Goal: Obtain resource: Download file/media

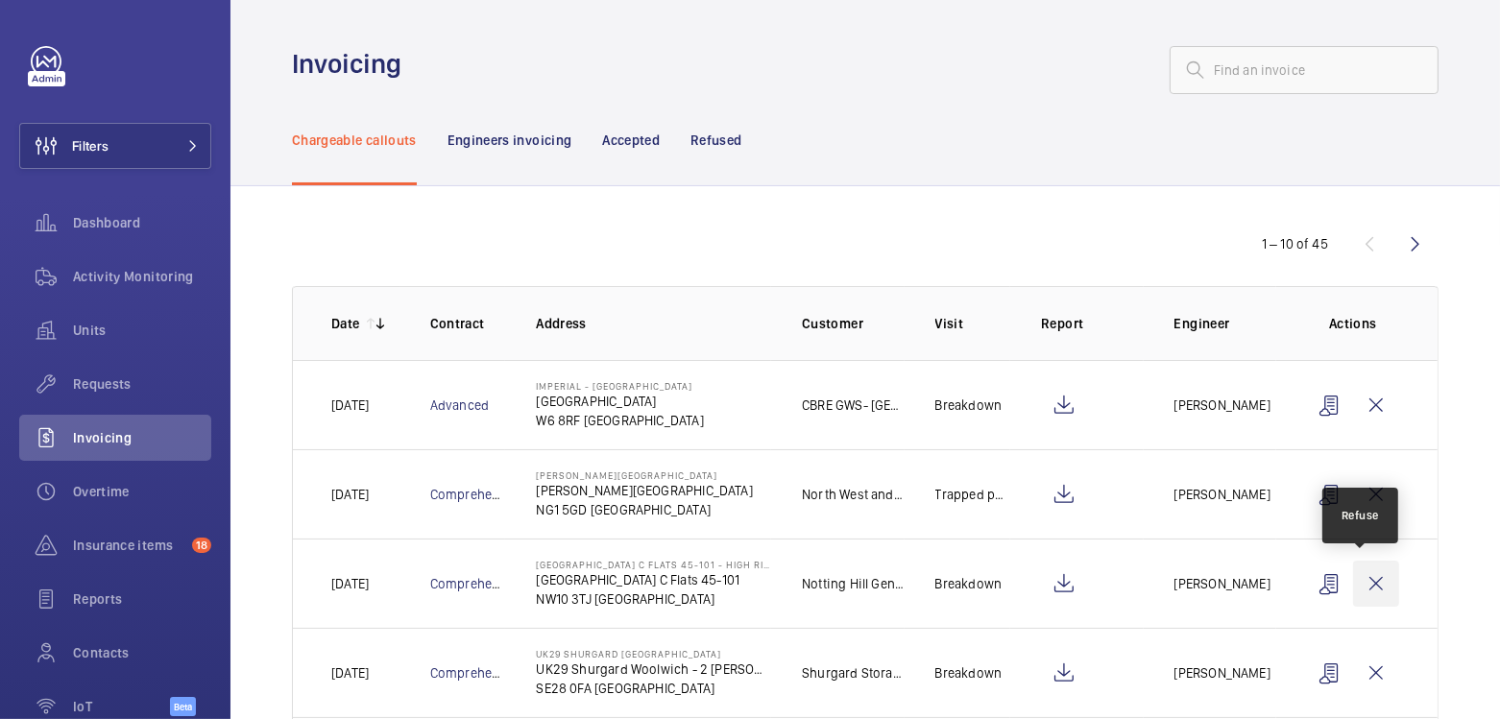
click at [1361, 585] on wm-front-icon-button at bounding box center [1376, 584] width 46 height 46
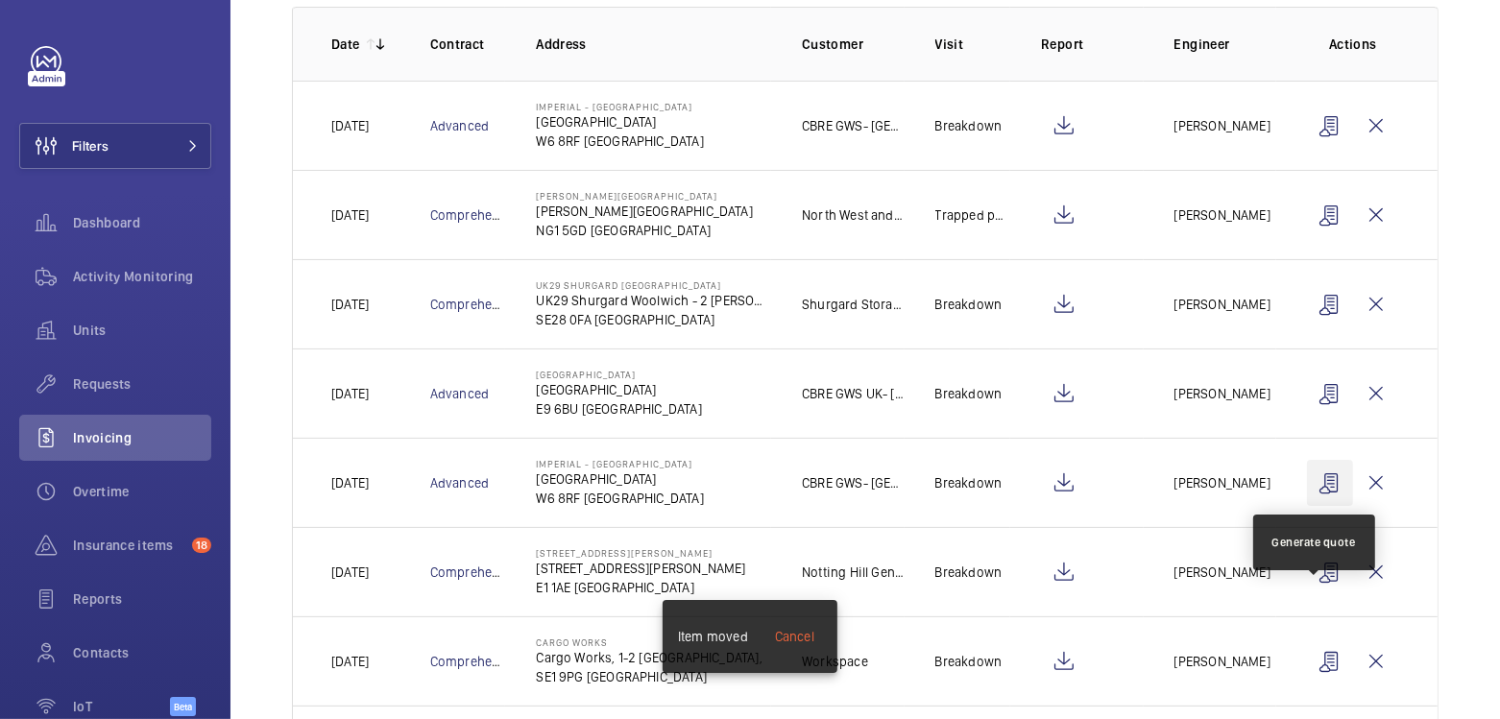
scroll to position [484, 0]
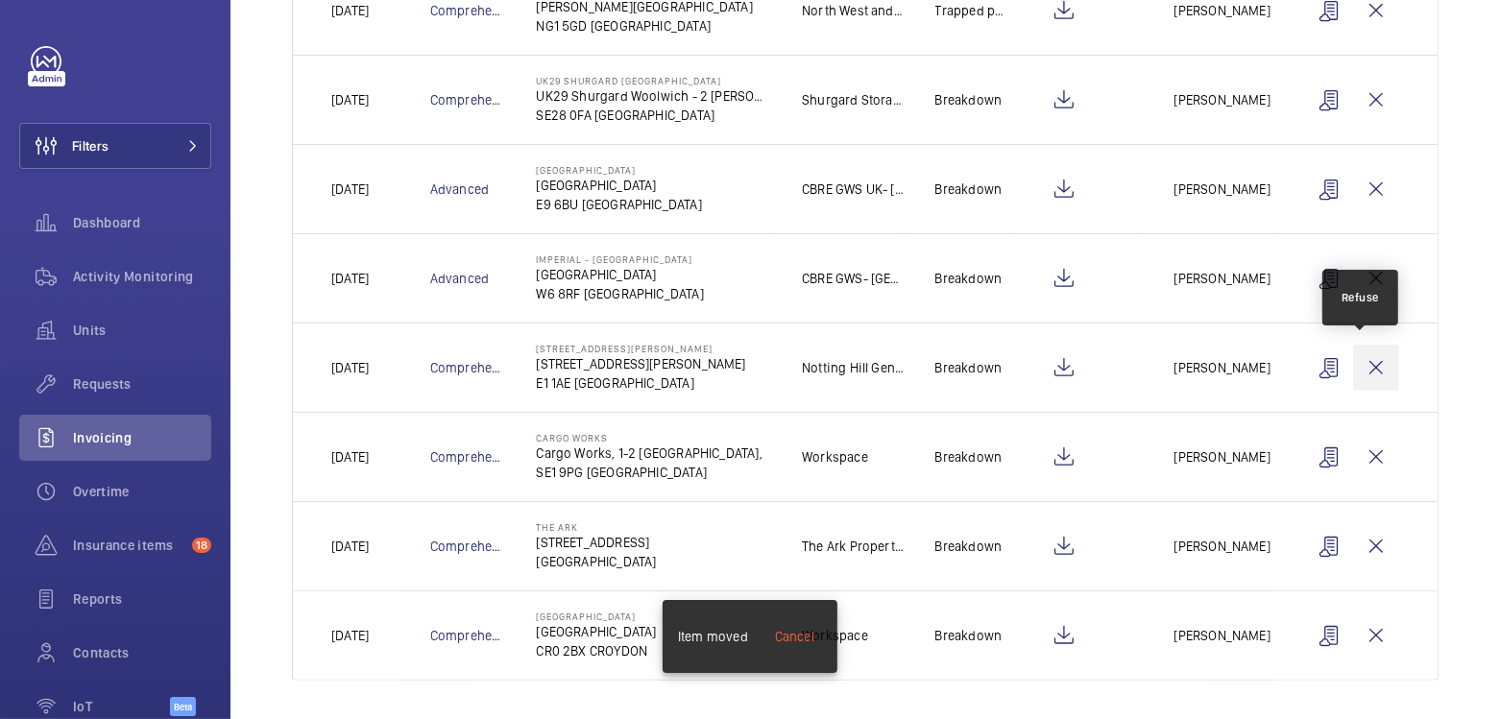
click at [1362, 365] on wm-front-icon-button at bounding box center [1376, 368] width 46 height 46
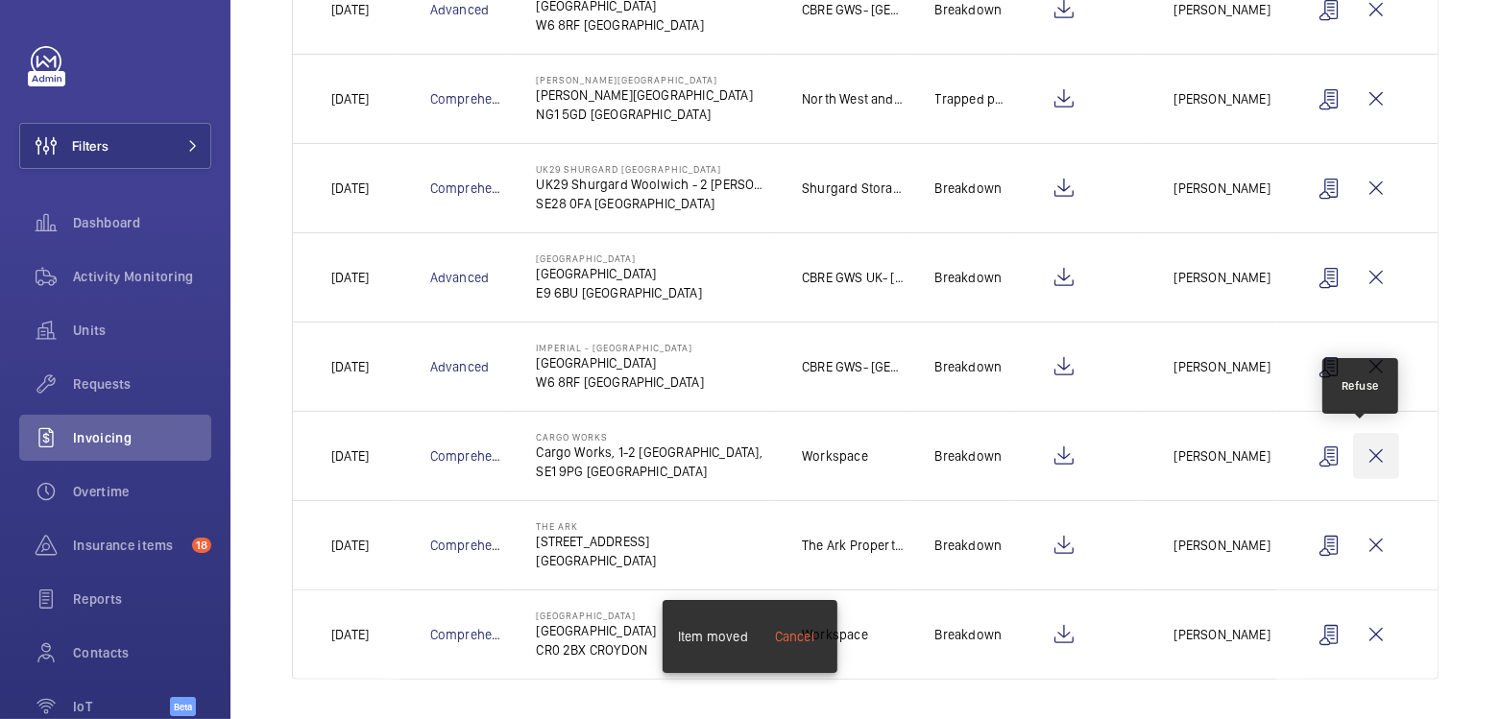
click at [1368, 444] on wm-front-icon-button at bounding box center [1376, 456] width 46 height 46
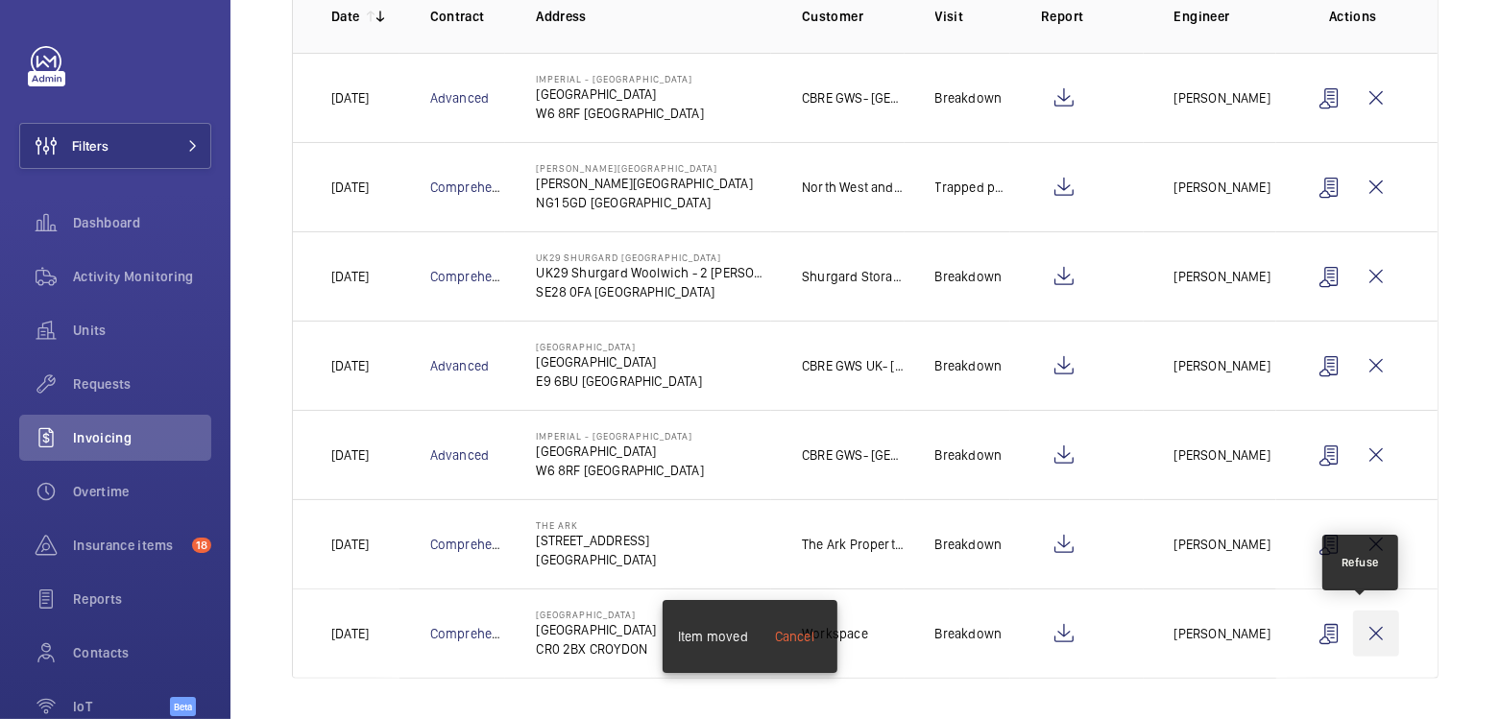
click at [1369, 628] on wm-front-icon-button at bounding box center [1376, 634] width 46 height 46
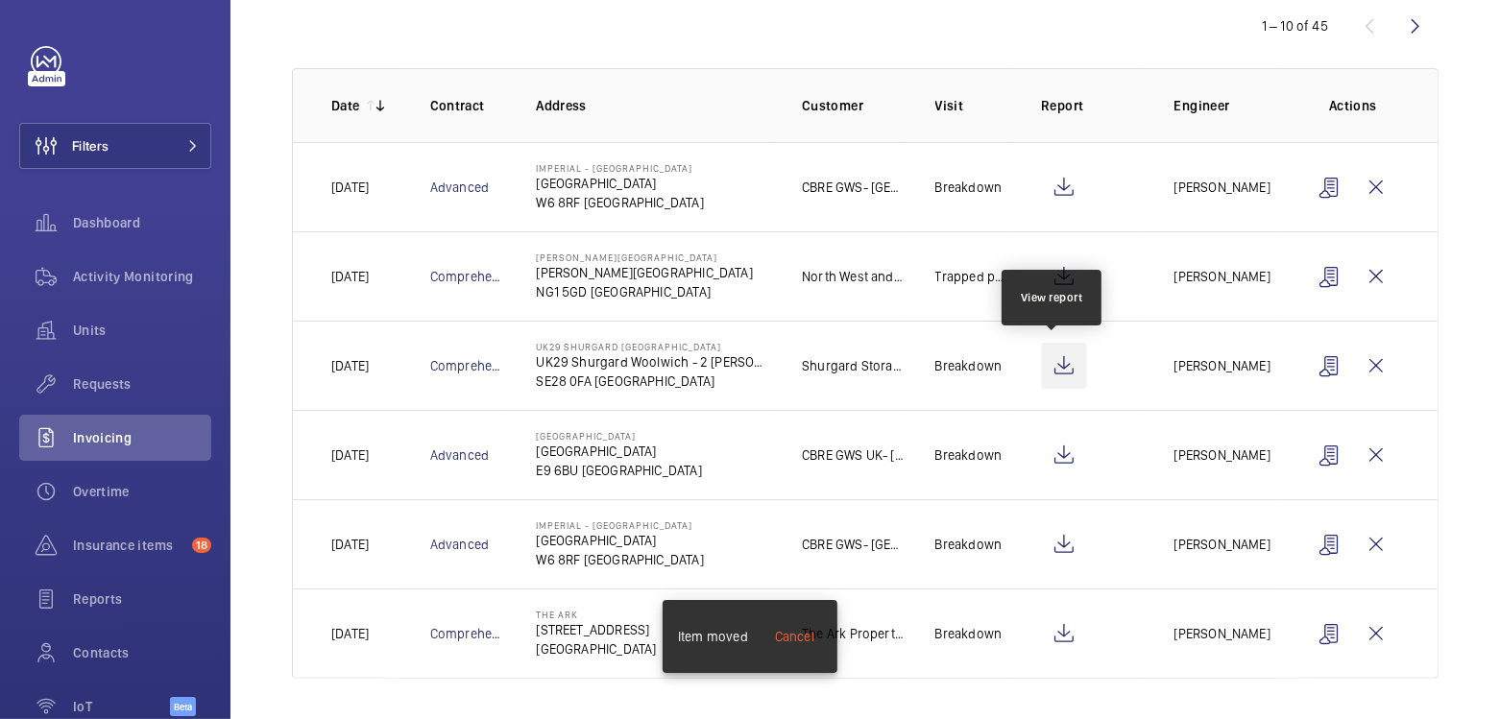
click at [1061, 367] on wm-front-icon-button at bounding box center [1064, 366] width 46 height 46
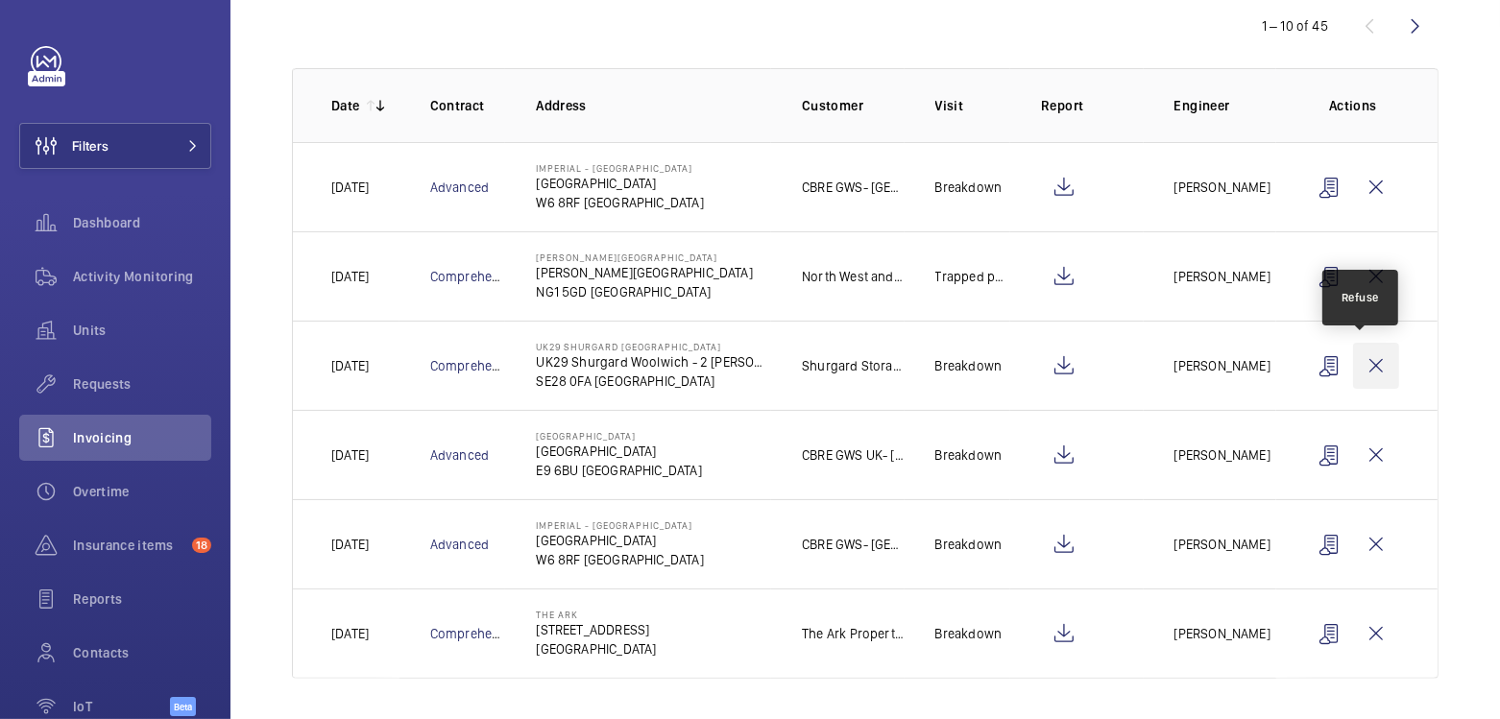
click at [1353, 368] on wm-front-icon-button at bounding box center [1376, 366] width 46 height 46
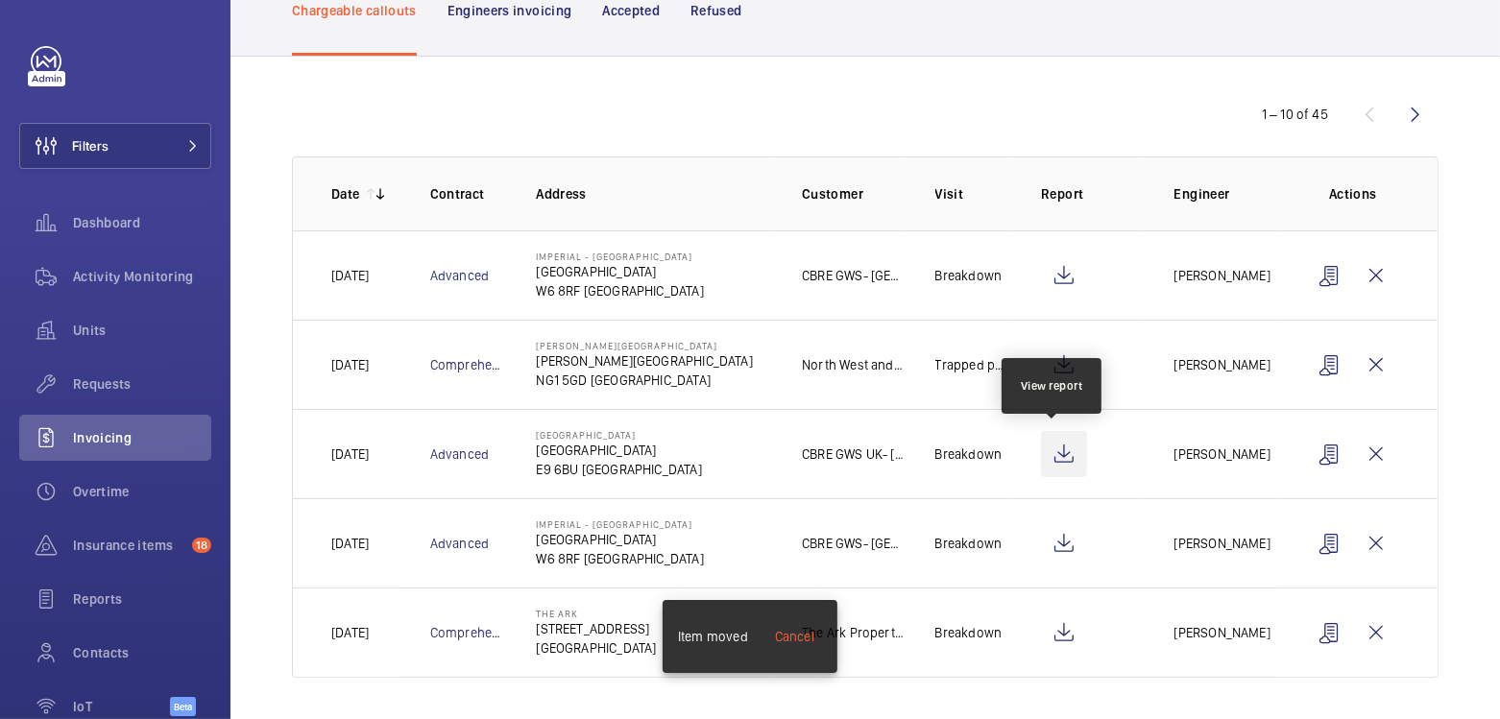
click at [1047, 451] on wm-front-icon-button at bounding box center [1064, 454] width 46 height 46
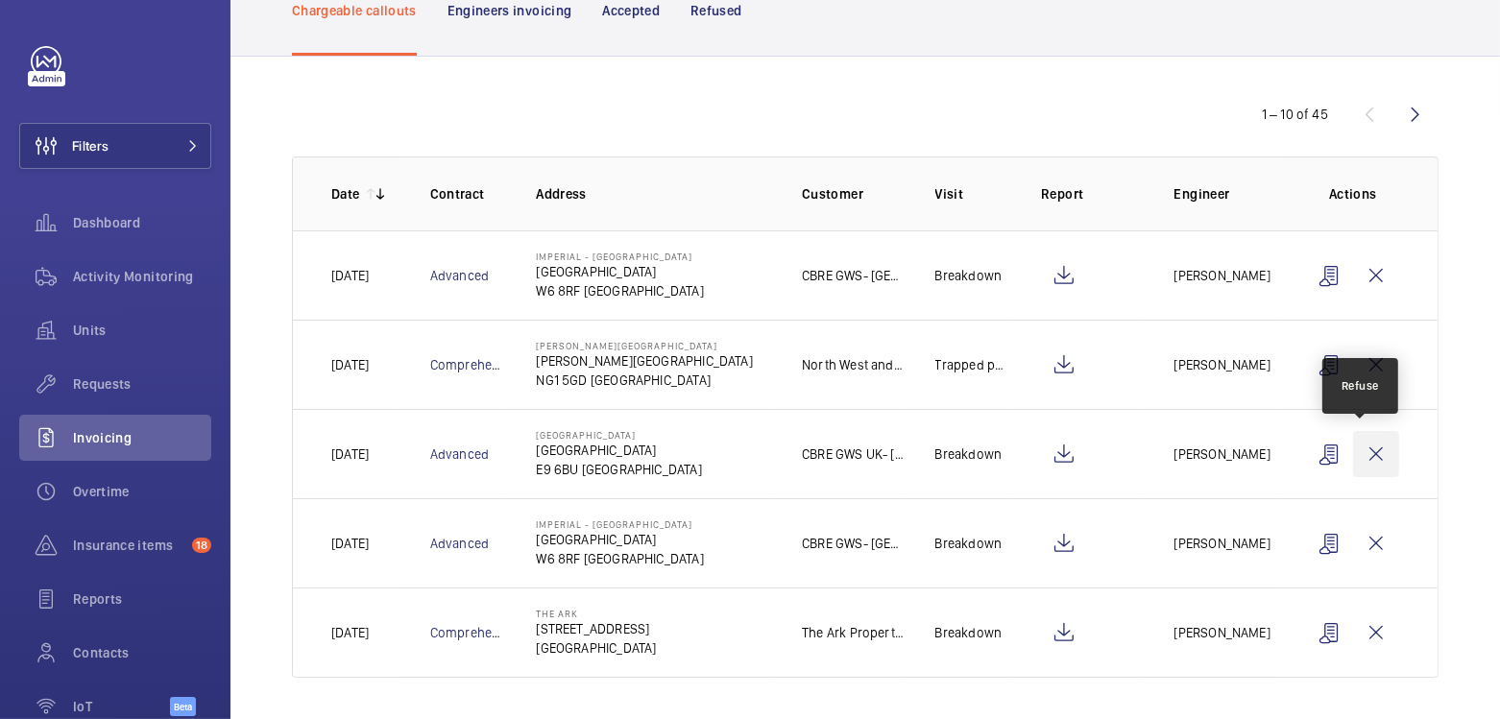
click at [1356, 450] on wm-front-icon-button at bounding box center [1376, 454] width 46 height 46
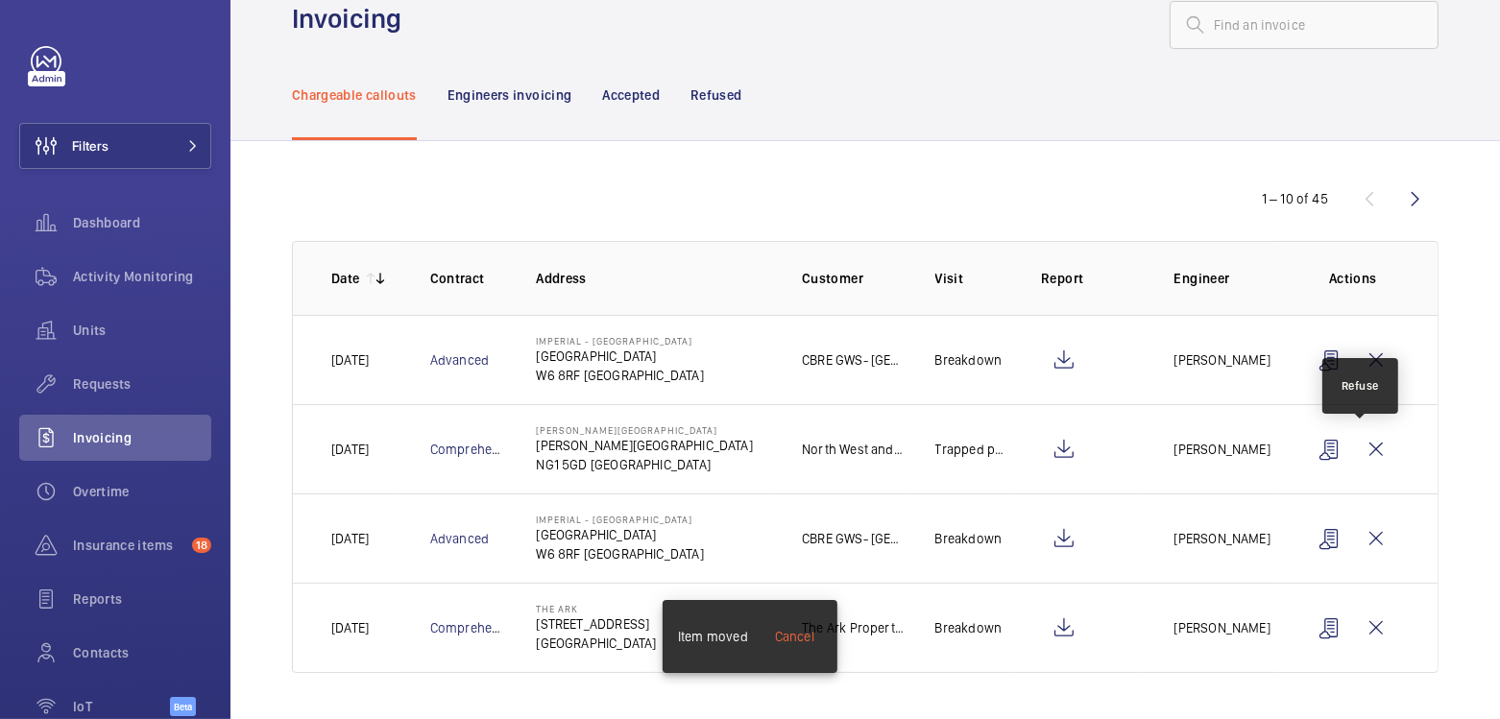
scroll to position [41, 0]
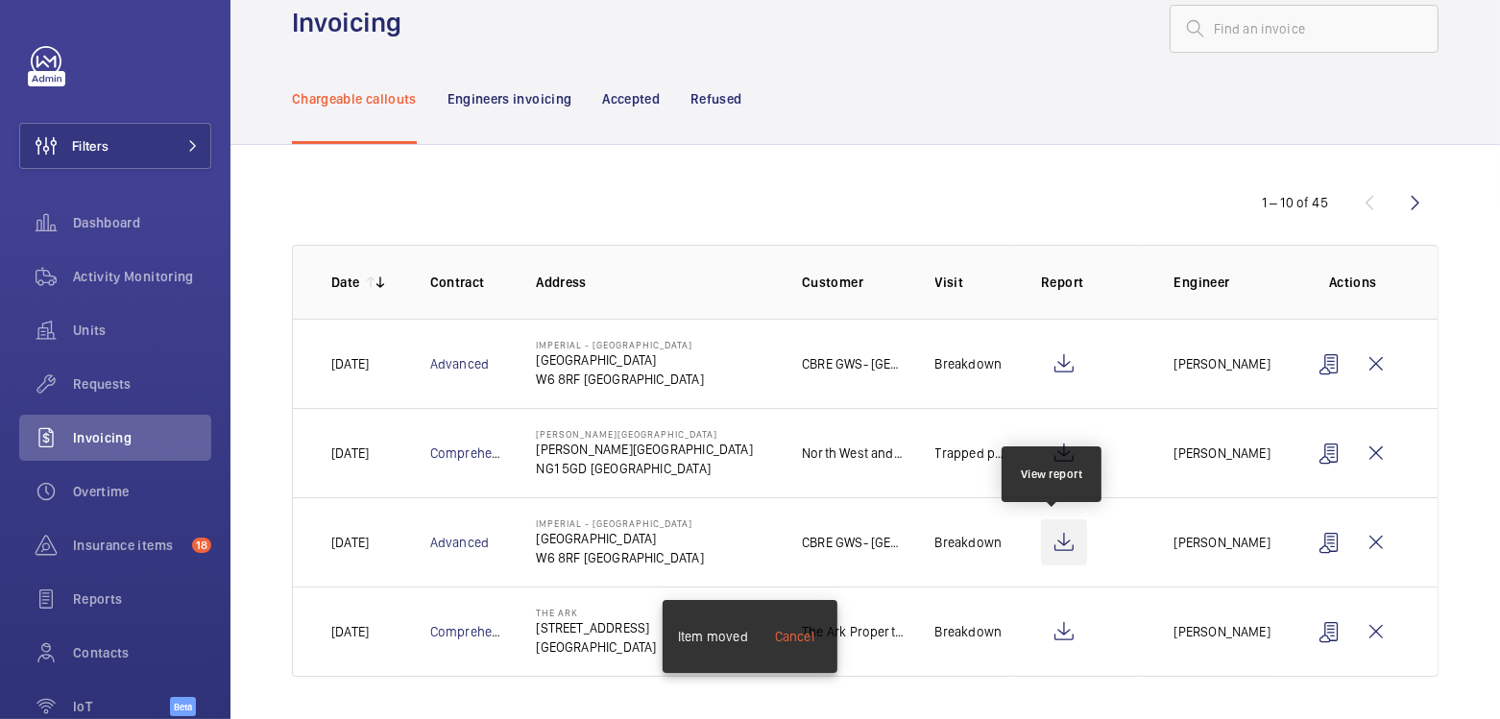
click at [1067, 540] on wm-front-icon-button at bounding box center [1064, 543] width 46 height 46
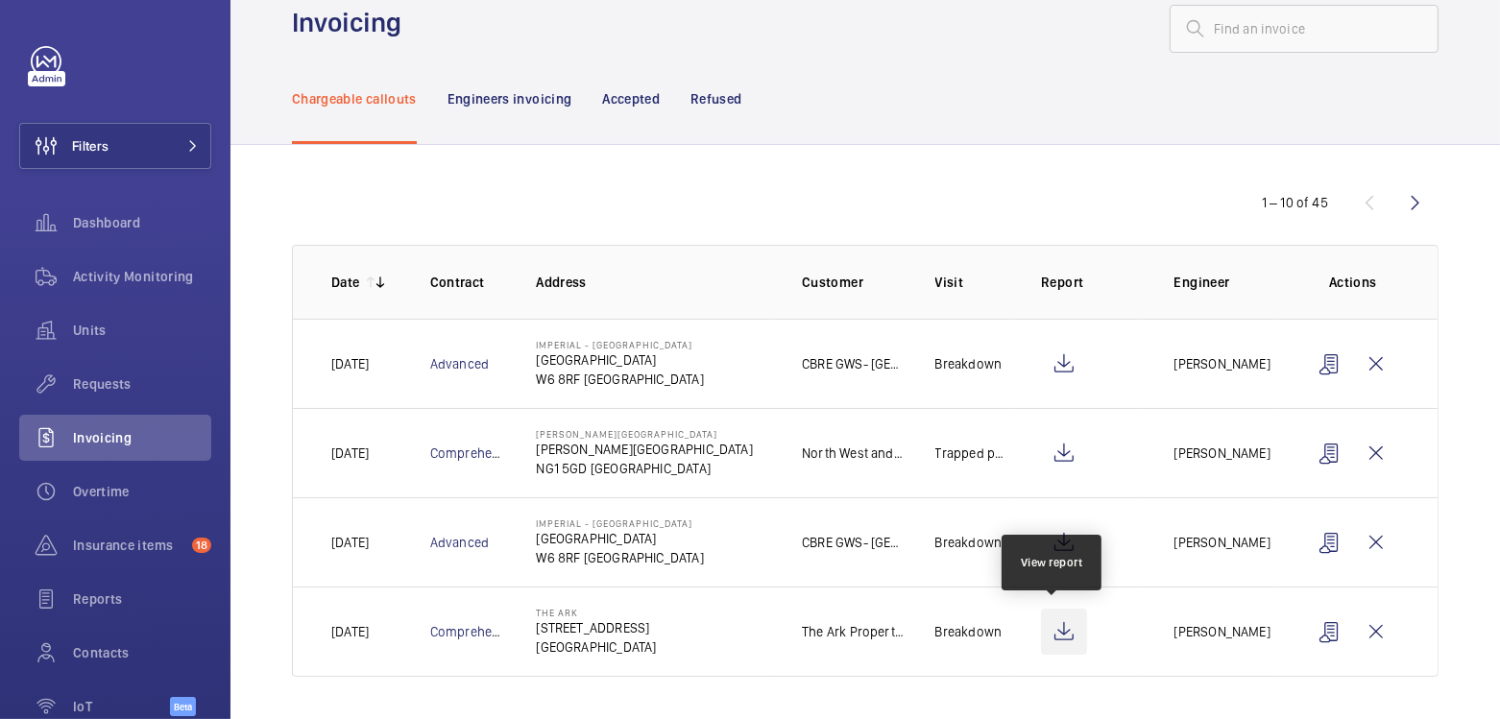
click at [1061, 645] on wm-front-icon-button at bounding box center [1064, 632] width 46 height 46
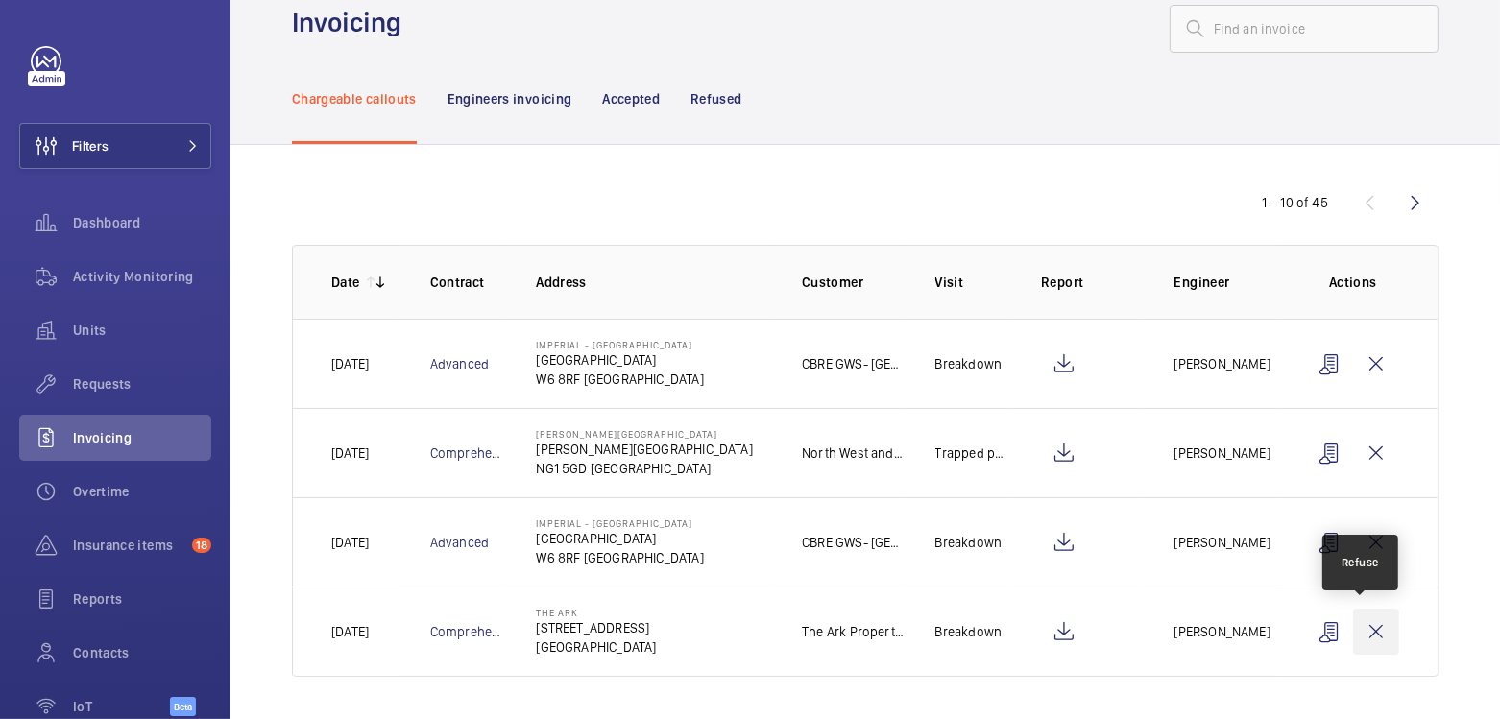
click at [1367, 640] on wm-front-icon-button at bounding box center [1376, 632] width 46 height 46
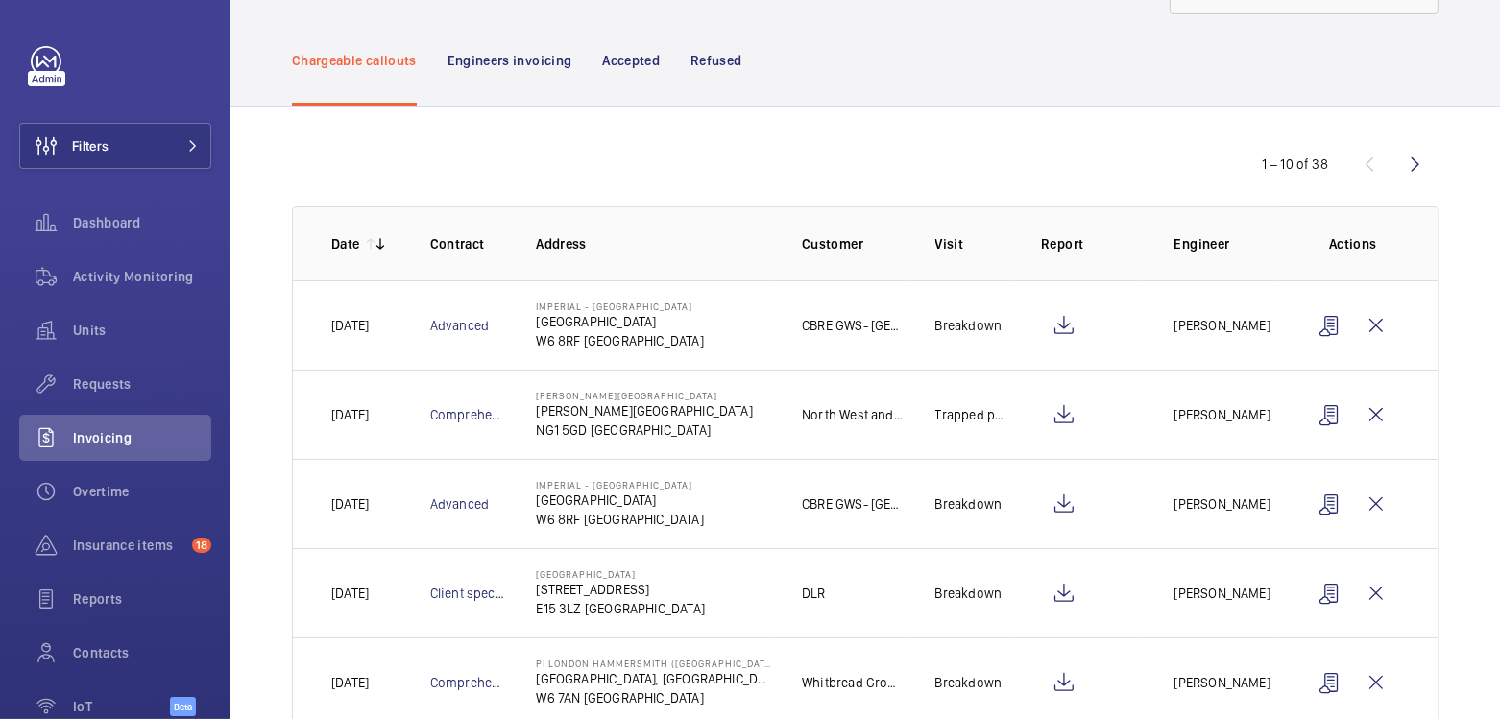
scroll to position [347, 0]
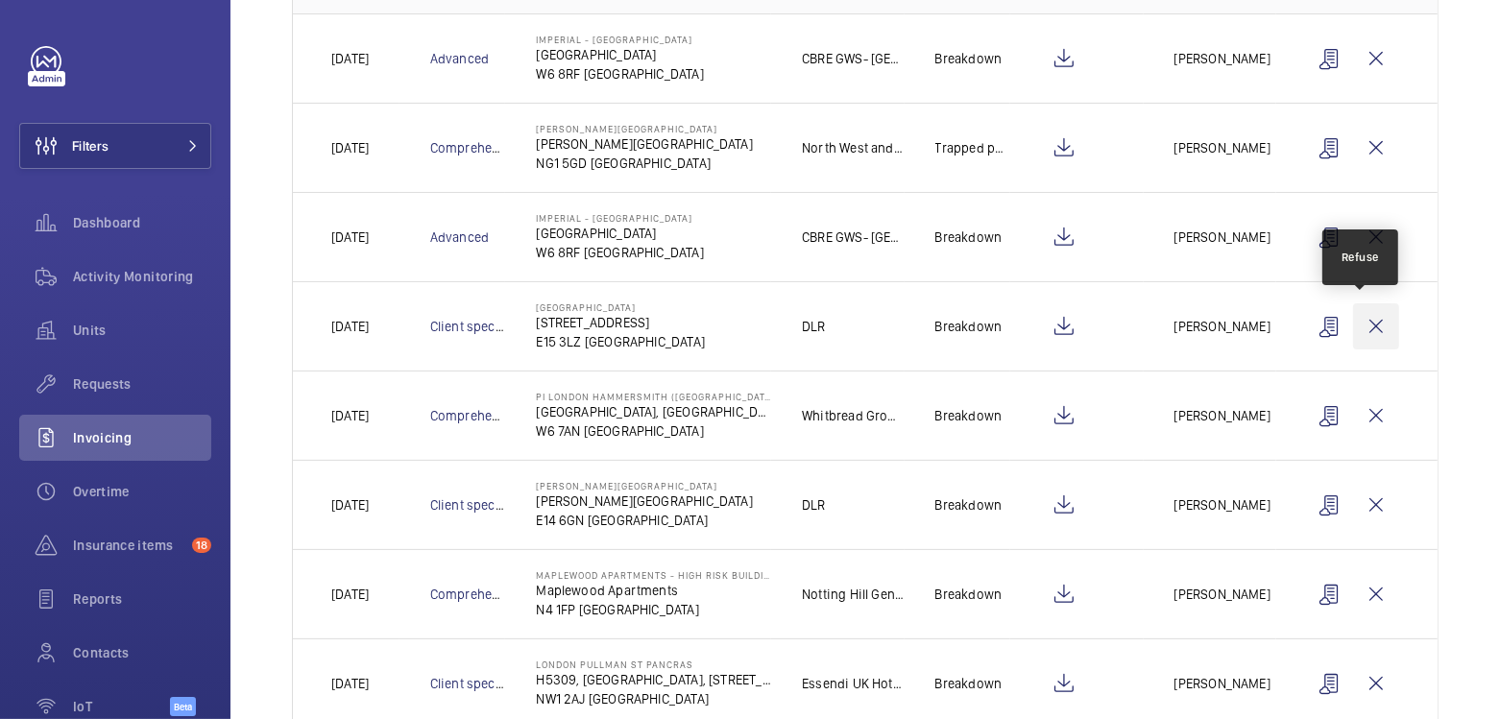
click at [1373, 327] on wm-front-icon-button at bounding box center [1376, 327] width 46 height 46
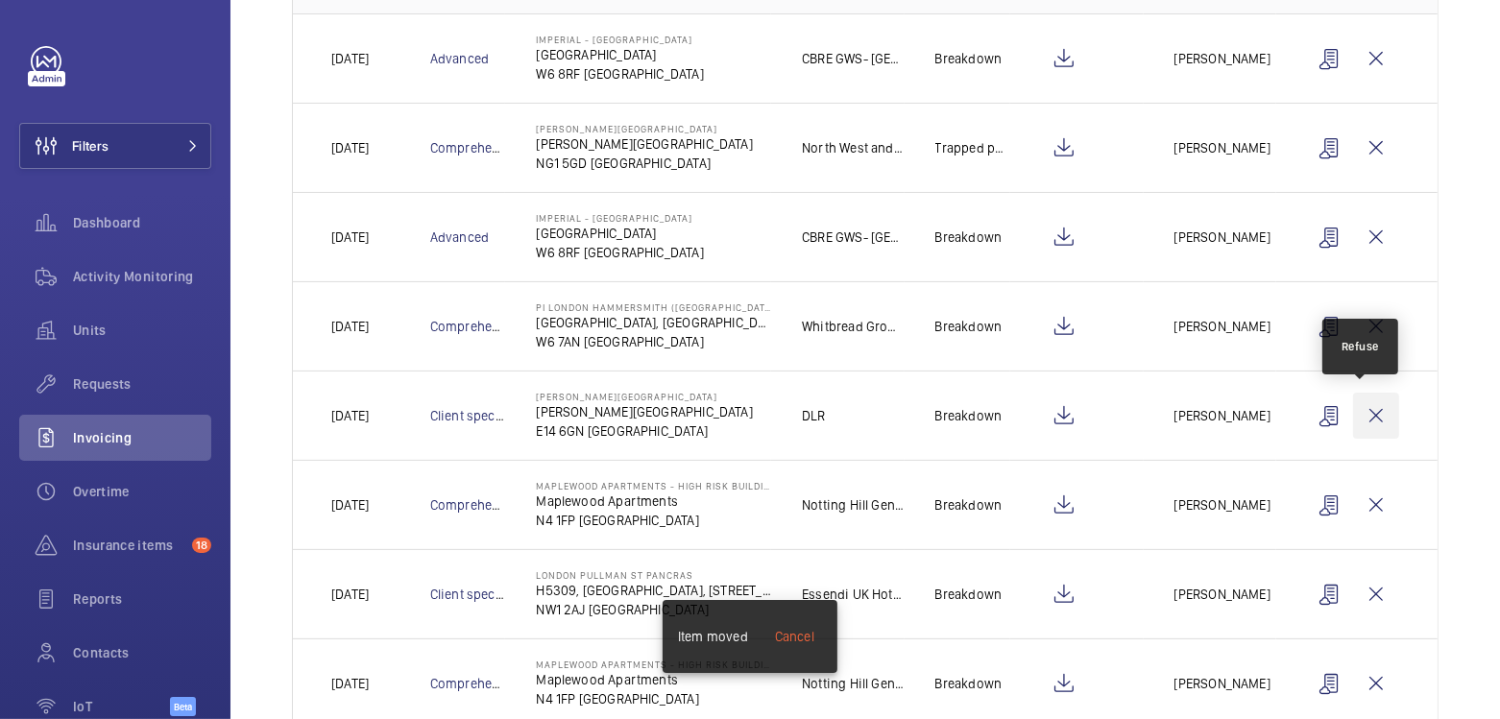
click at [1365, 418] on wm-front-icon-button at bounding box center [1376, 416] width 46 height 46
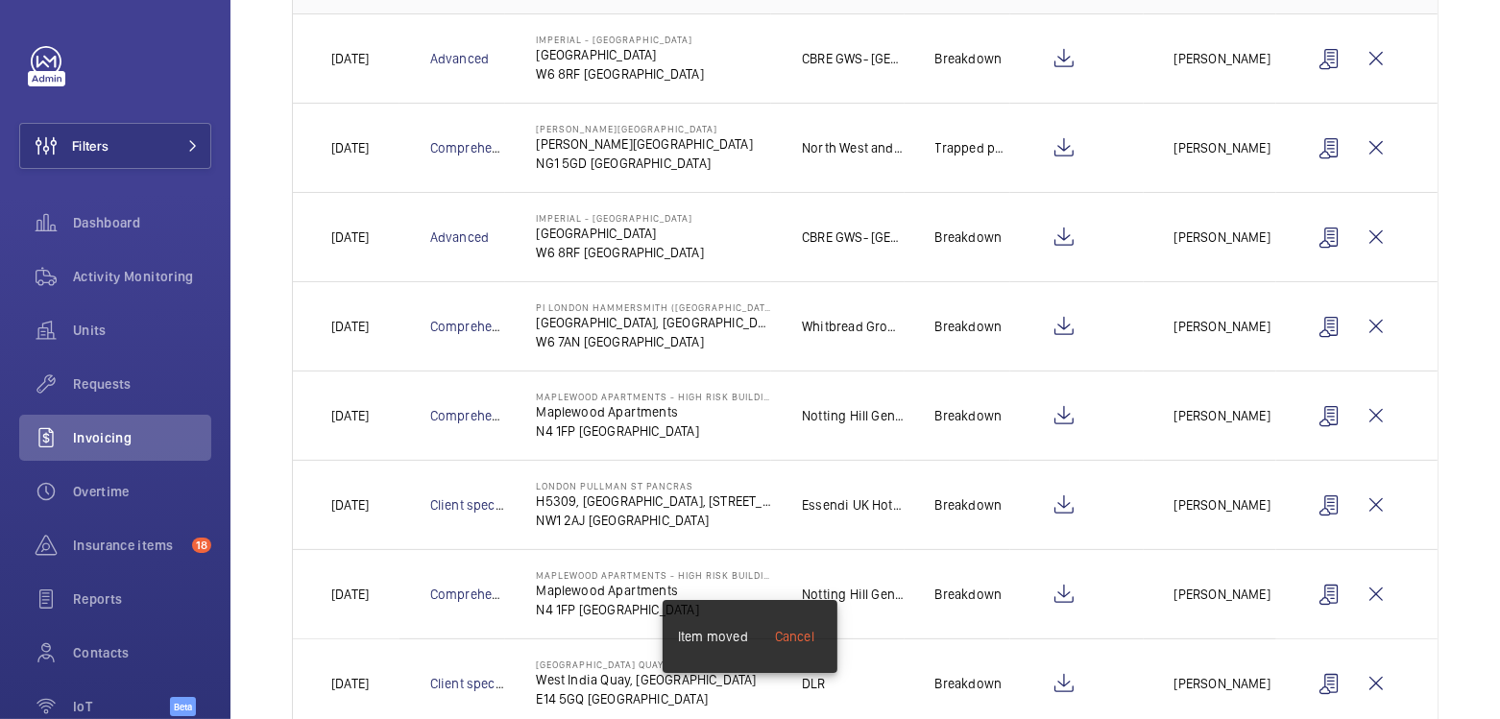
scroll to position [307, 0]
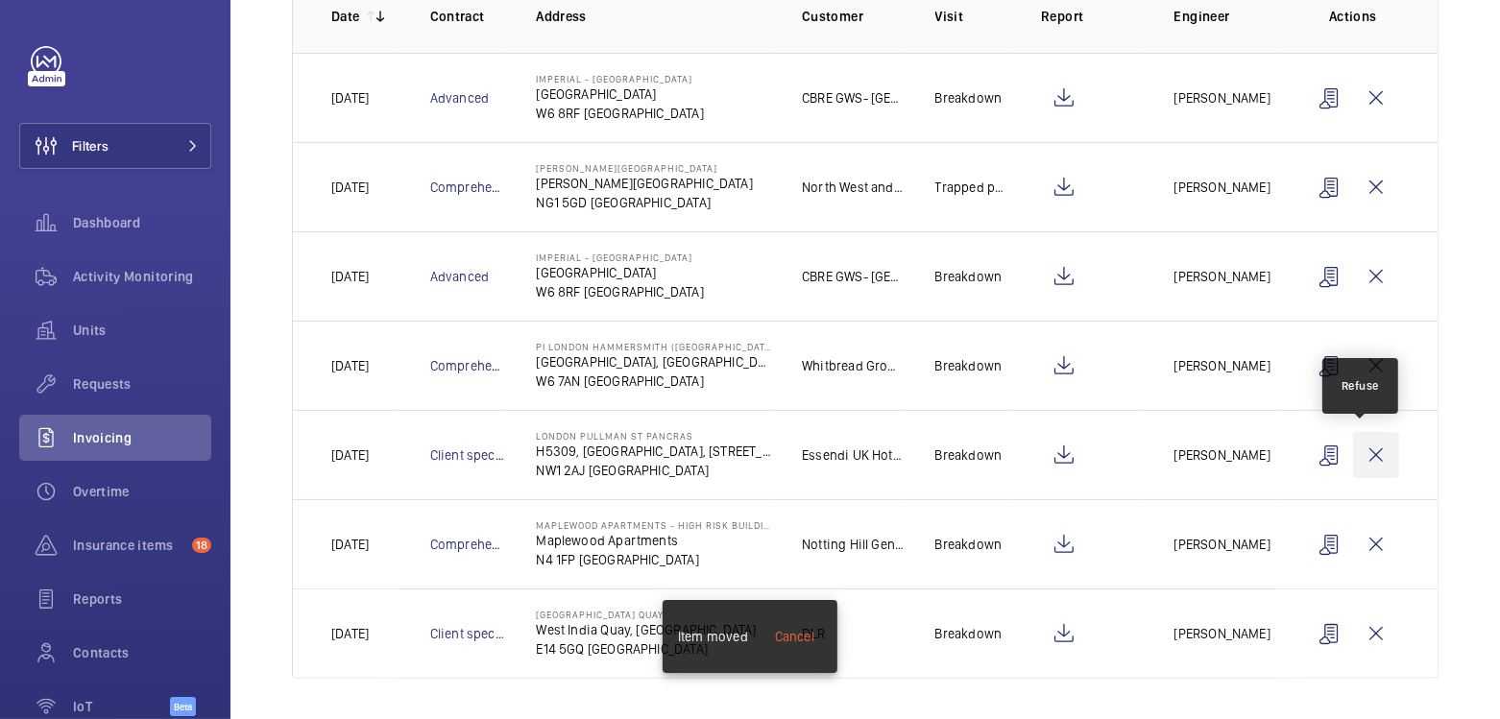
click at [1353, 453] on wm-front-icon-button at bounding box center [1376, 455] width 46 height 46
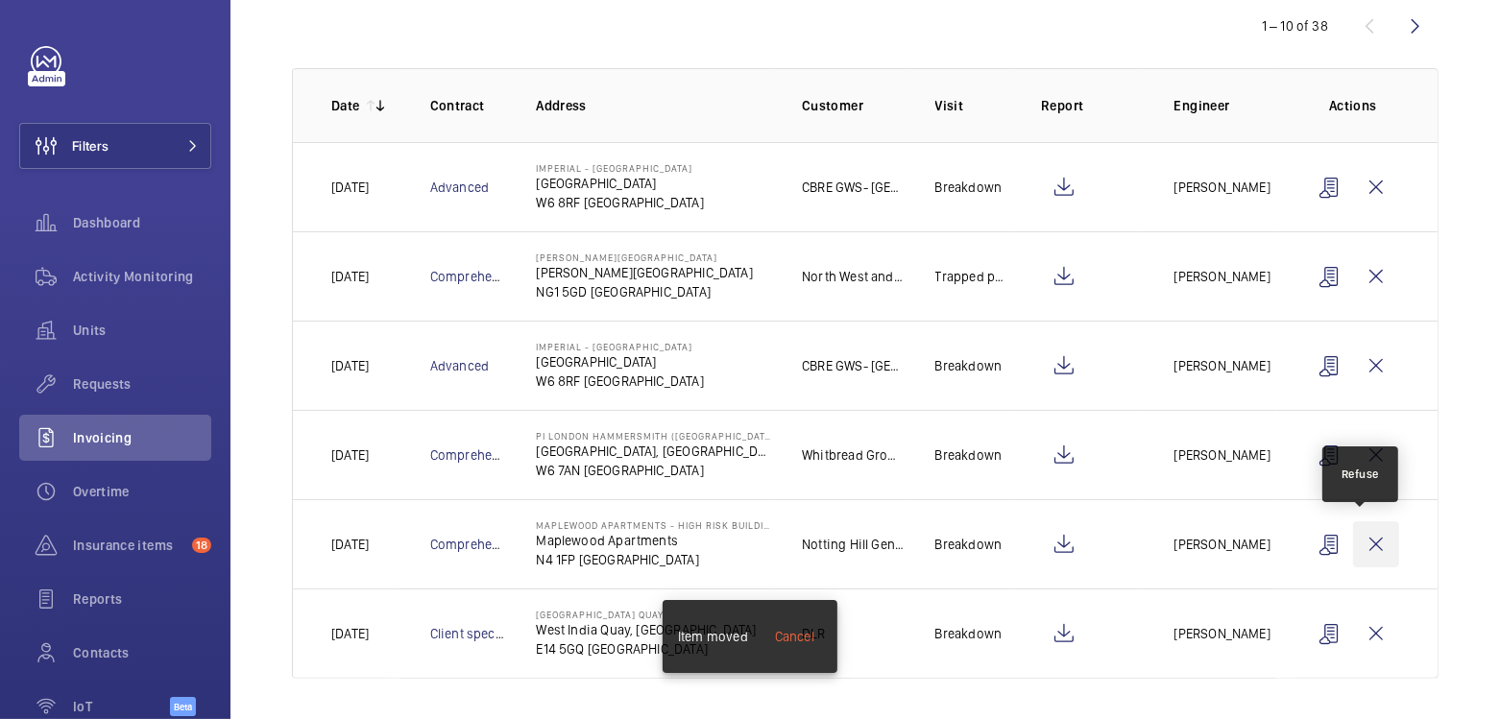
click at [1366, 526] on wm-front-icon-button at bounding box center [1376, 545] width 46 height 46
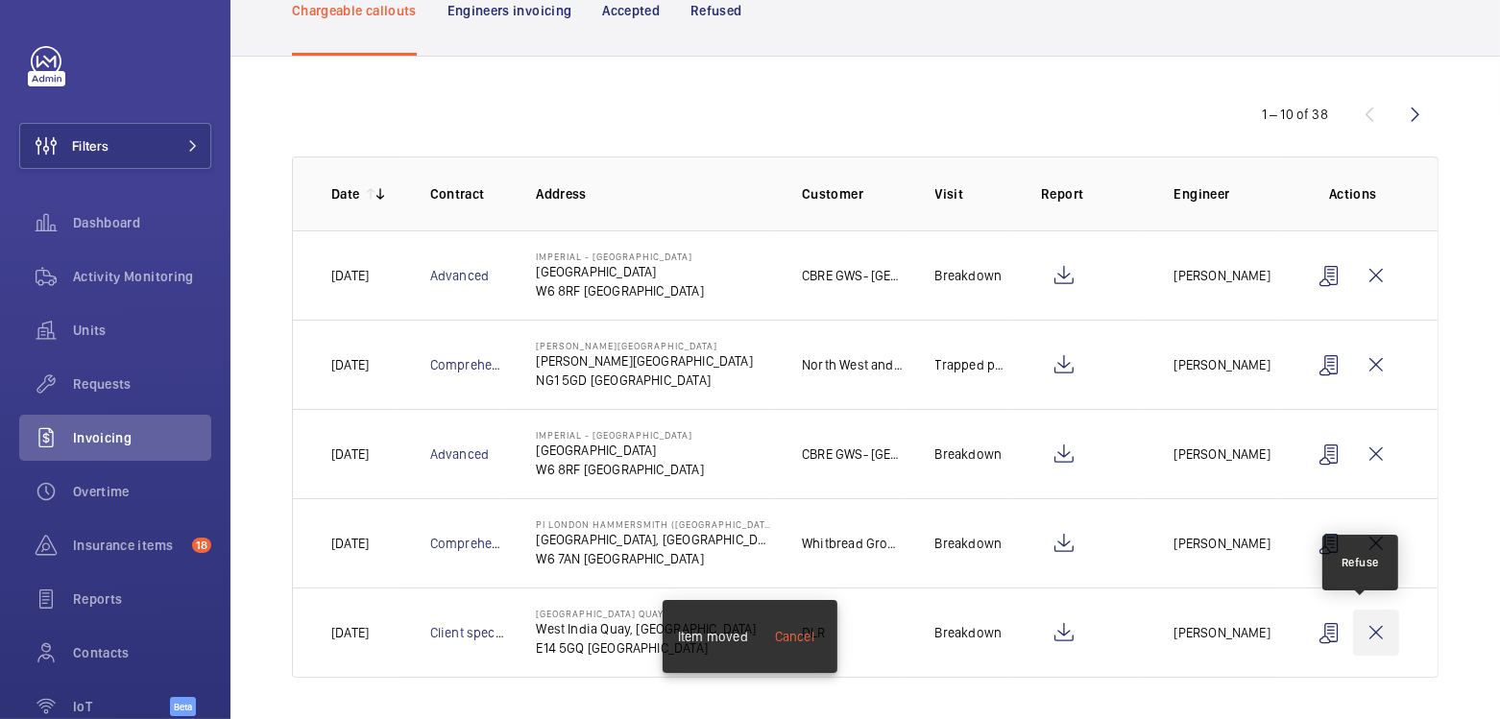
click at [1365, 630] on wm-front-icon-button at bounding box center [1376, 633] width 46 height 46
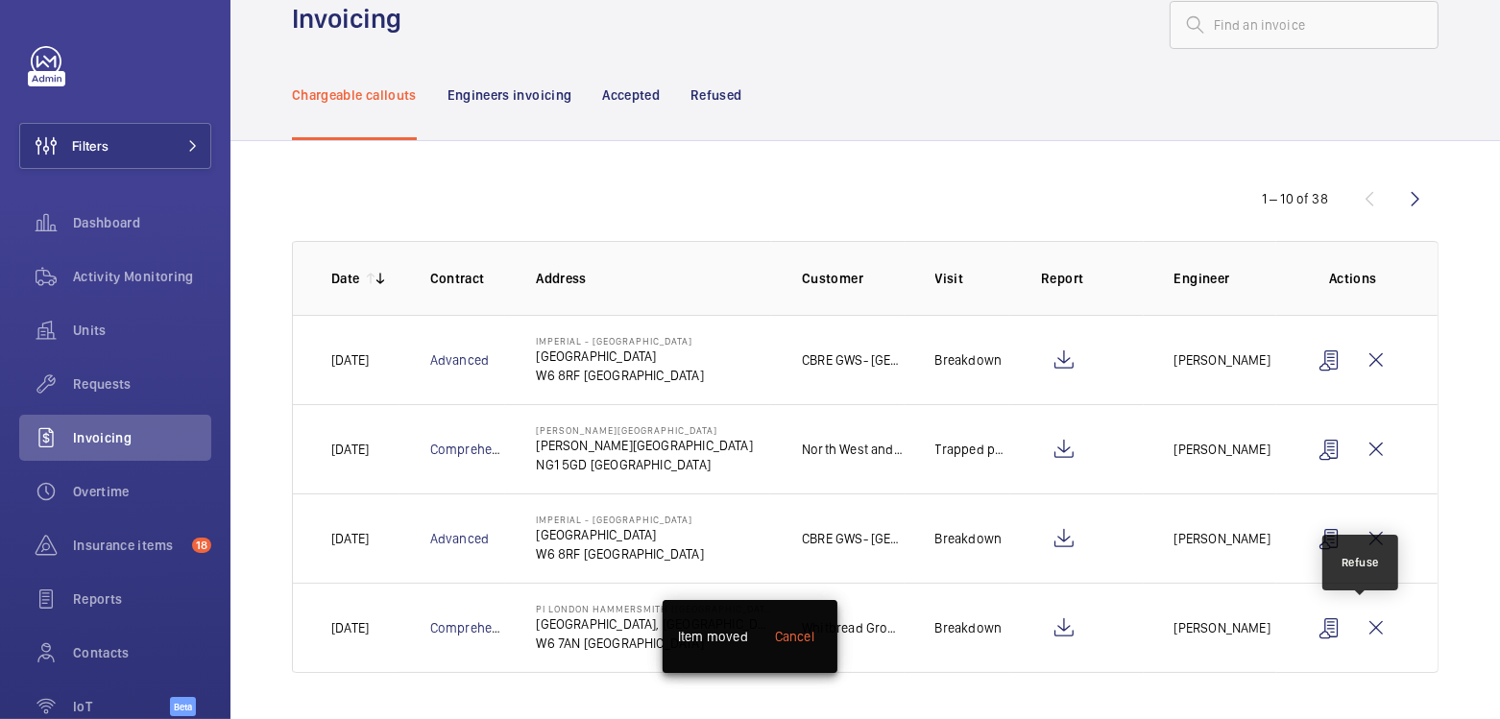
scroll to position [41, 0]
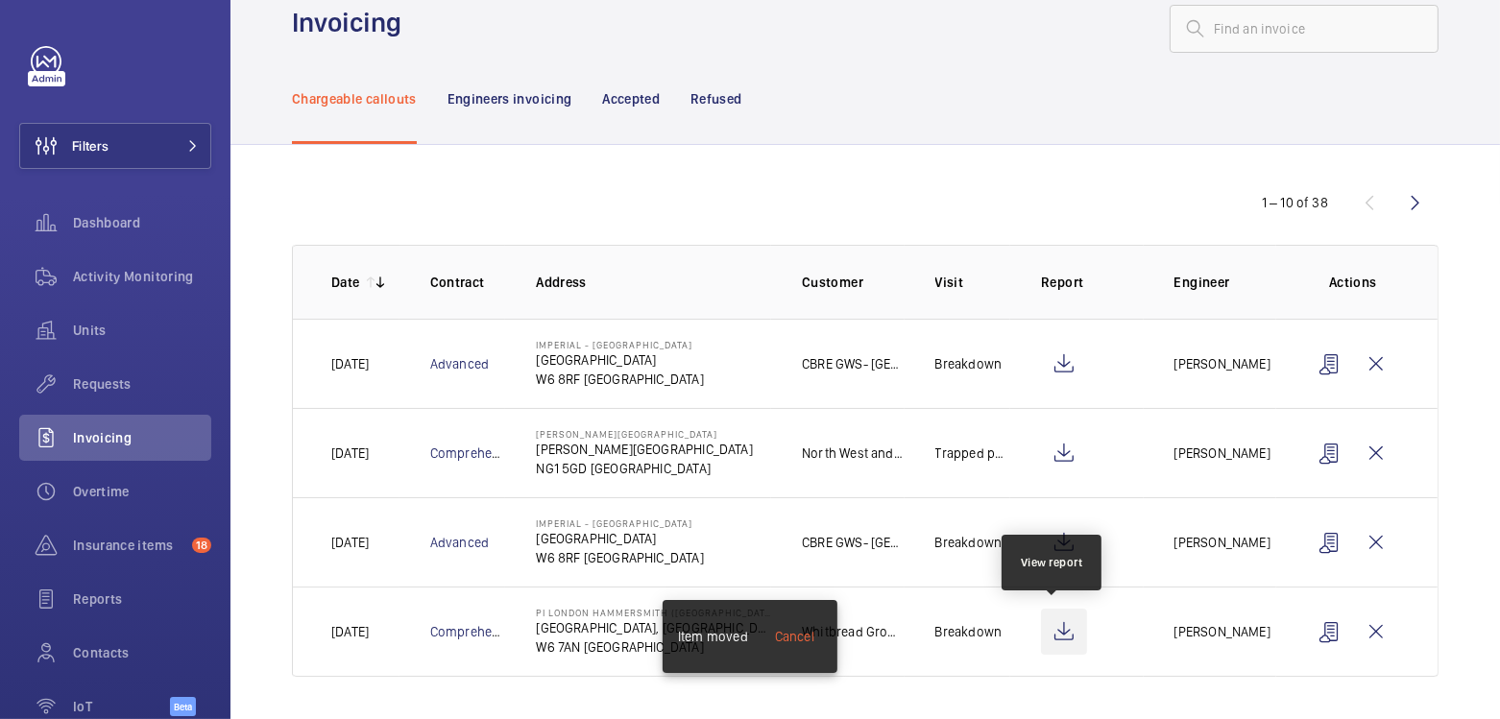
click at [1048, 629] on wm-front-icon-button at bounding box center [1064, 632] width 46 height 46
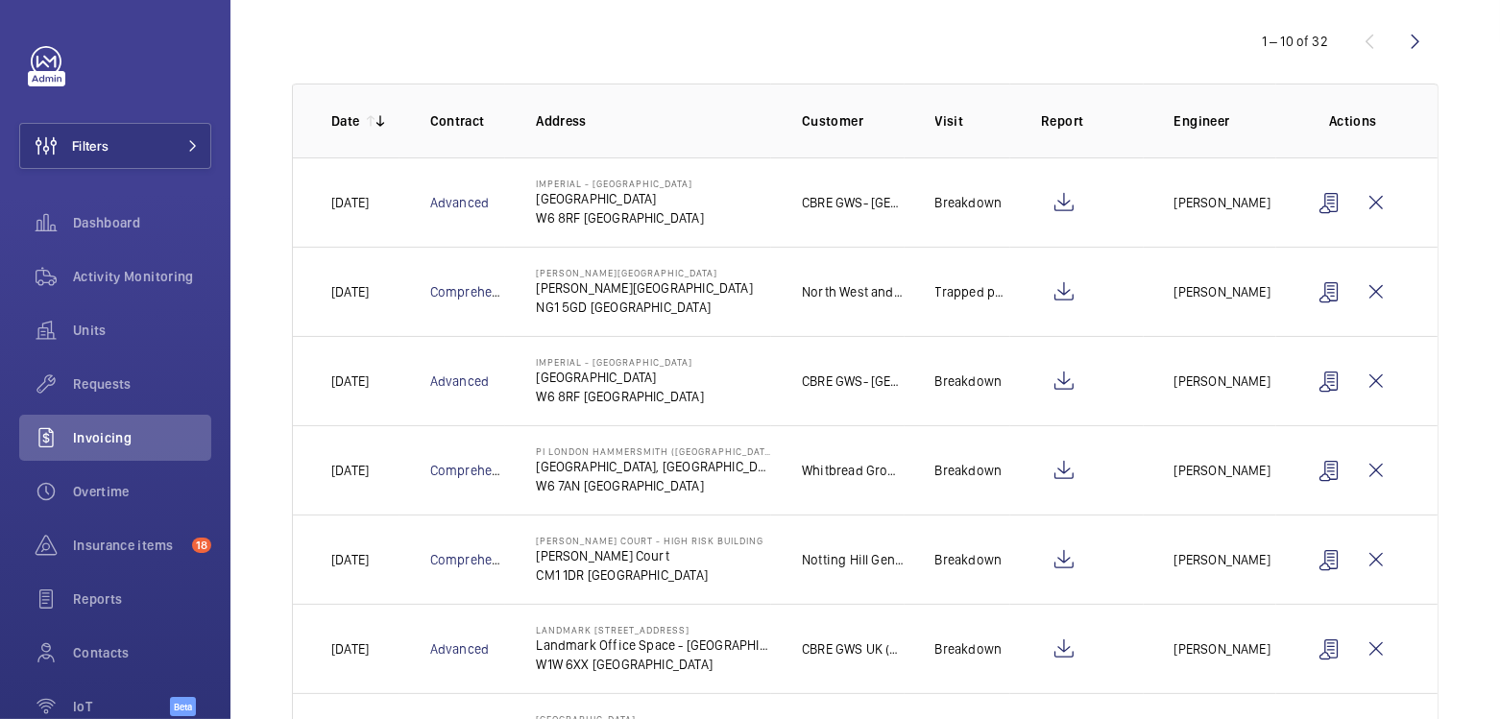
scroll to position [221, 0]
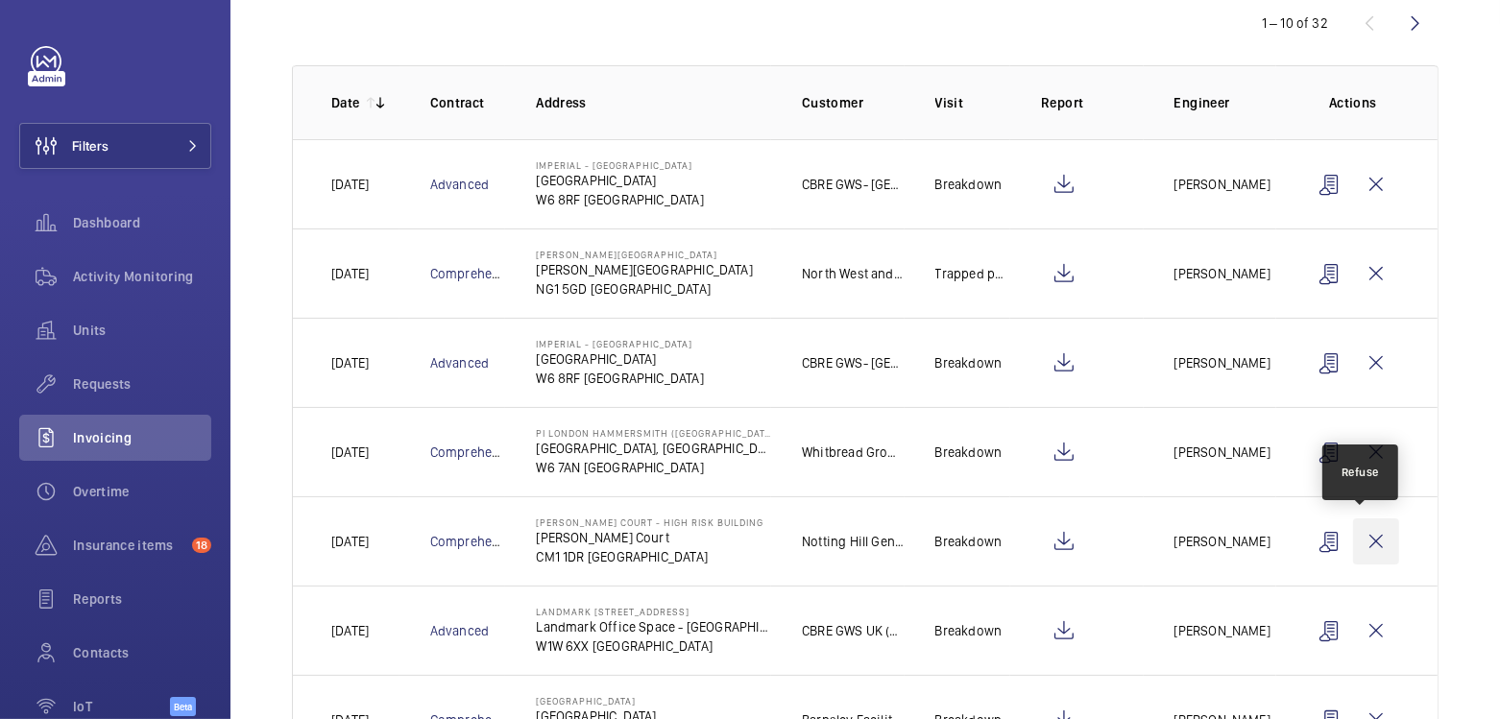
click at [1362, 547] on wm-front-icon-button at bounding box center [1376, 542] width 46 height 46
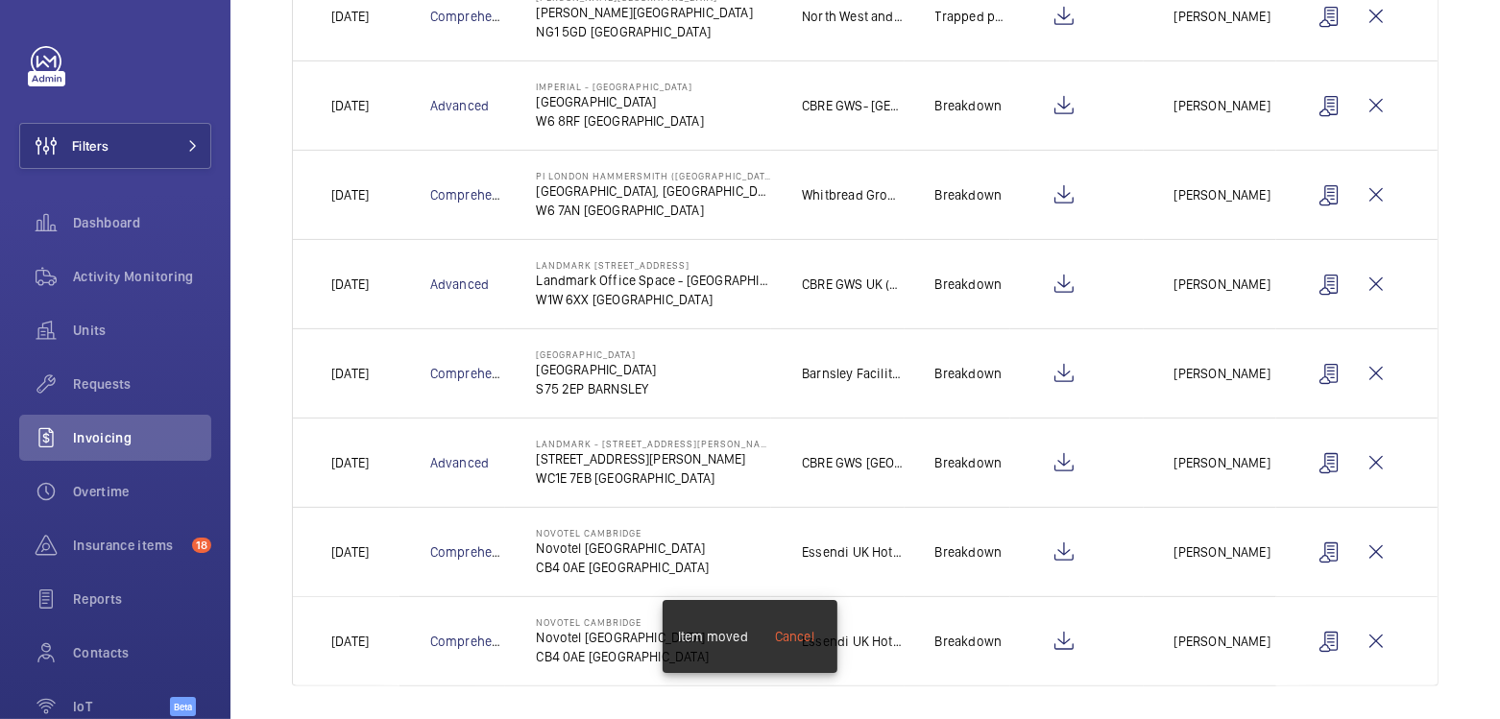
scroll to position [484, 0]
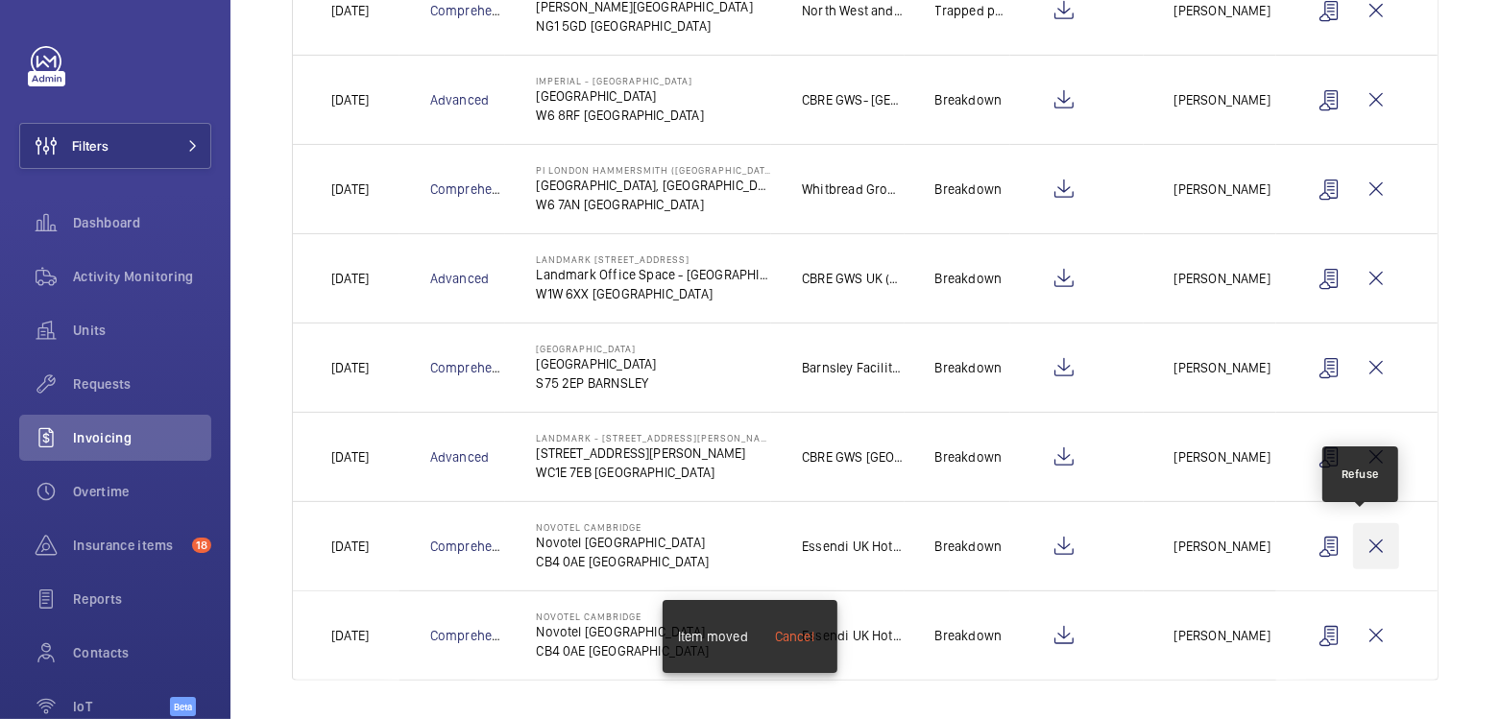
click at [1367, 545] on wm-front-icon-button at bounding box center [1376, 546] width 46 height 46
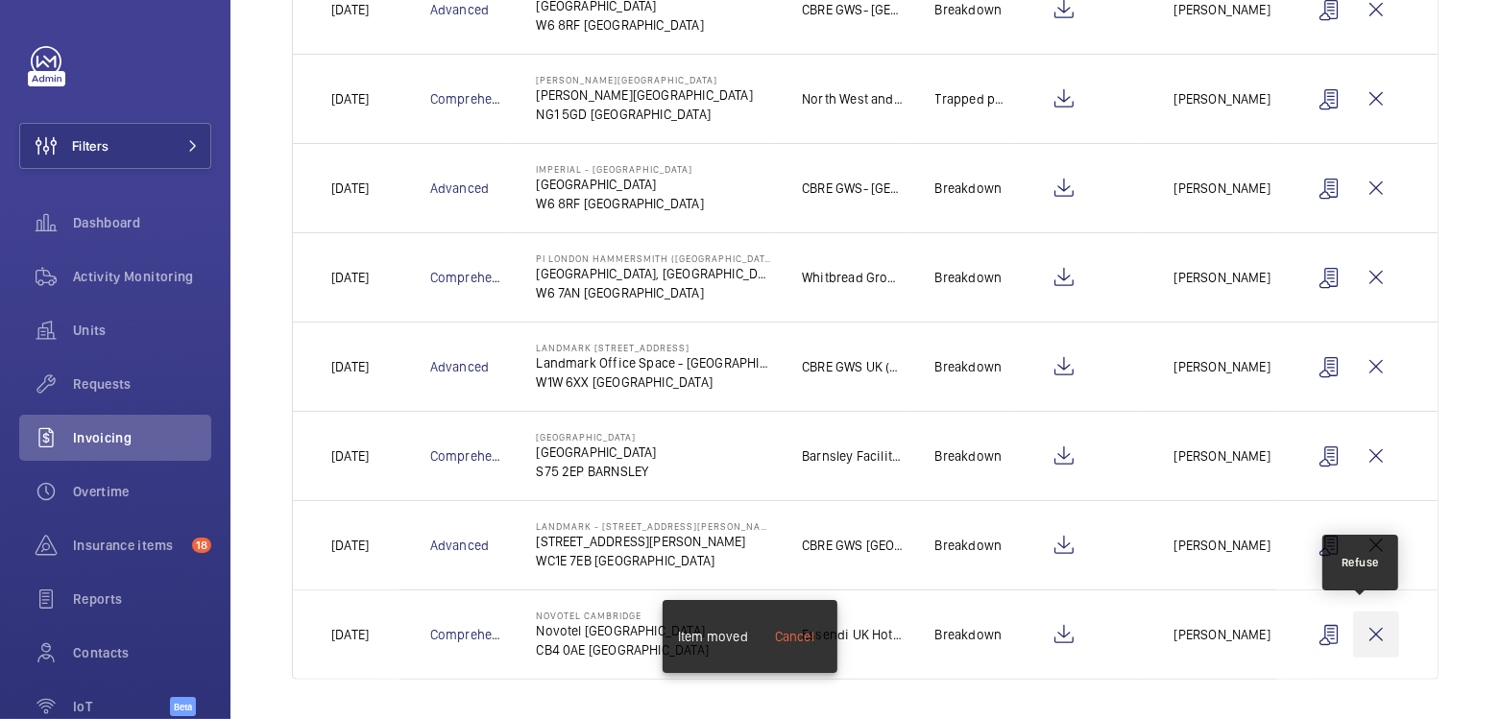
click at [1359, 621] on wm-front-icon-button at bounding box center [1376, 635] width 46 height 46
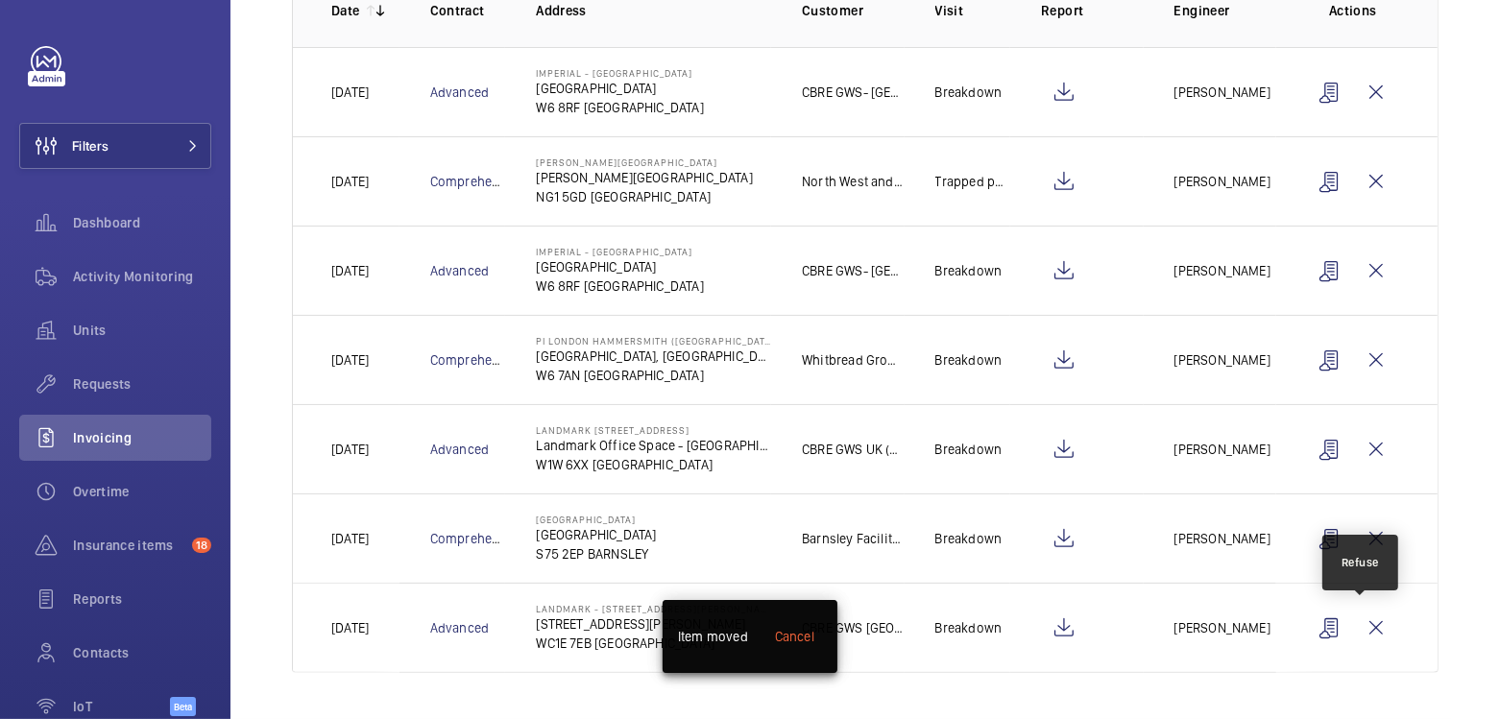
scroll to position [307, 0]
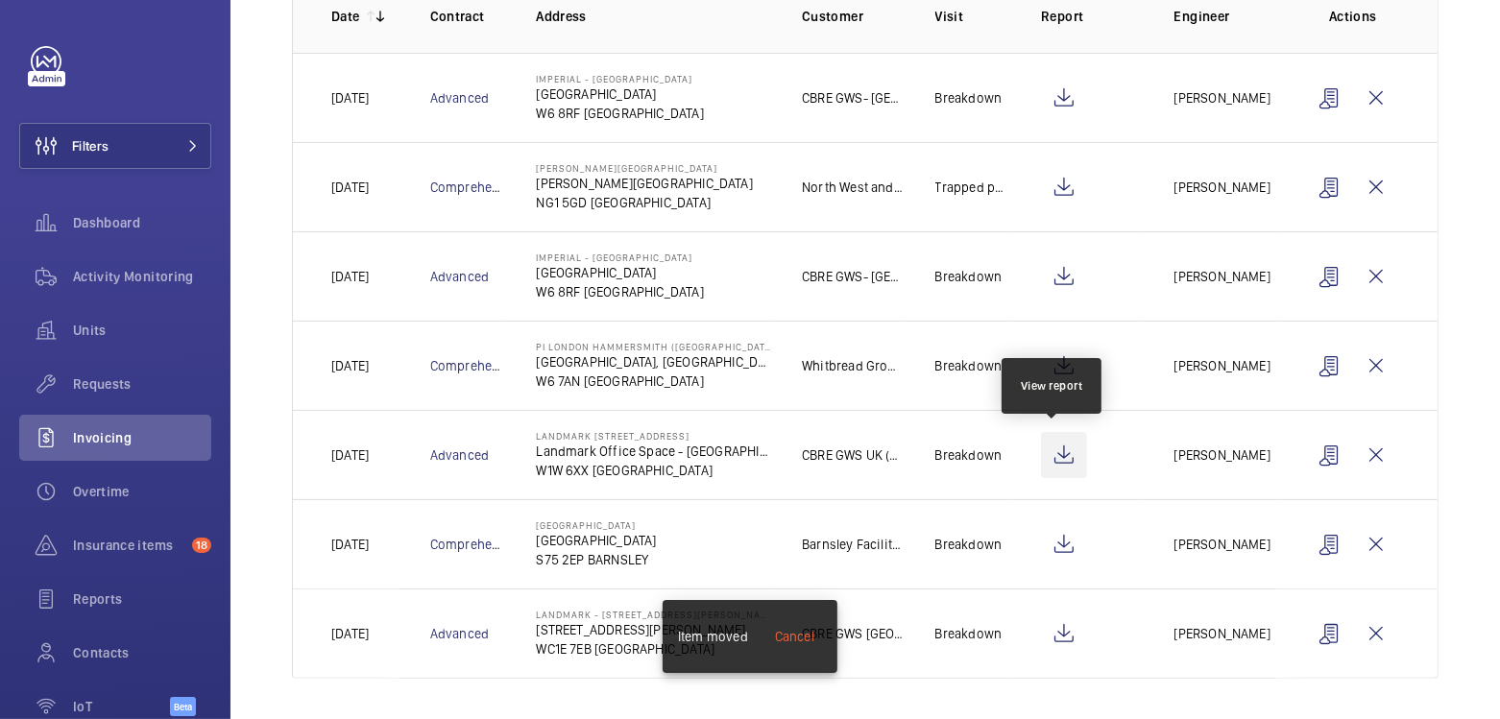
click at [1057, 460] on wm-front-icon-button at bounding box center [1064, 455] width 46 height 46
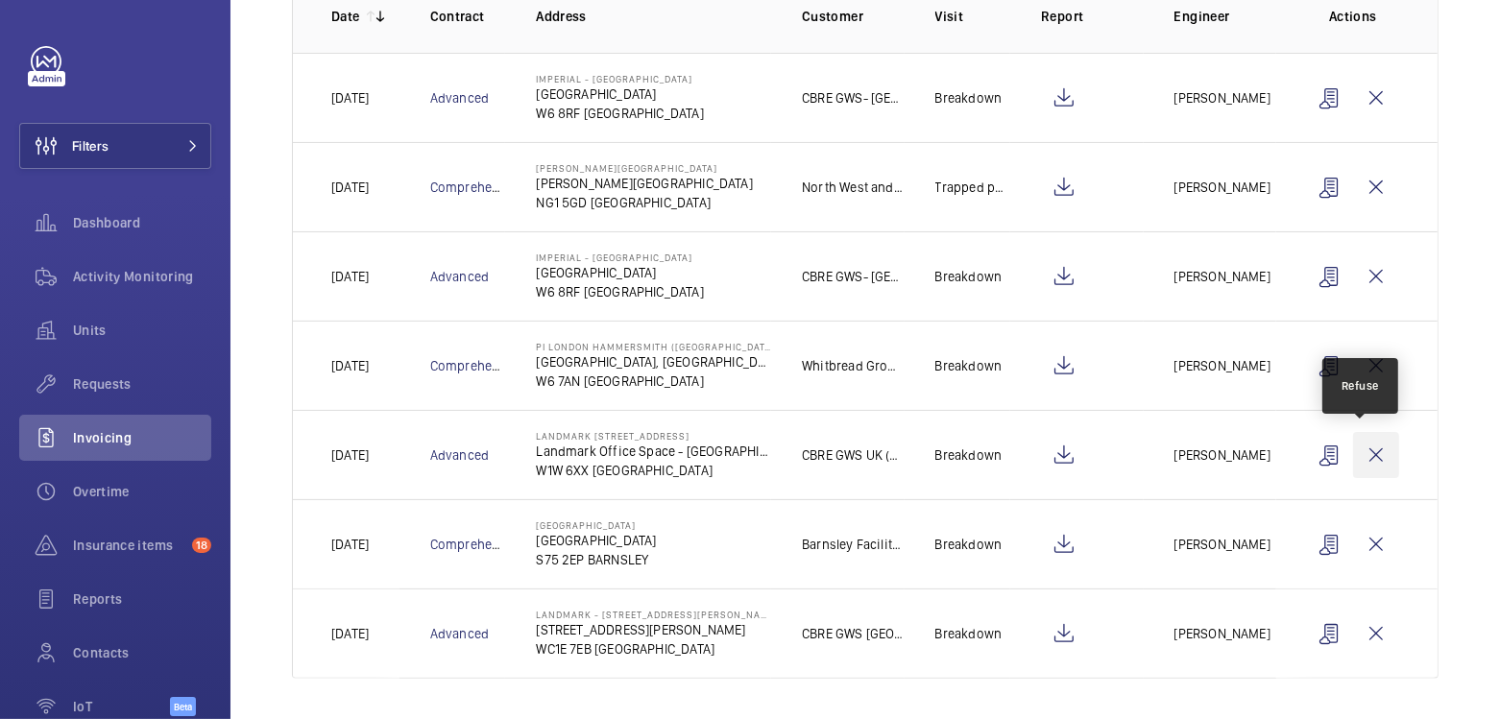
click at [1353, 459] on wm-front-icon-button at bounding box center [1376, 455] width 46 height 46
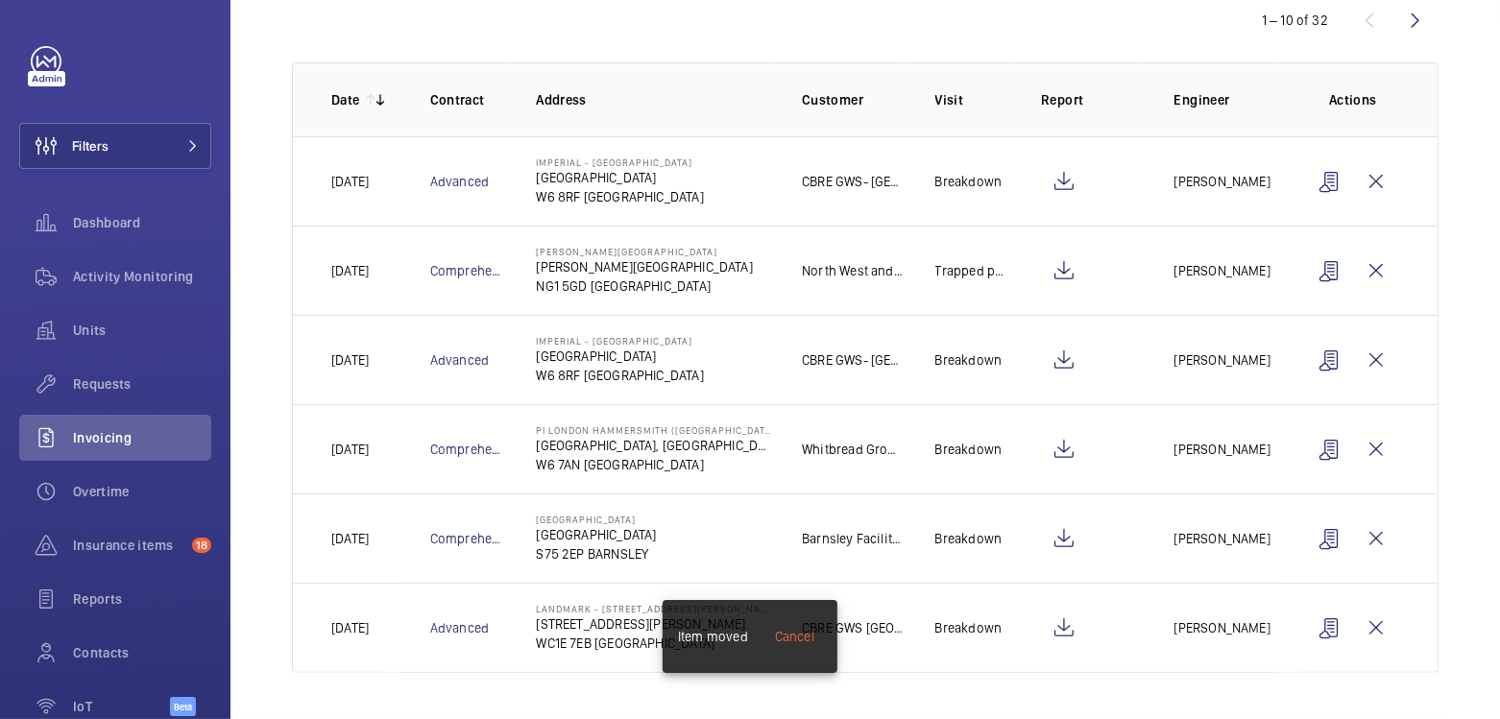
scroll to position [218, 0]
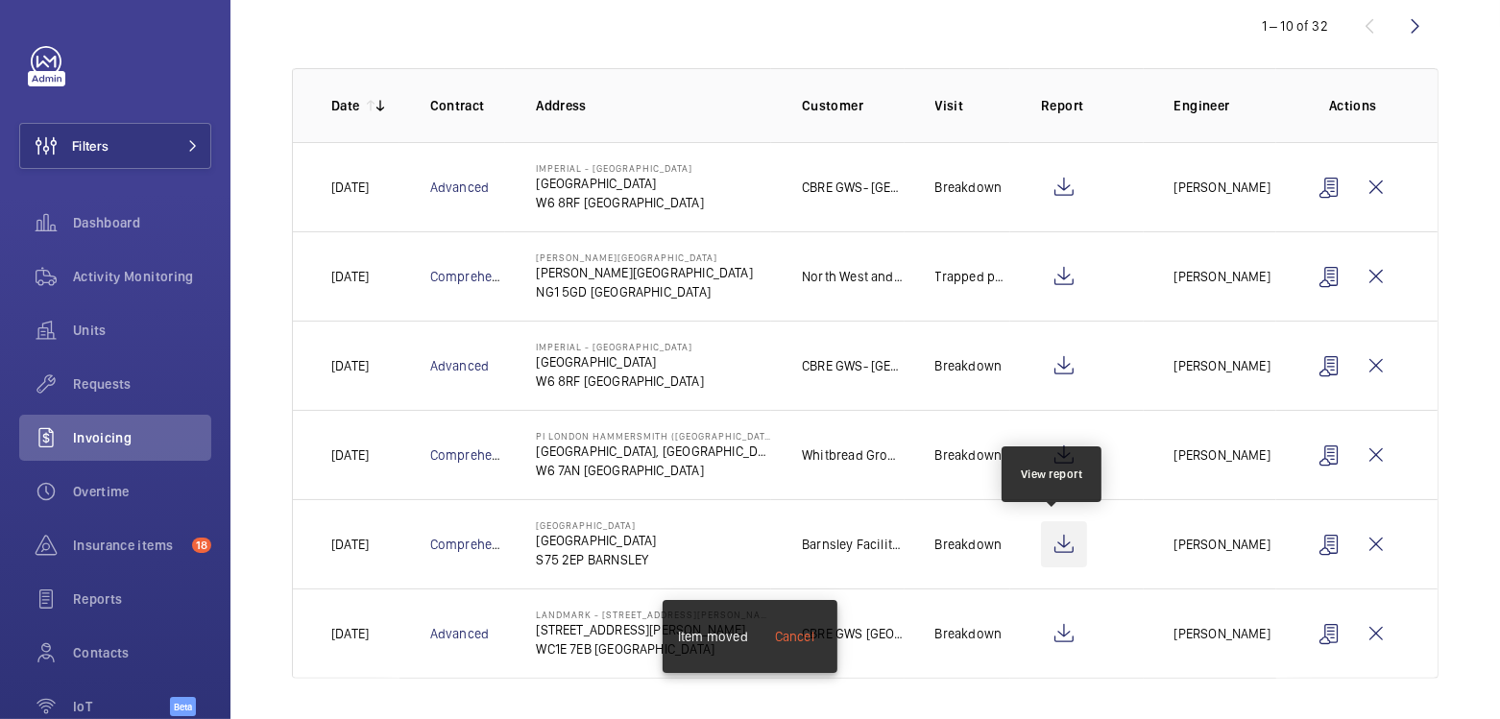
click at [1058, 548] on wm-front-icon-button at bounding box center [1064, 545] width 46 height 46
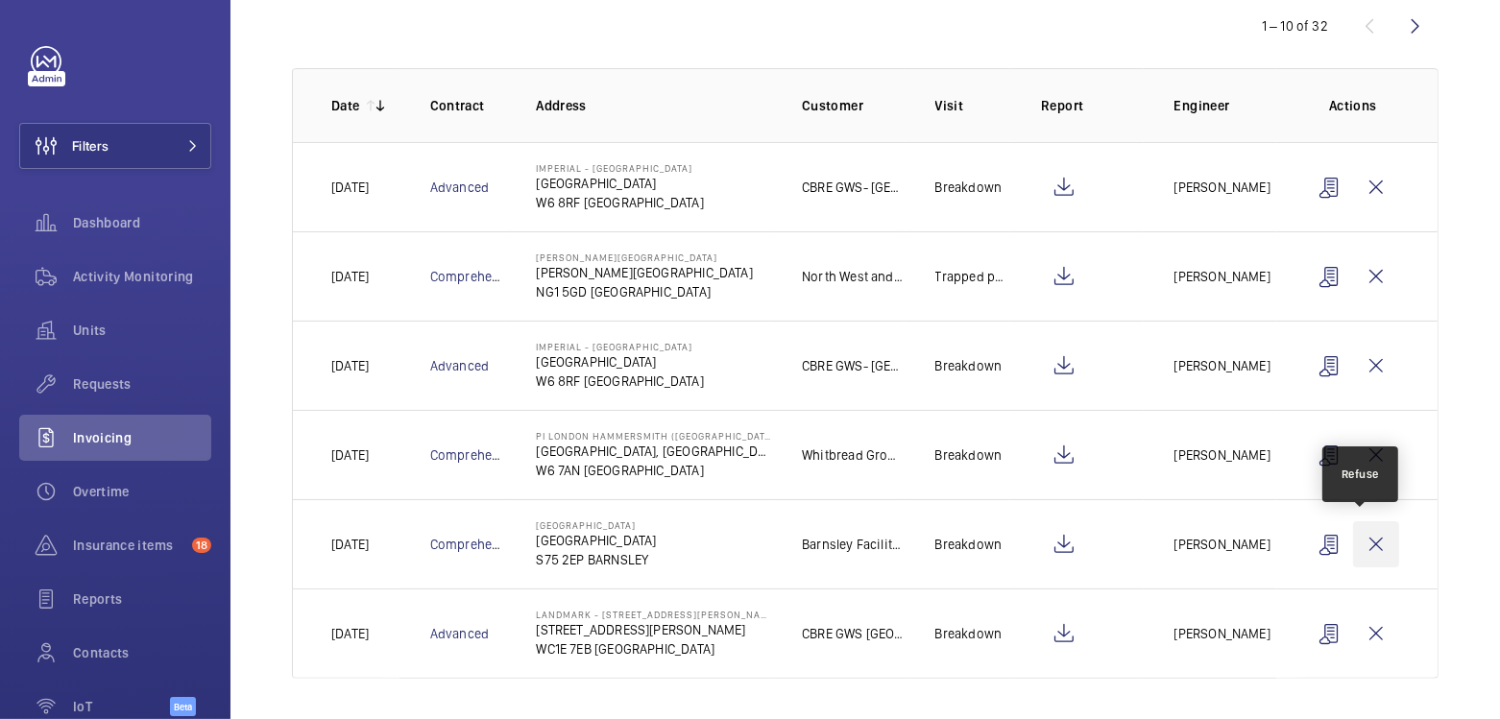
click at [1365, 537] on wm-front-icon-button at bounding box center [1376, 545] width 46 height 46
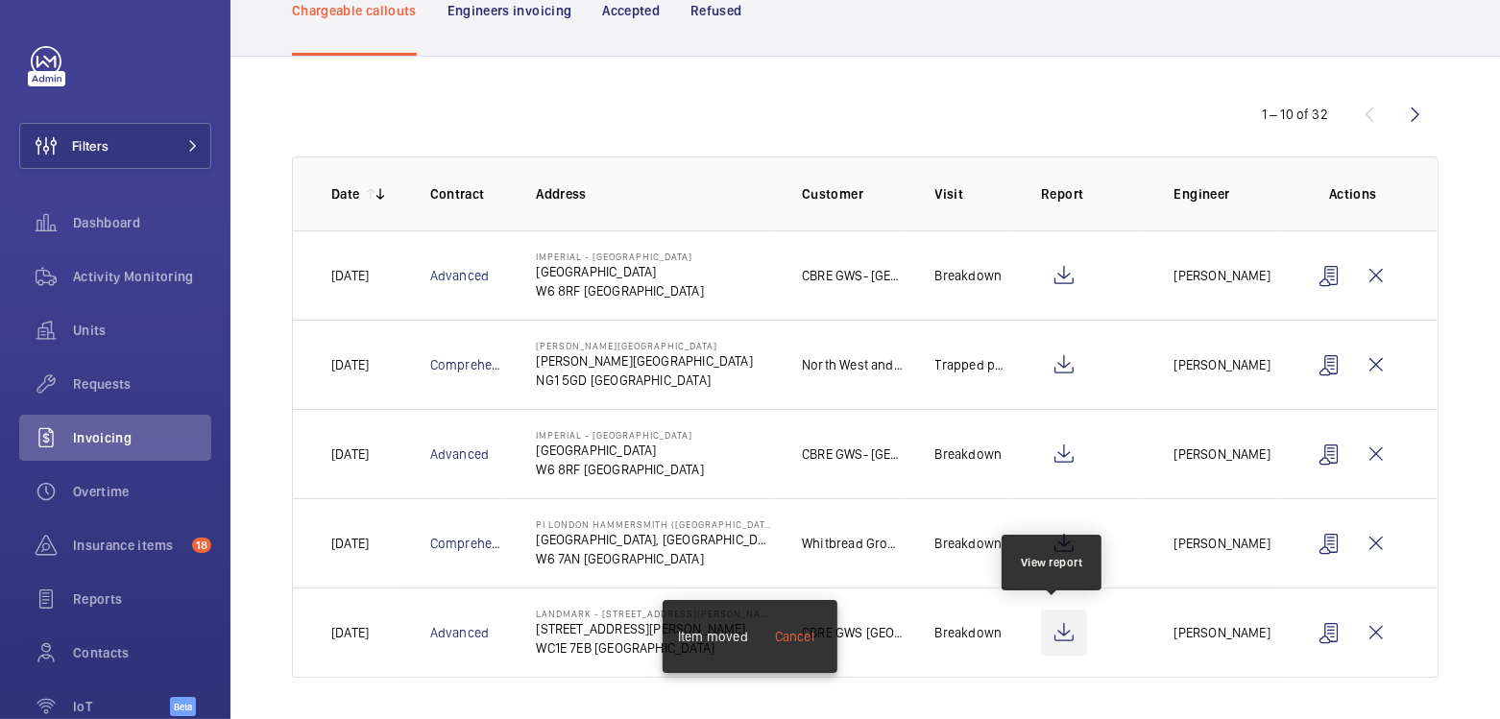
click at [1062, 628] on wm-front-icon-button at bounding box center [1064, 633] width 46 height 46
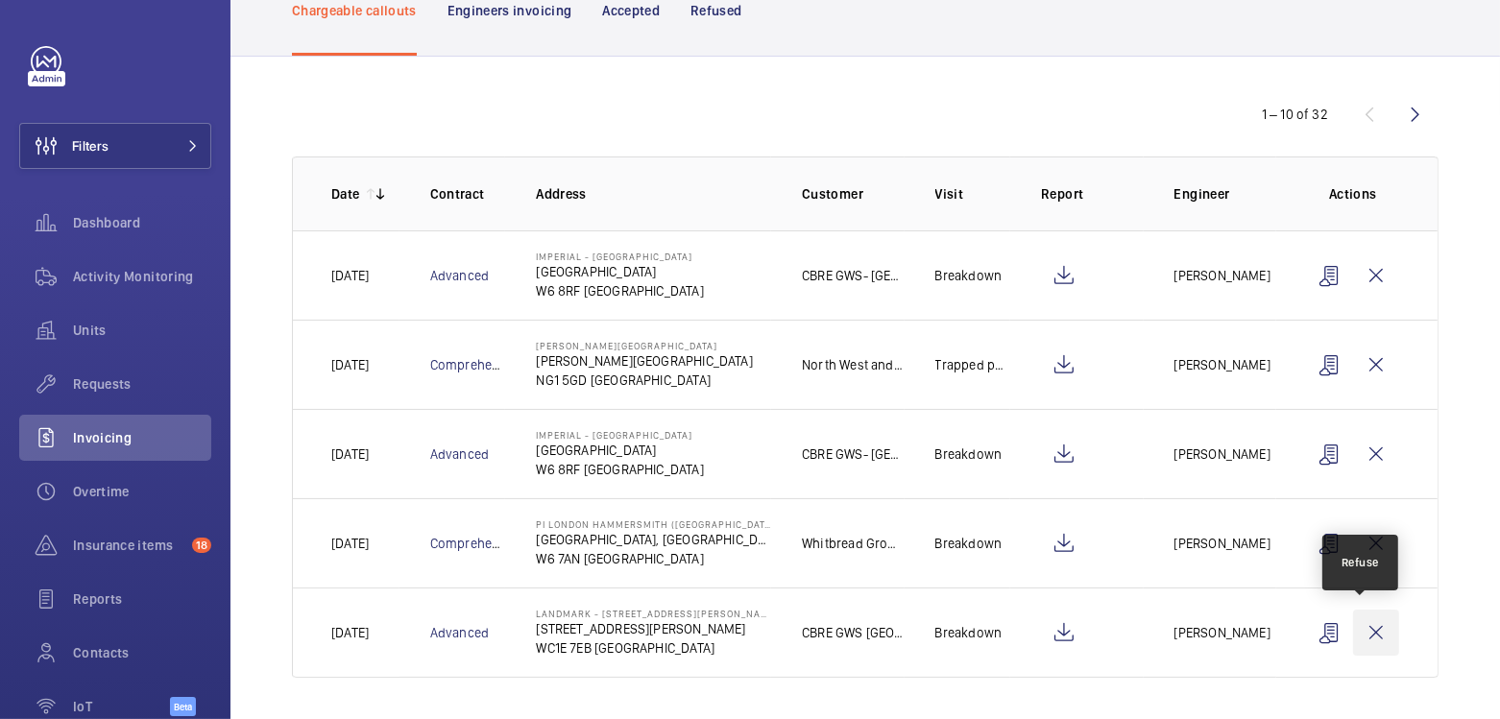
click at [1353, 630] on wm-front-icon-button at bounding box center [1376, 633] width 46 height 46
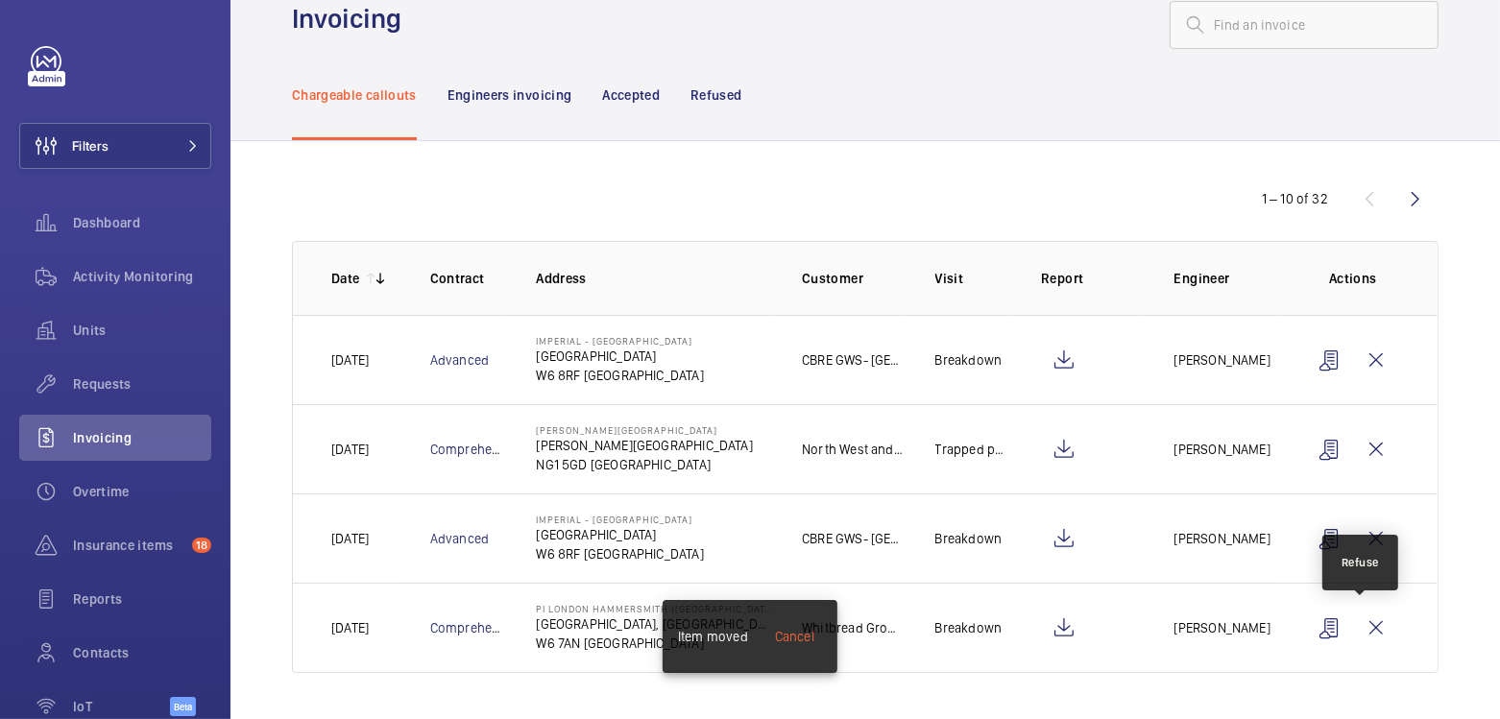
scroll to position [41, 0]
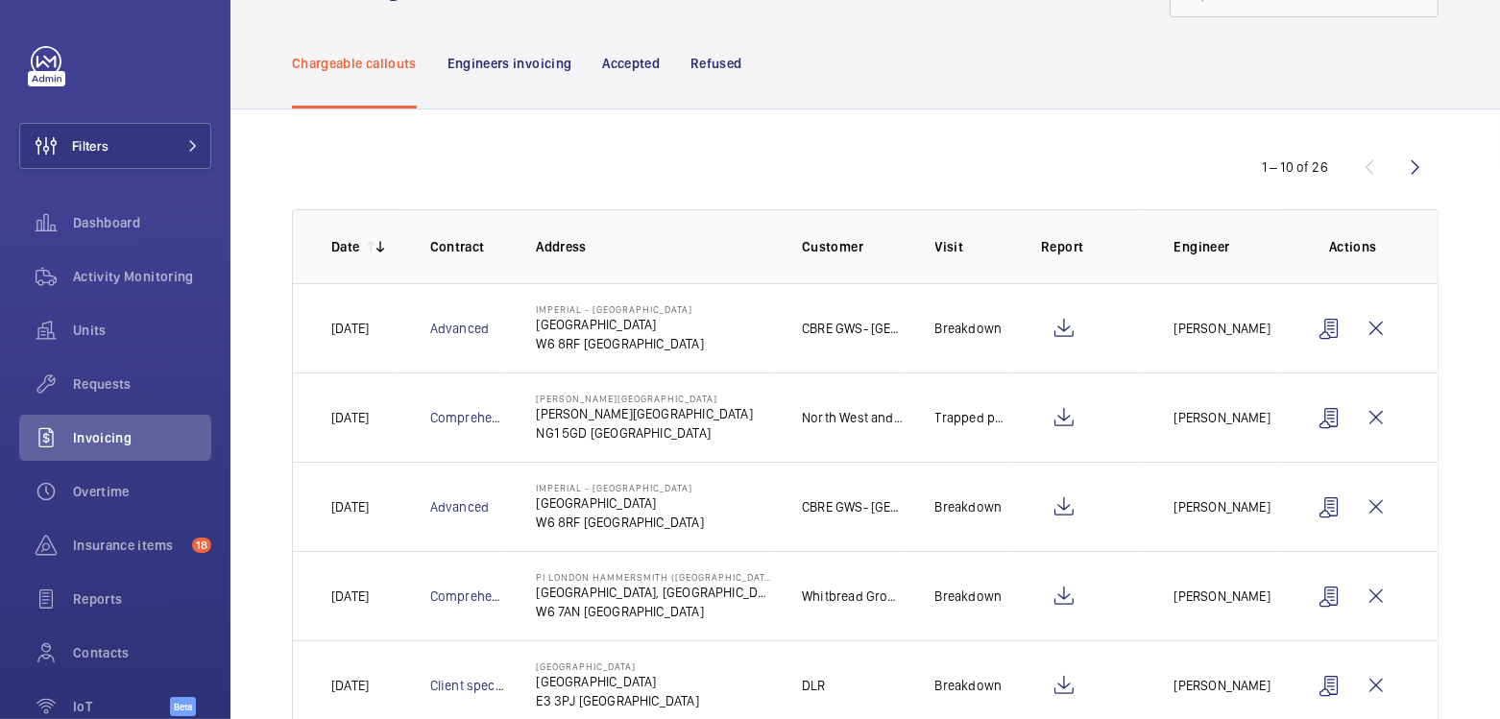
scroll to position [367, 0]
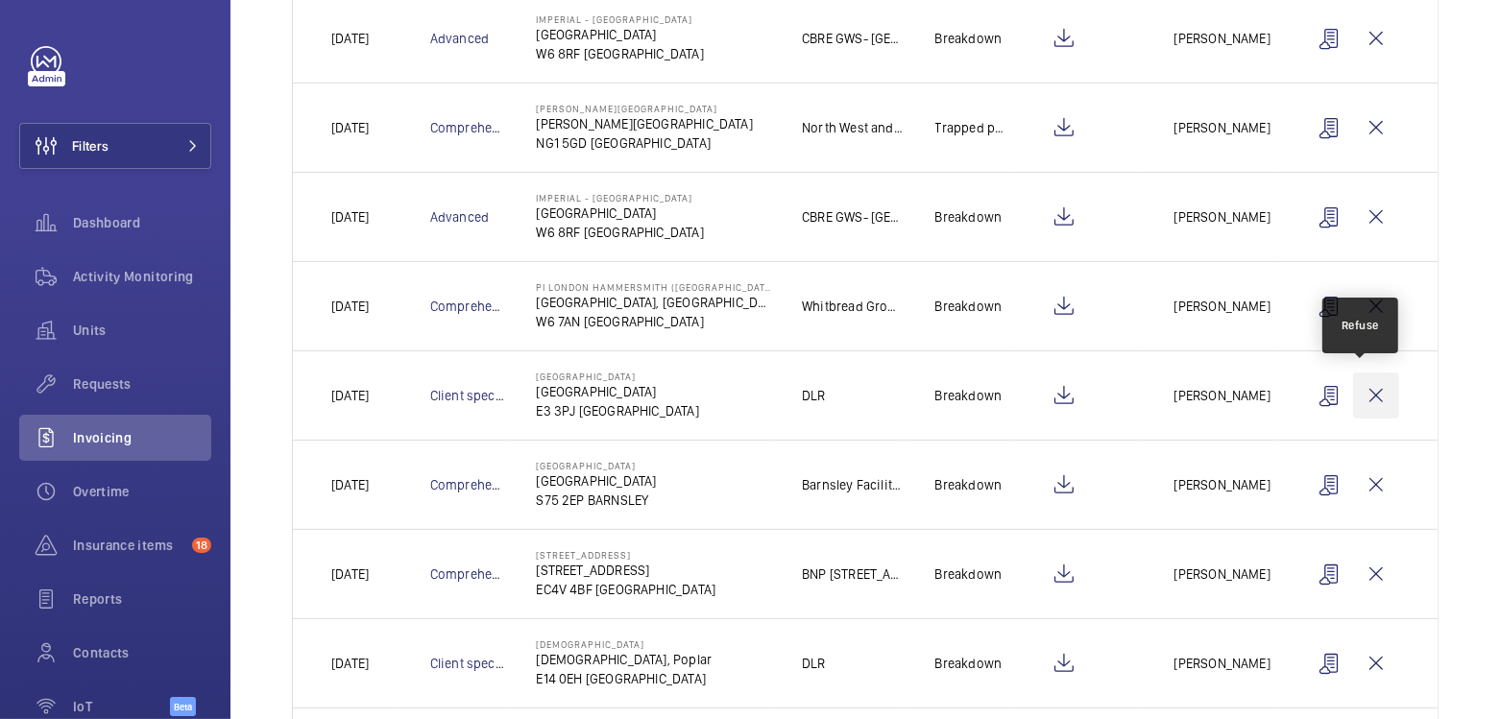
click at [1354, 389] on wm-front-icon-button at bounding box center [1376, 396] width 46 height 46
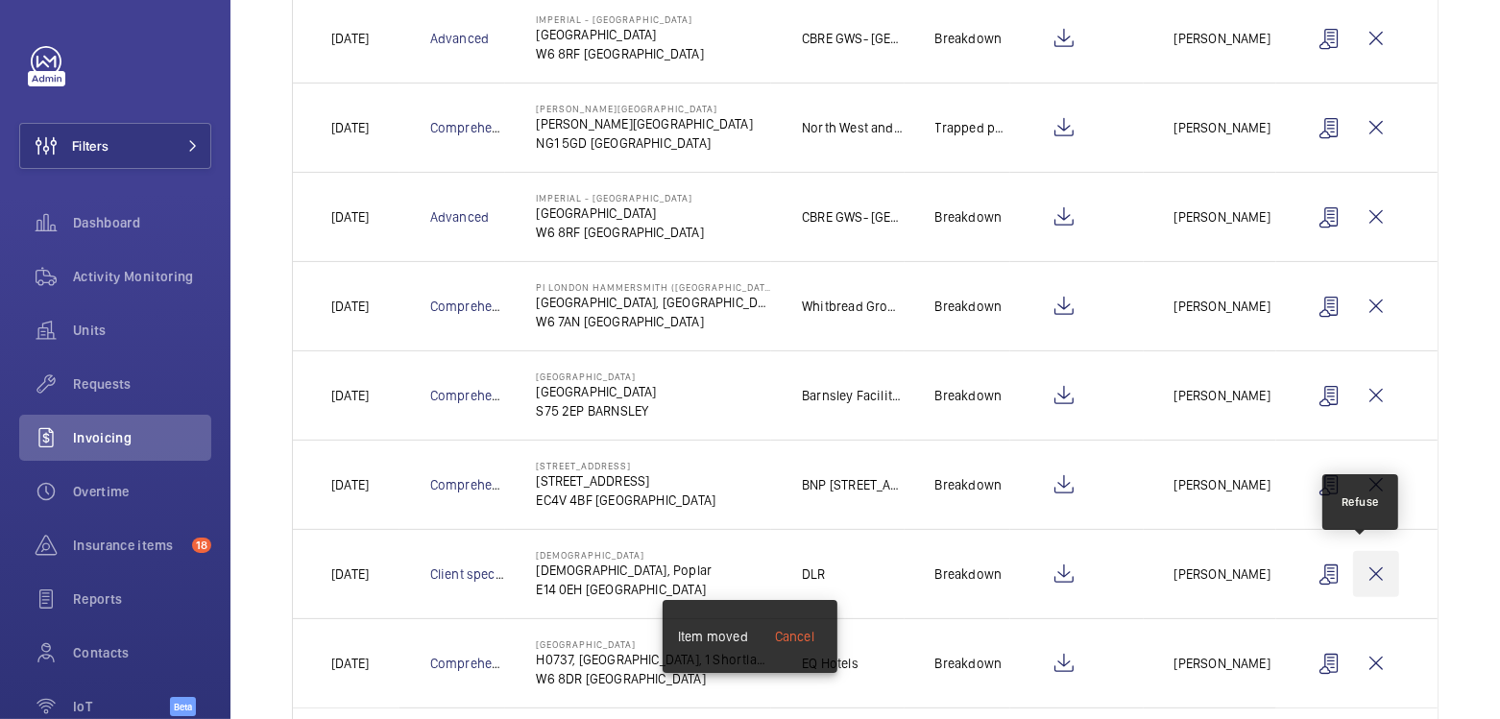
click at [1369, 576] on wm-front-icon-button at bounding box center [1376, 574] width 46 height 46
click at [1372, 577] on wm-front-icon-button at bounding box center [1376, 574] width 46 height 46
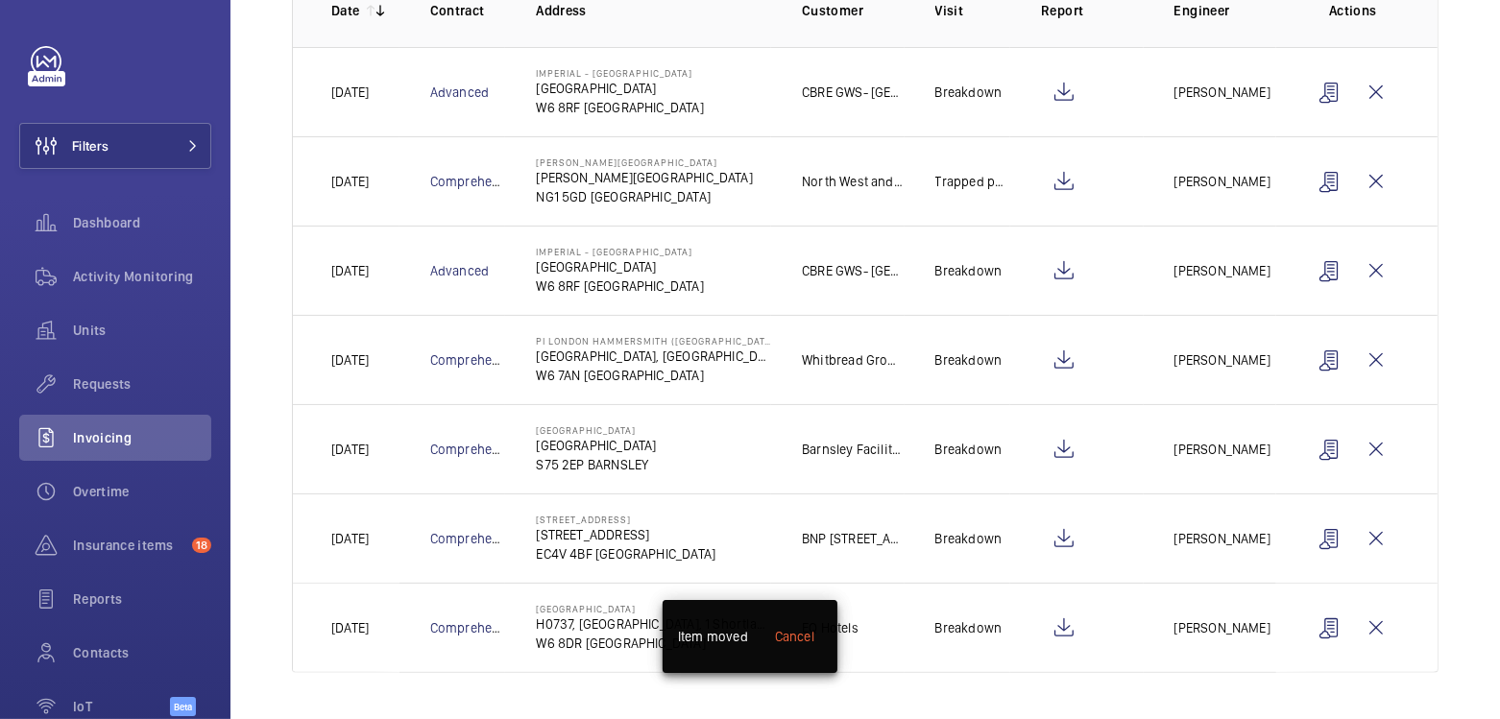
scroll to position [307, 0]
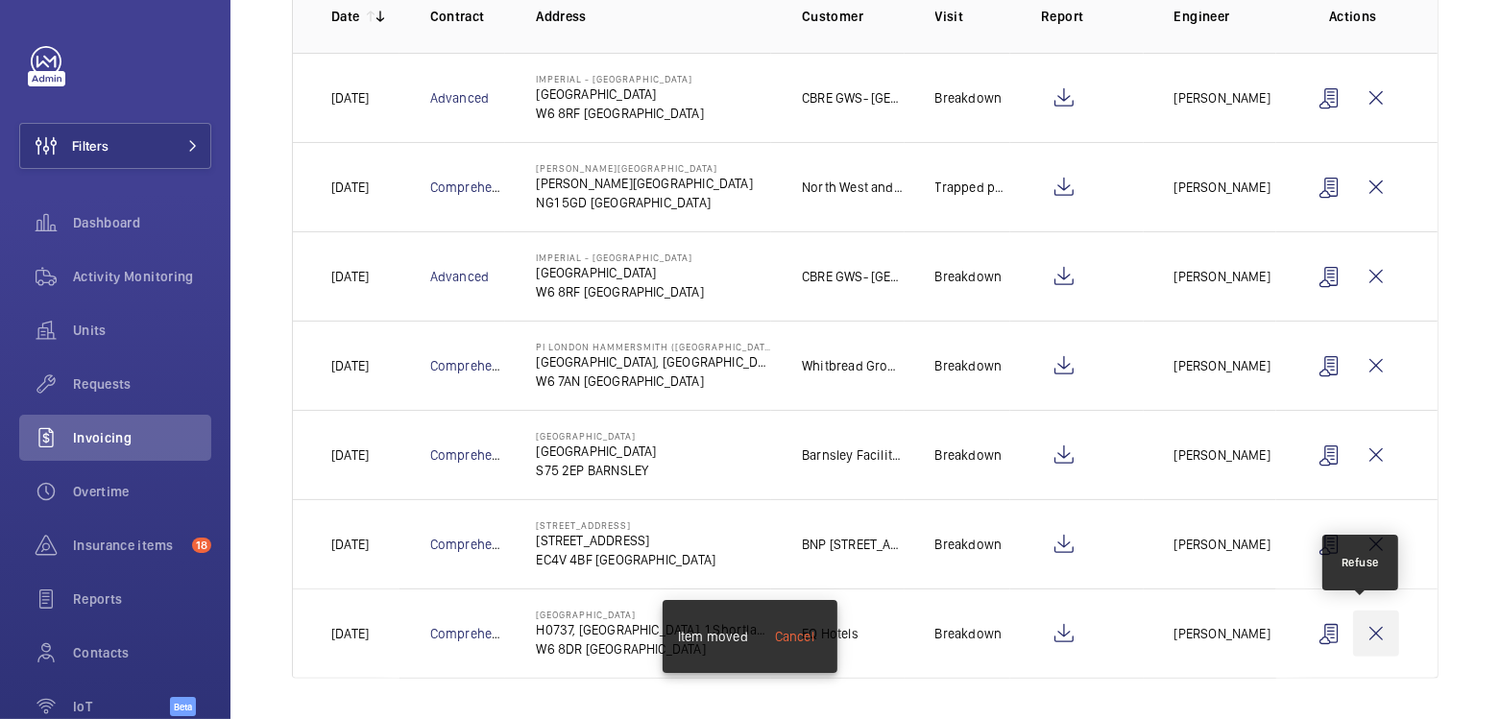
click at [1369, 634] on wm-front-icon-button at bounding box center [1376, 634] width 46 height 46
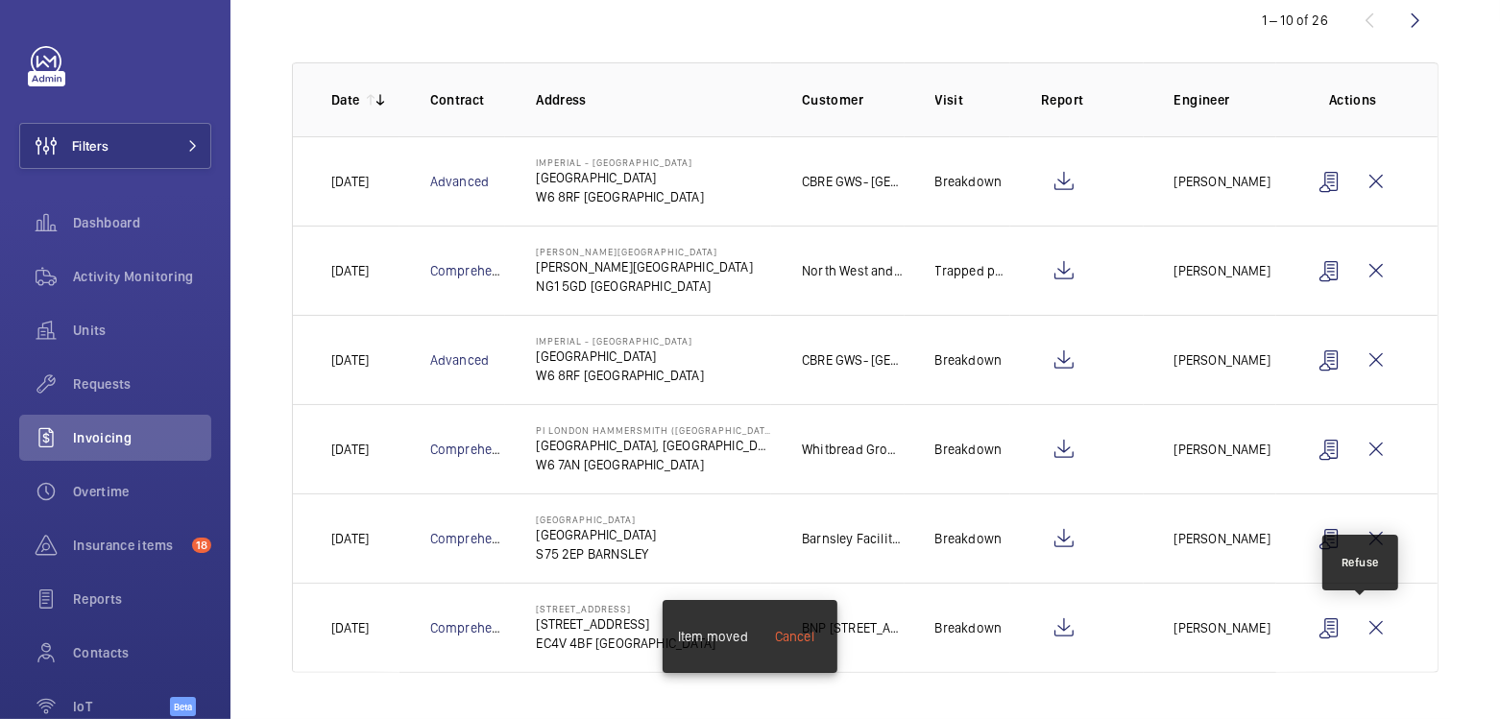
scroll to position [218, 0]
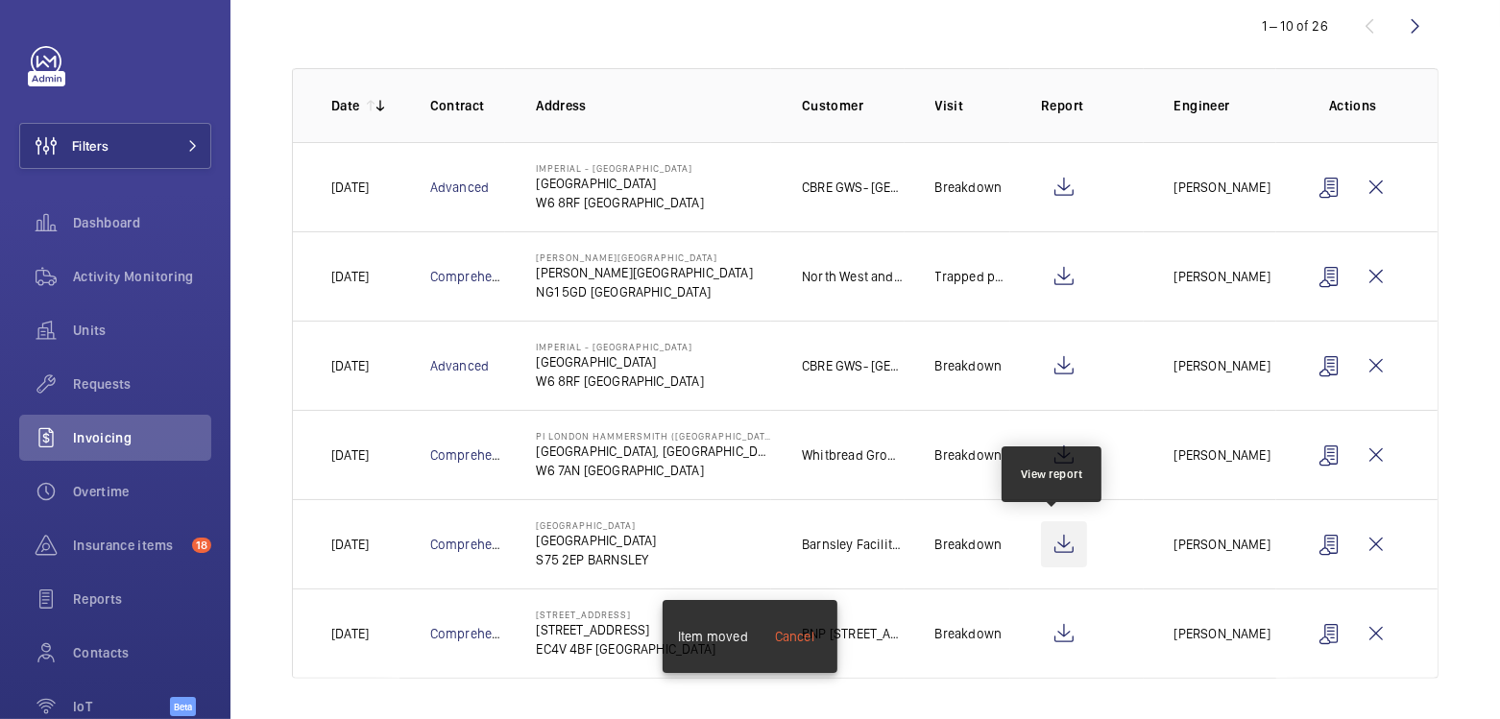
click at [1058, 538] on wm-front-icon-button at bounding box center [1064, 545] width 46 height 46
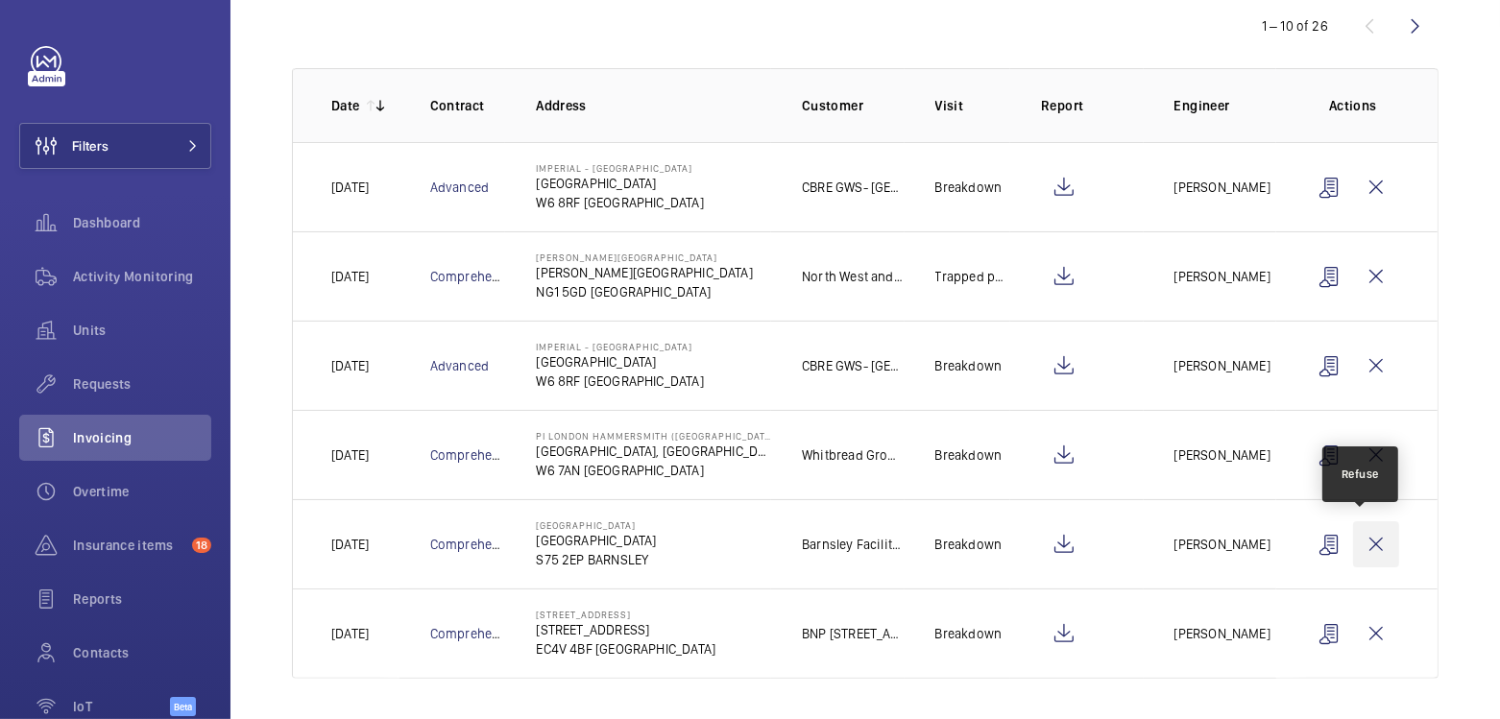
click at [1358, 544] on wm-front-icon-button at bounding box center [1376, 545] width 46 height 46
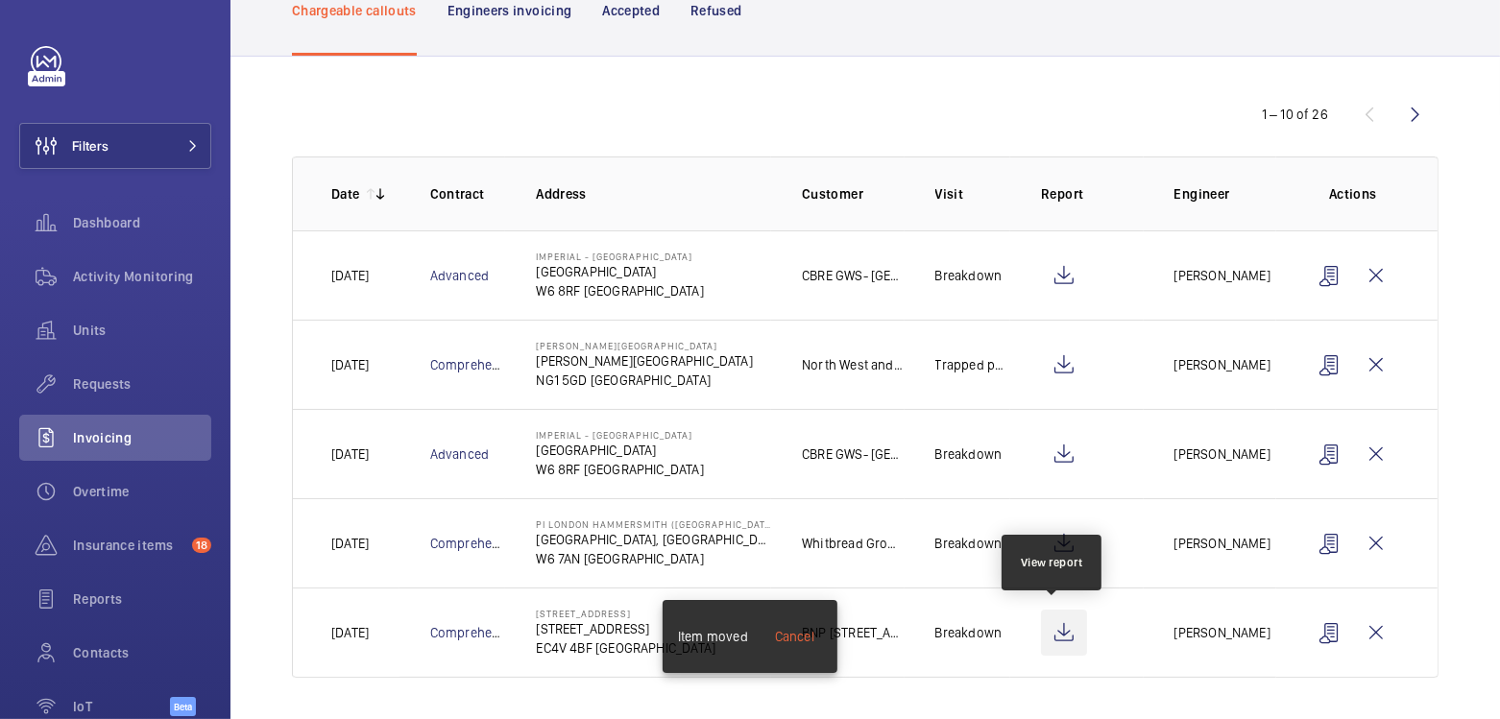
click at [1058, 637] on wm-front-icon-button at bounding box center [1064, 633] width 46 height 46
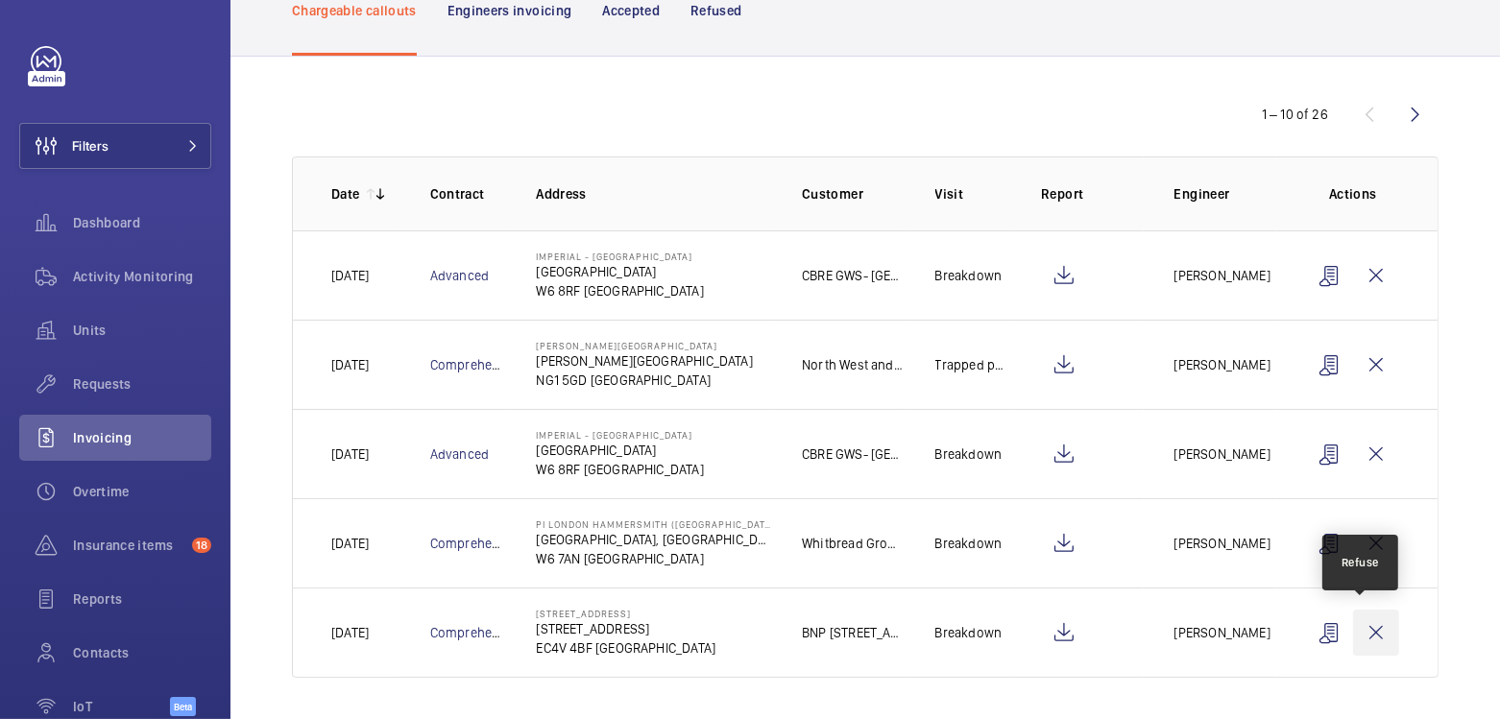
click at [1370, 629] on wm-front-icon-button at bounding box center [1376, 633] width 46 height 46
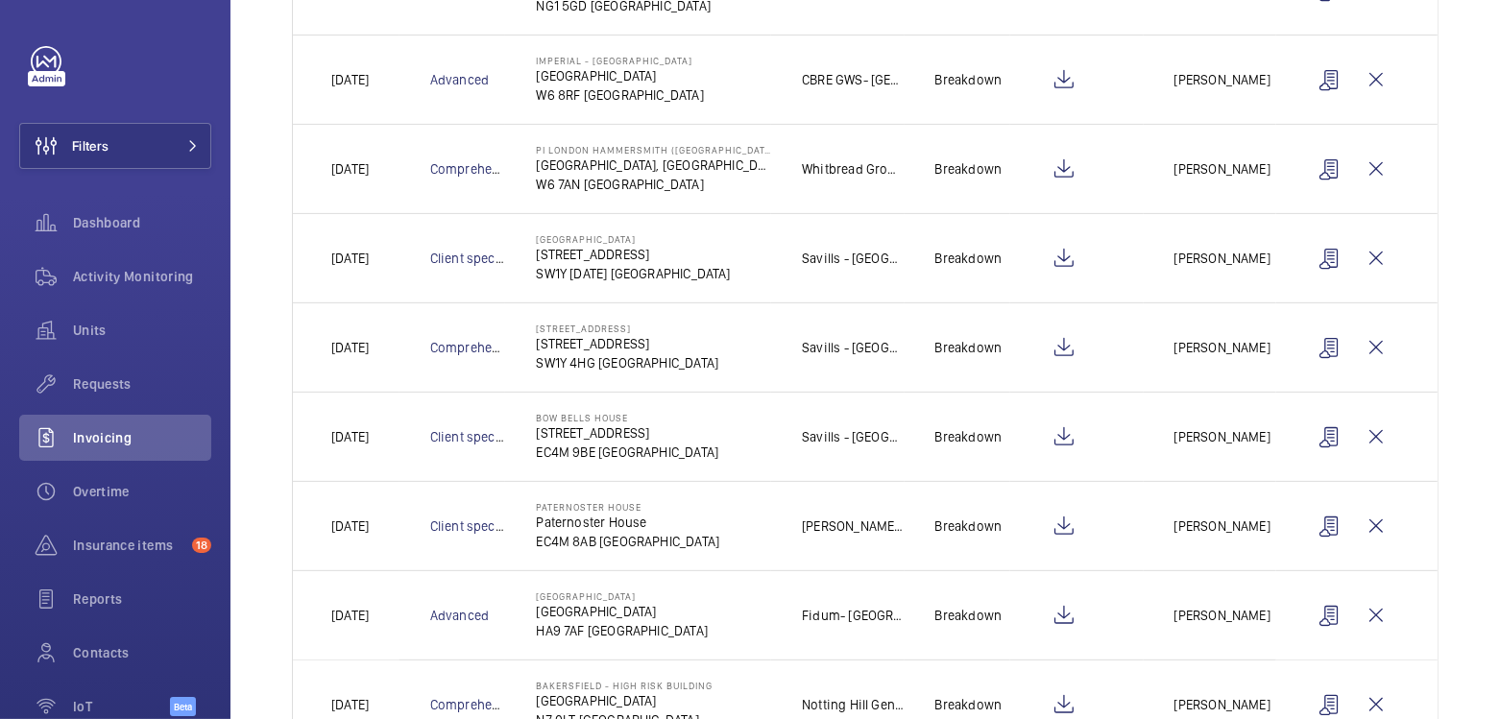
scroll to position [572, 0]
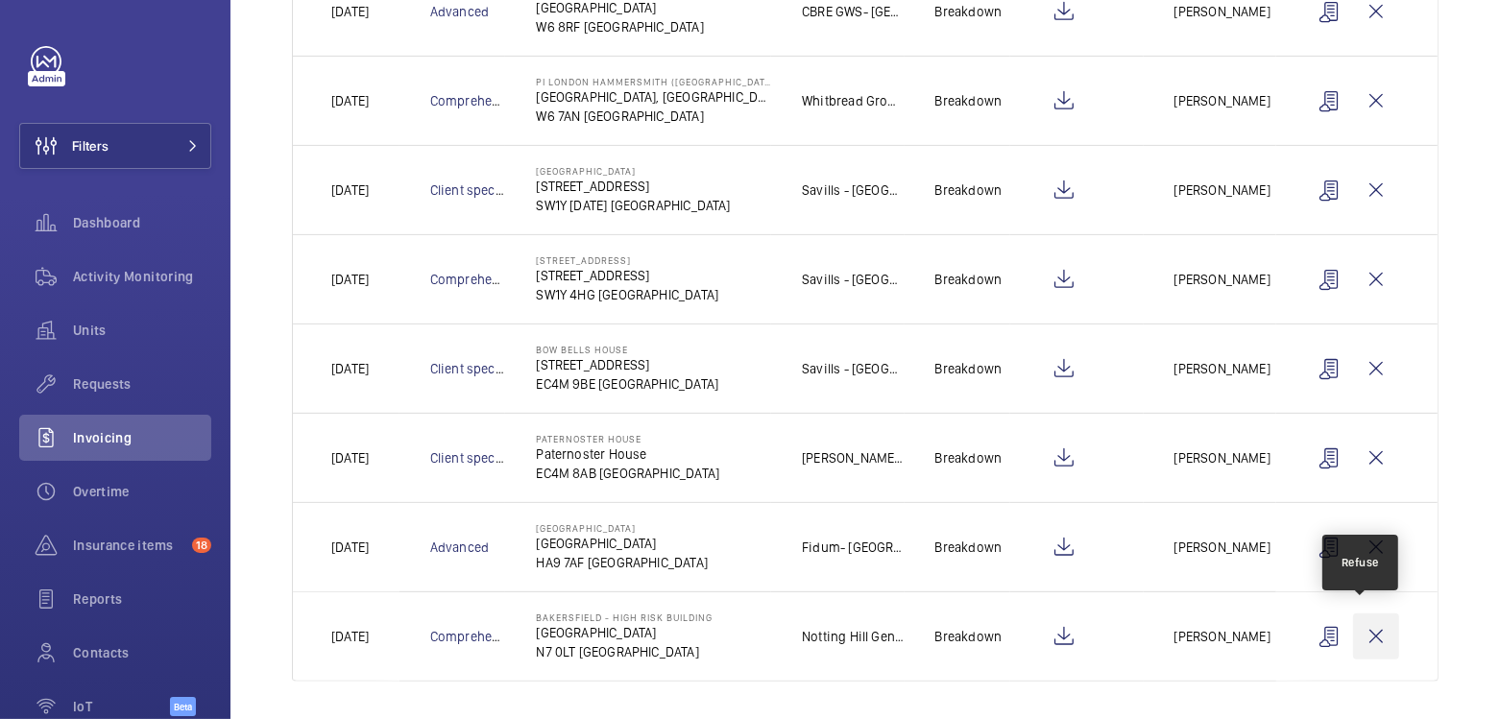
click at [1371, 631] on wm-front-icon-button at bounding box center [1376, 637] width 46 height 46
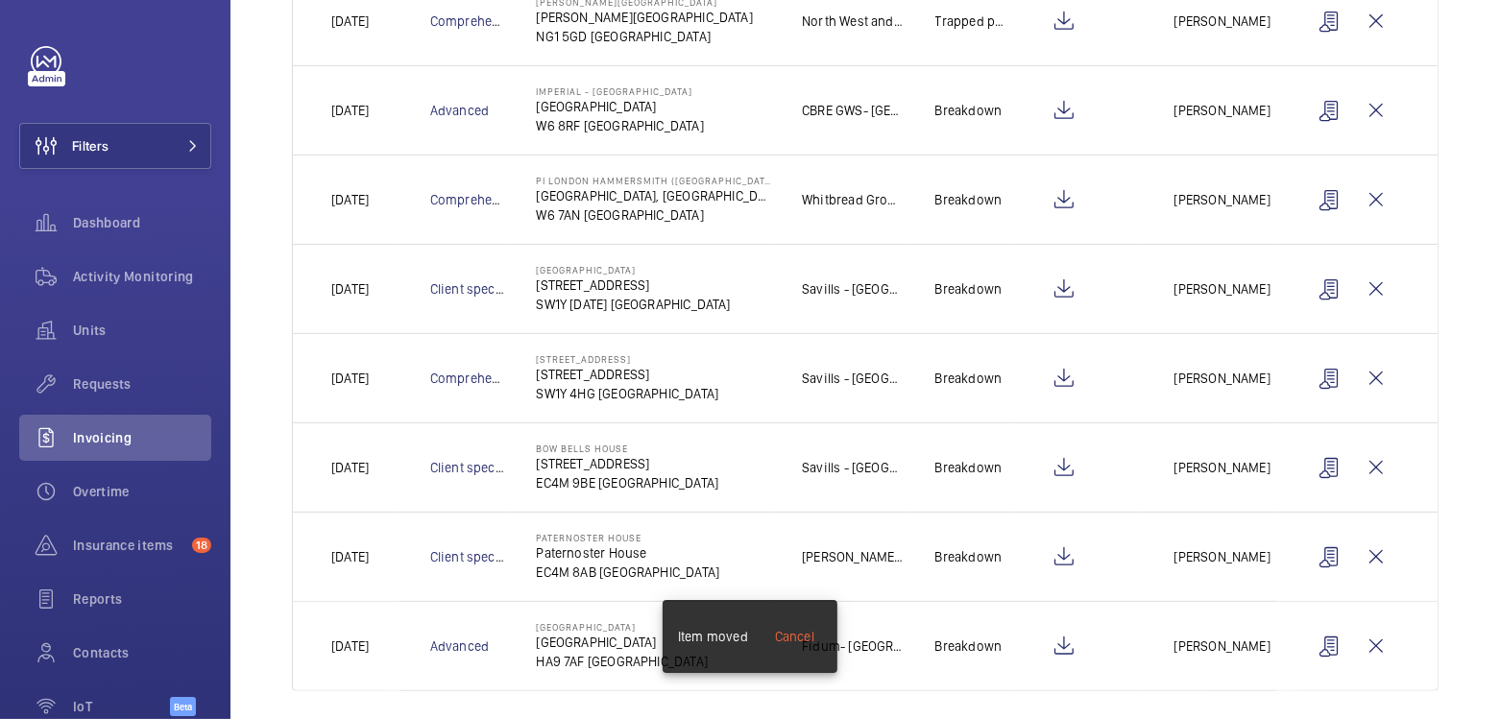
scroll to position [381, 0]
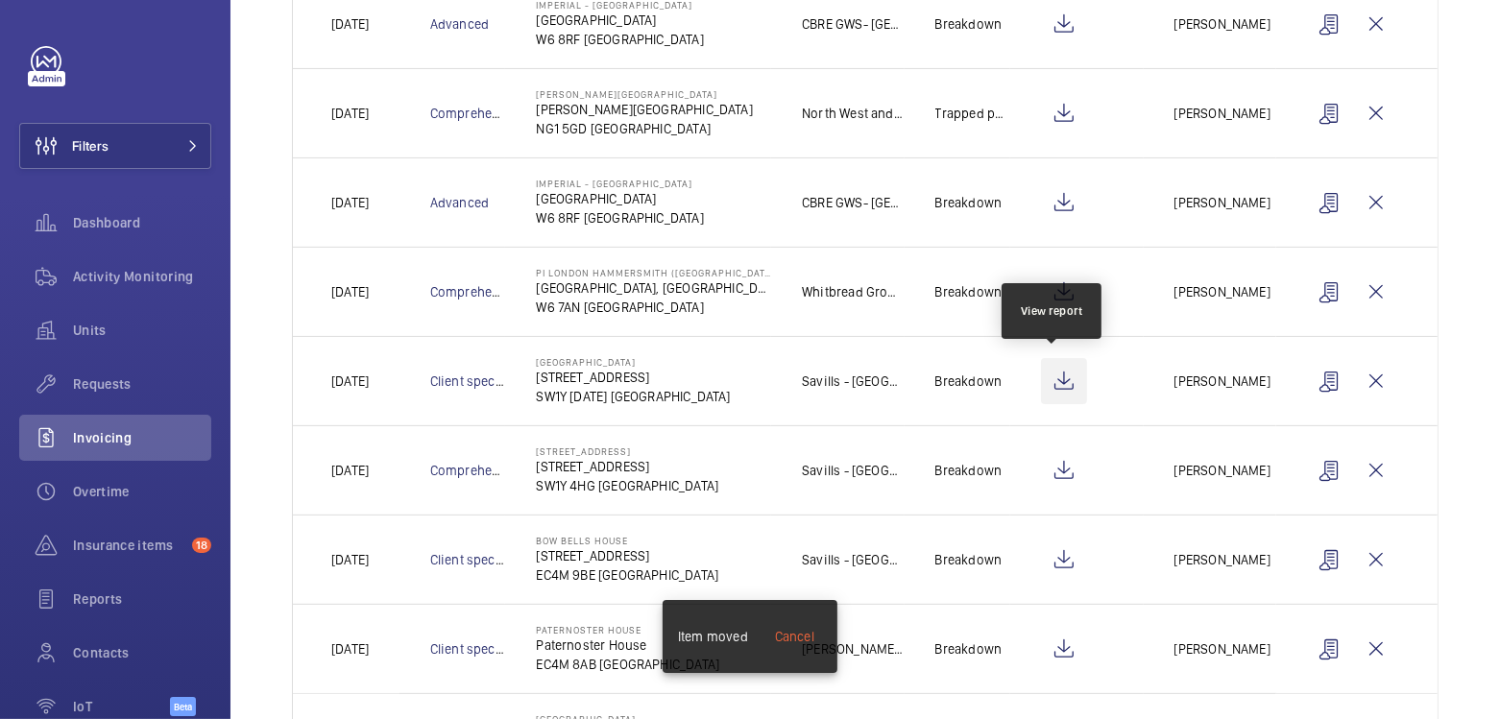
click at [1058, 382] on wm-front-icon-button at bounding box center [1064, 381] width 46 height 46
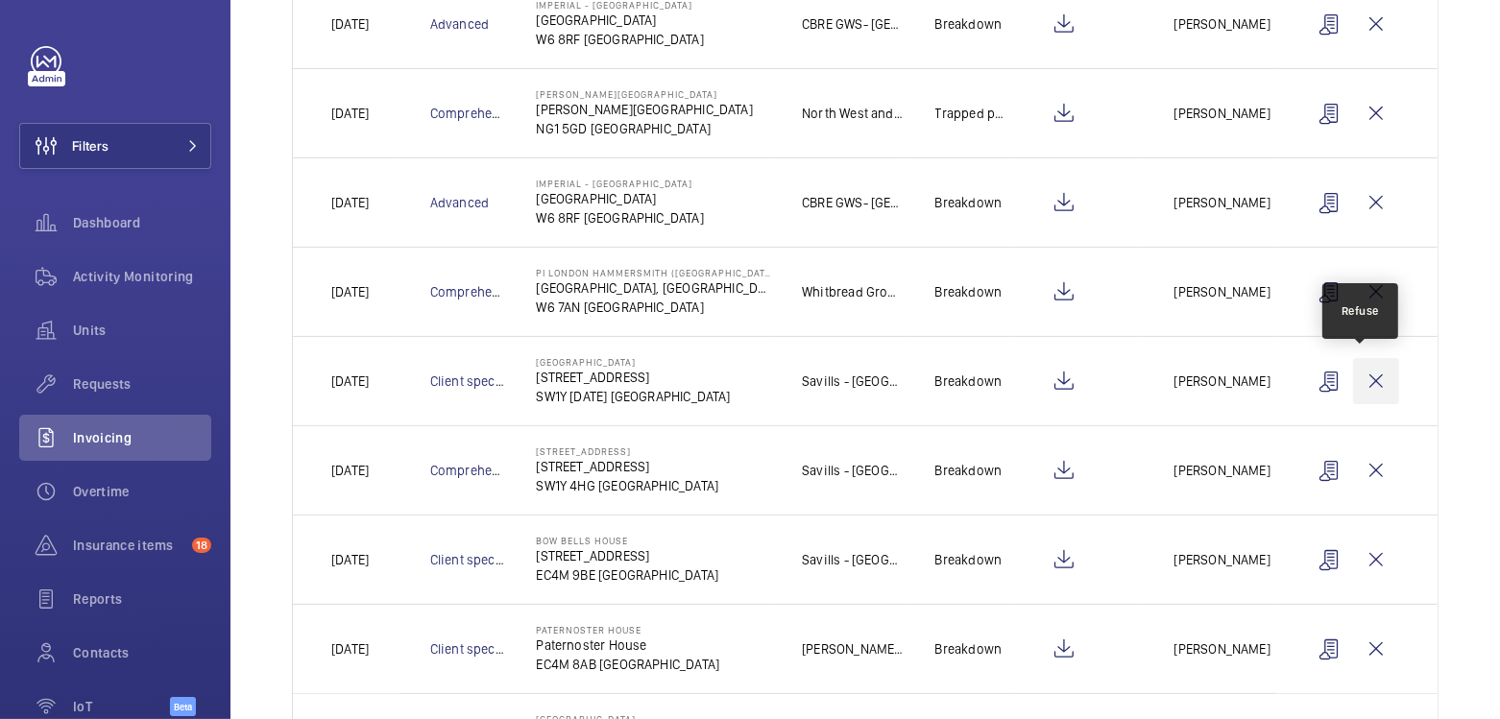
click at [1362, 384] on wm-front-icon-button at bounding box center [1376, 381] width 46 height 46
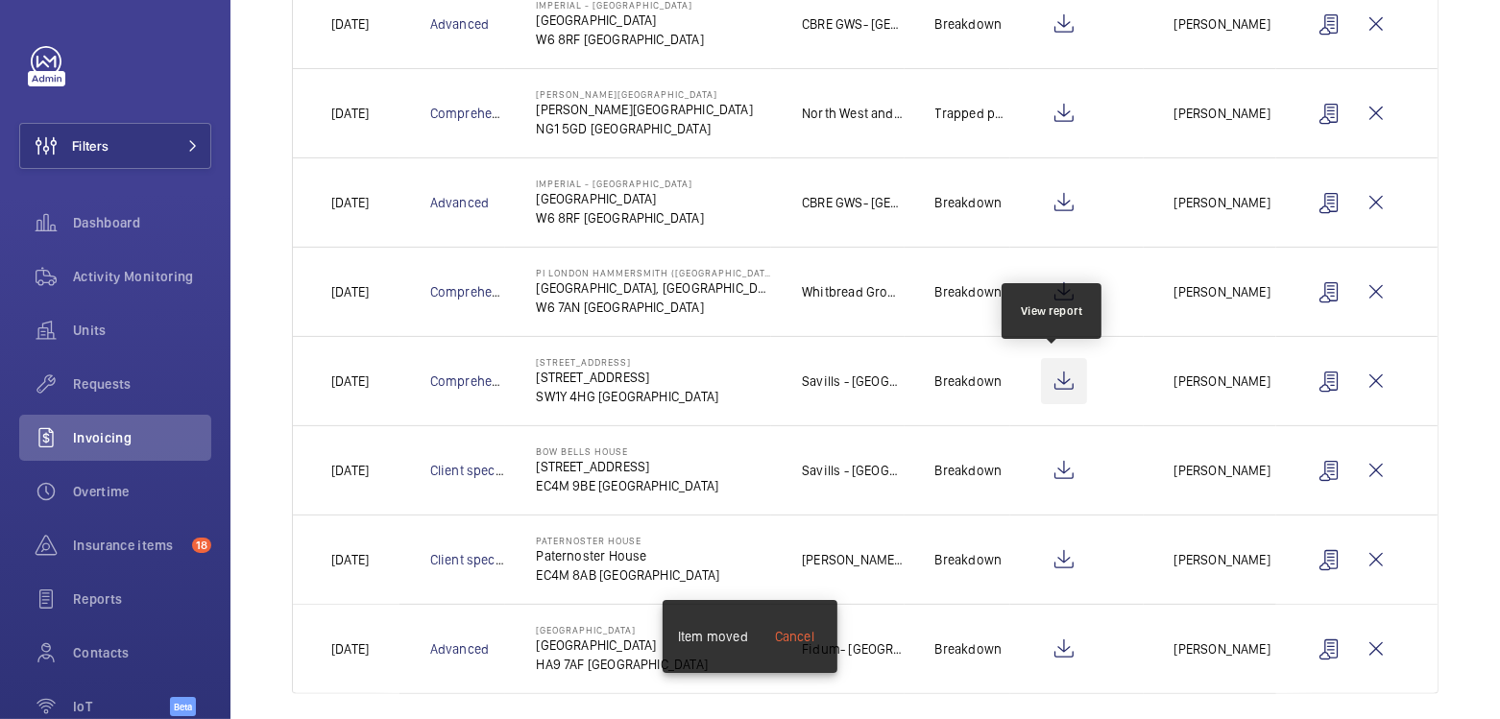
click at [1065, 389] on wm-front-icon-button at bounding box center [1064, 381] width 46 height 46
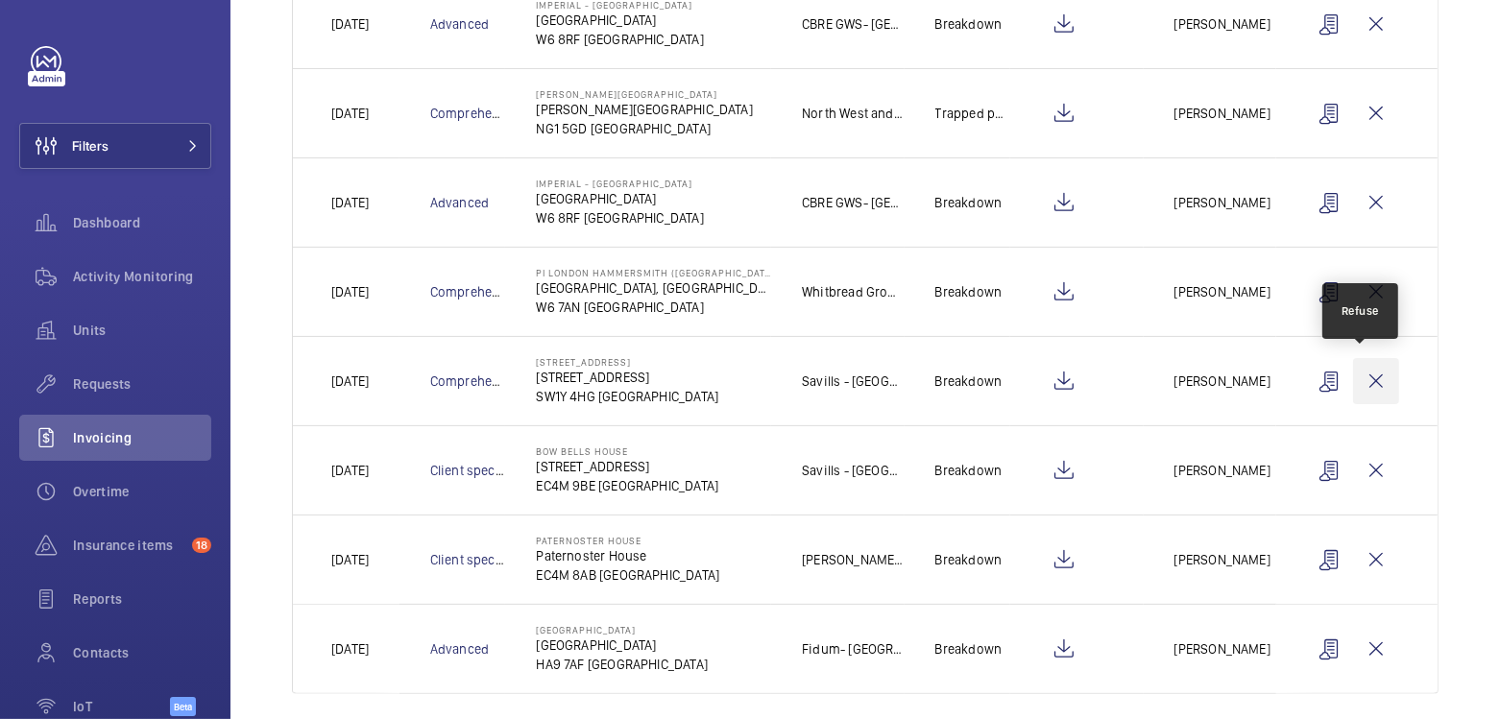
click at [1369, 382] on wm-front-icon-button at bounding box center [1376, 381] width 46 height 46
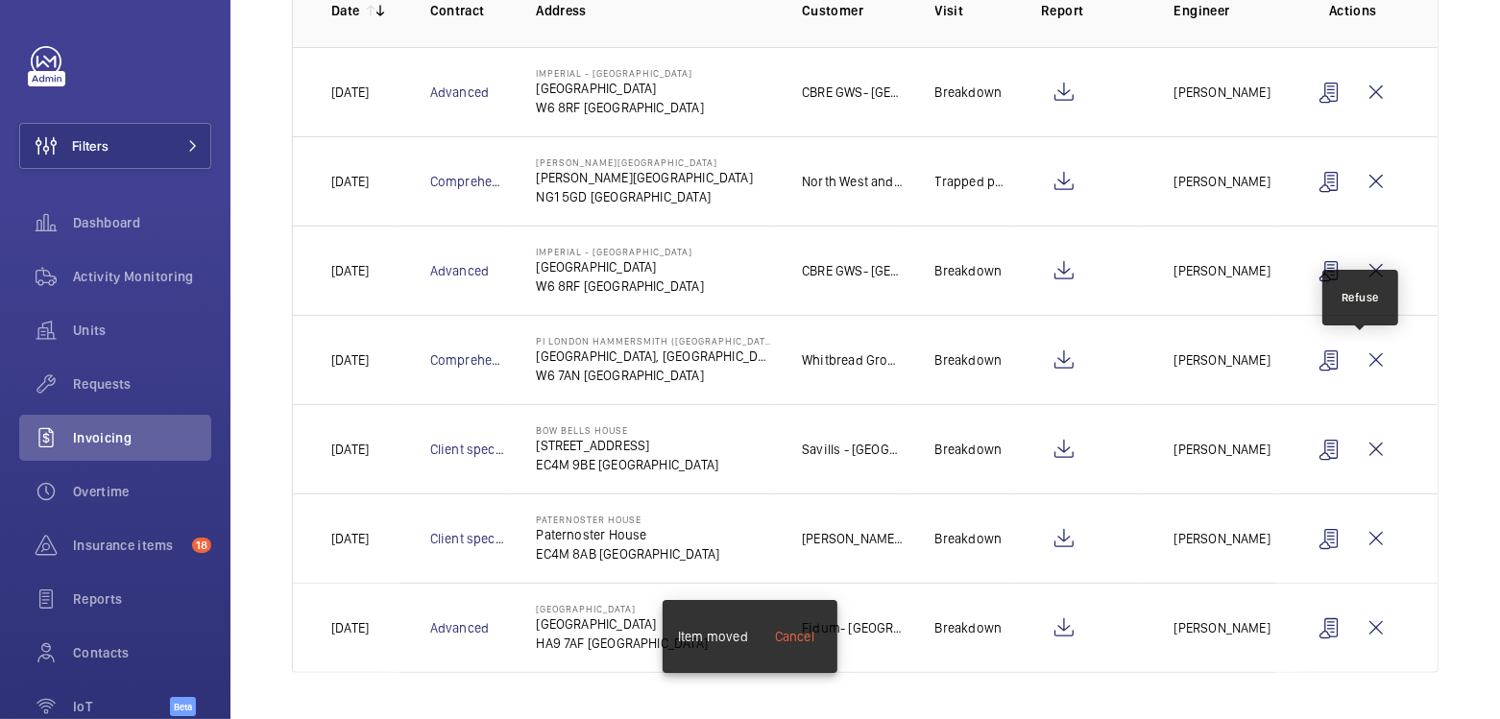
scroll to position [307, 0]
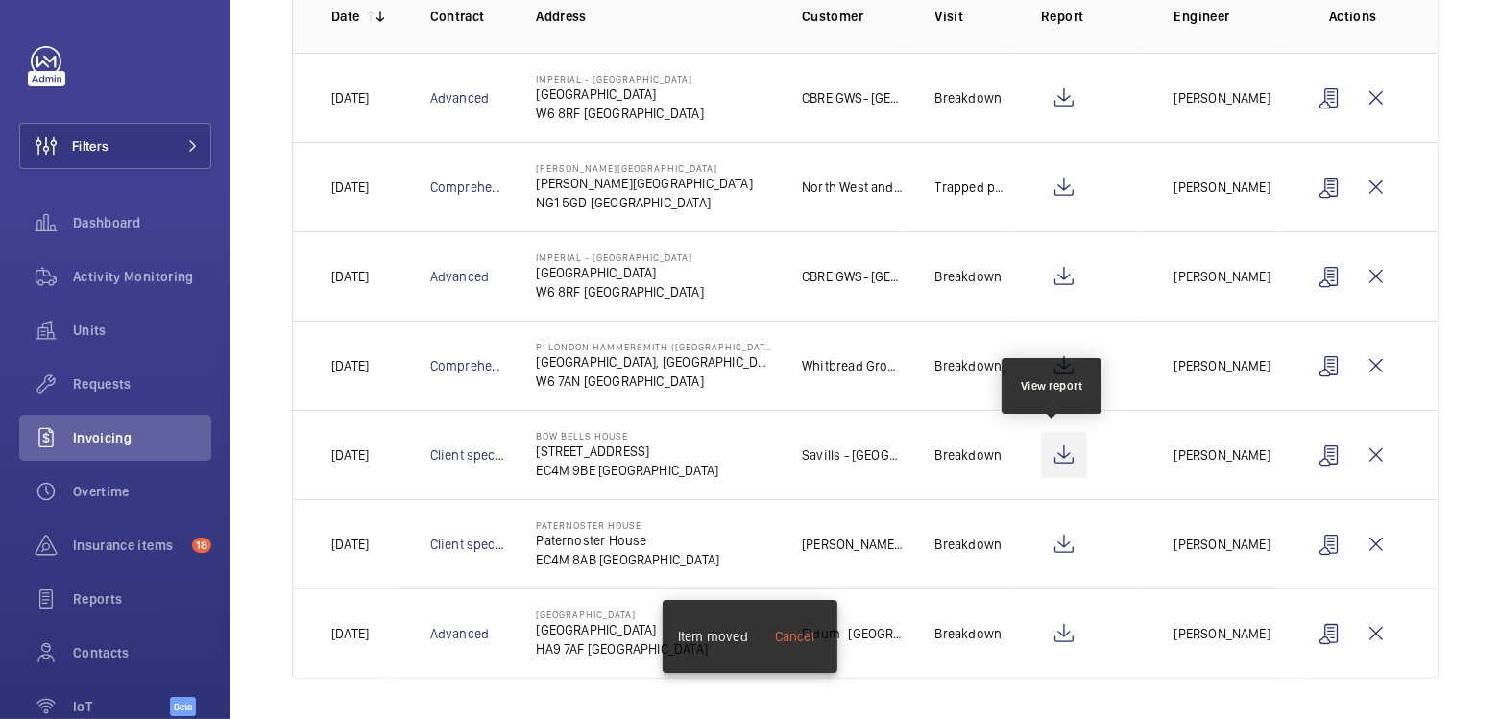
click at [1059, 448] on wm-front-icon-button at bounding box center [1064, 455] width 46 height 46
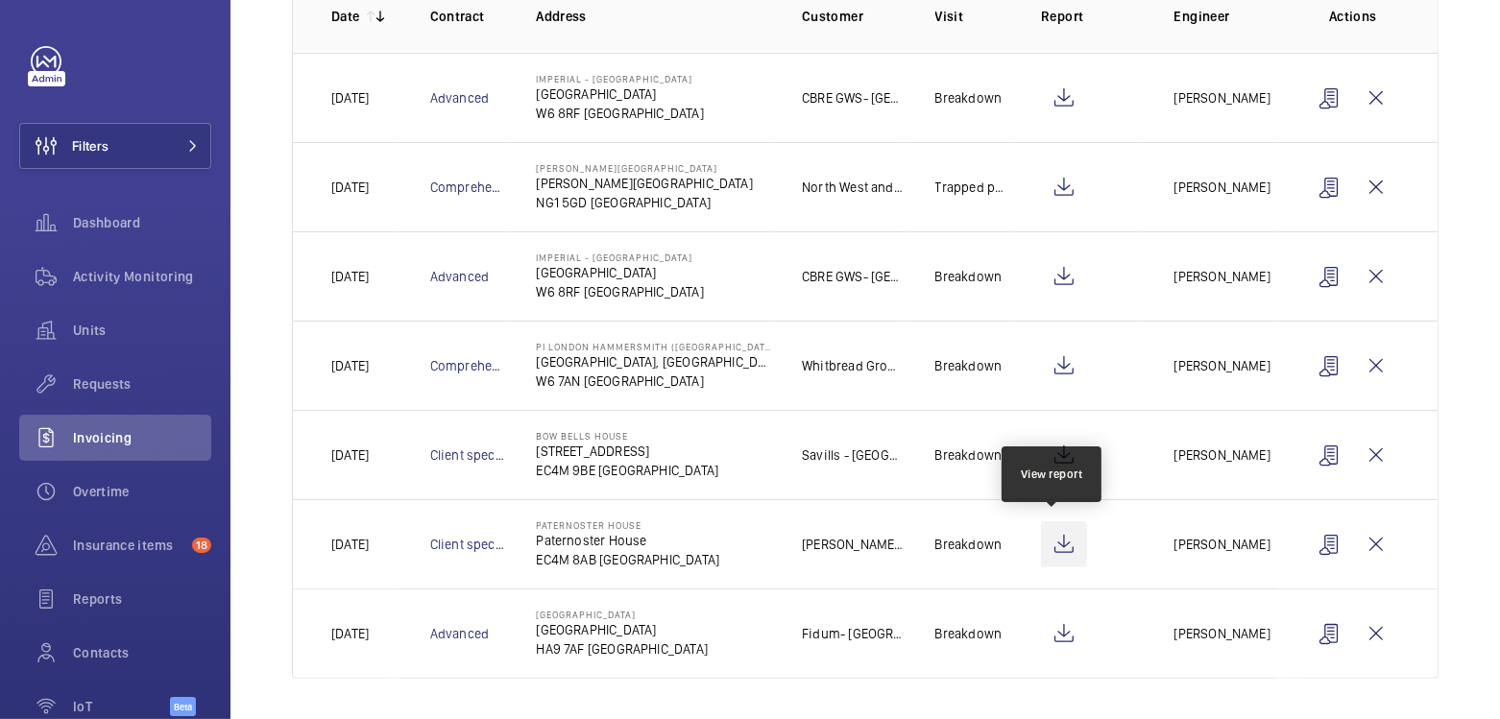
click at [1056, 537] on wm-front-icon-button at bounding box center [1064, 545] width 46 height 46
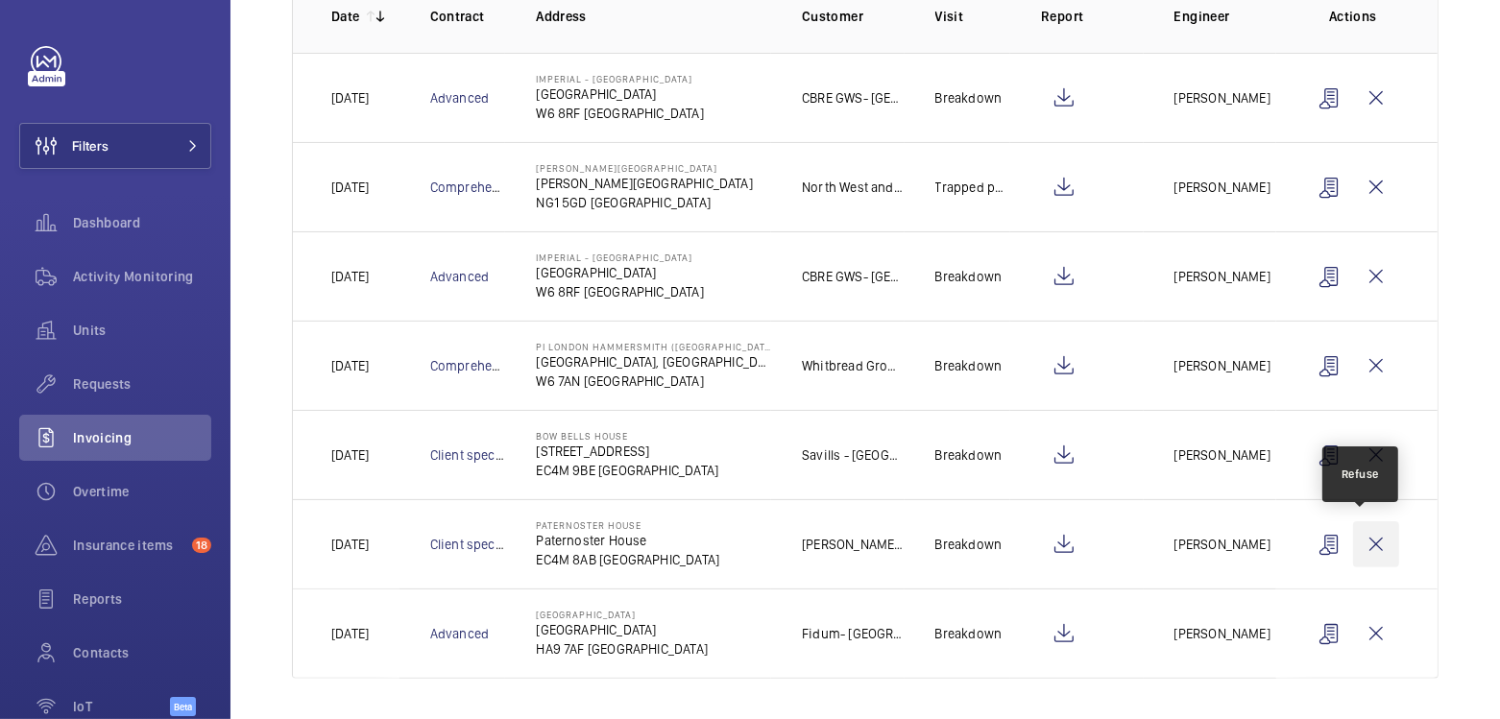
click at [1353, 546] on wm-front-icon-button at bounding box center [1376, 545] width 46 height 46
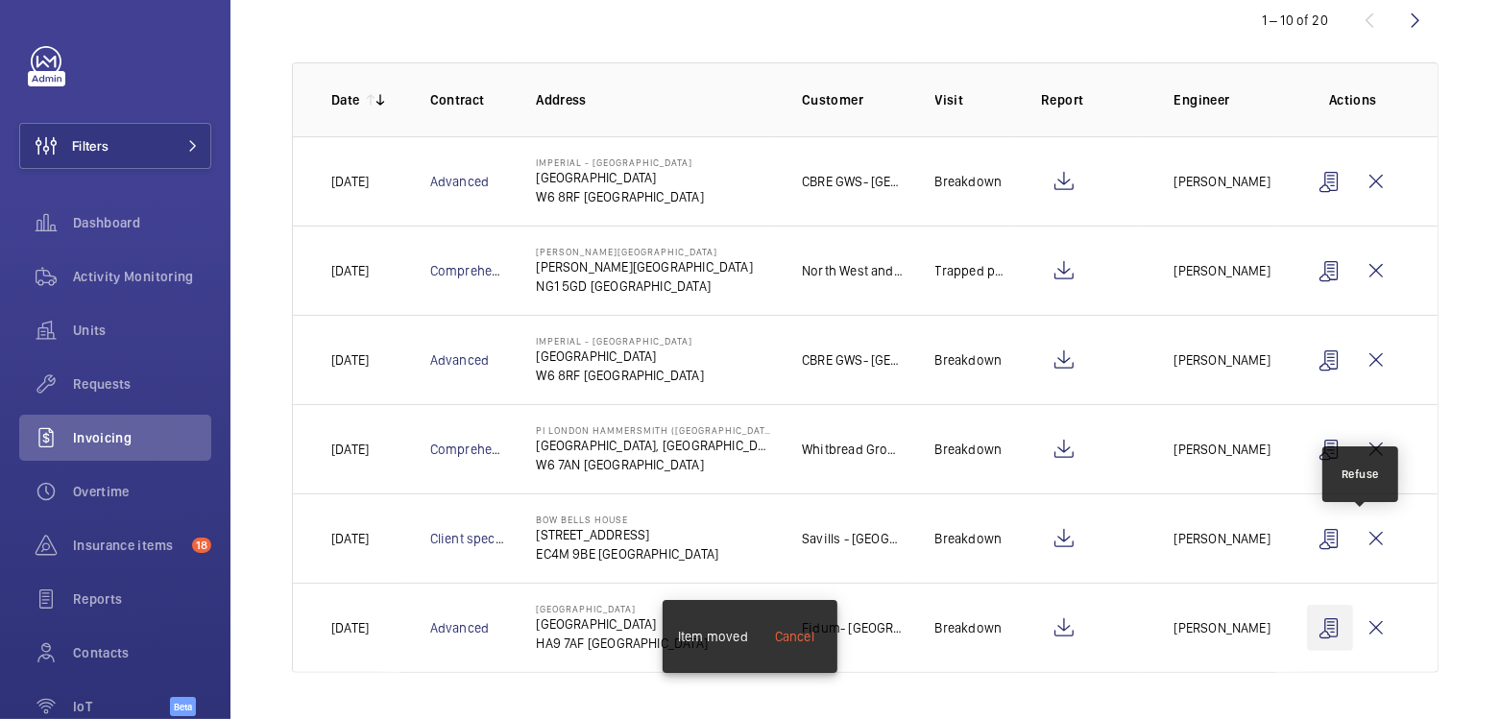
scroll to position [218, 0]
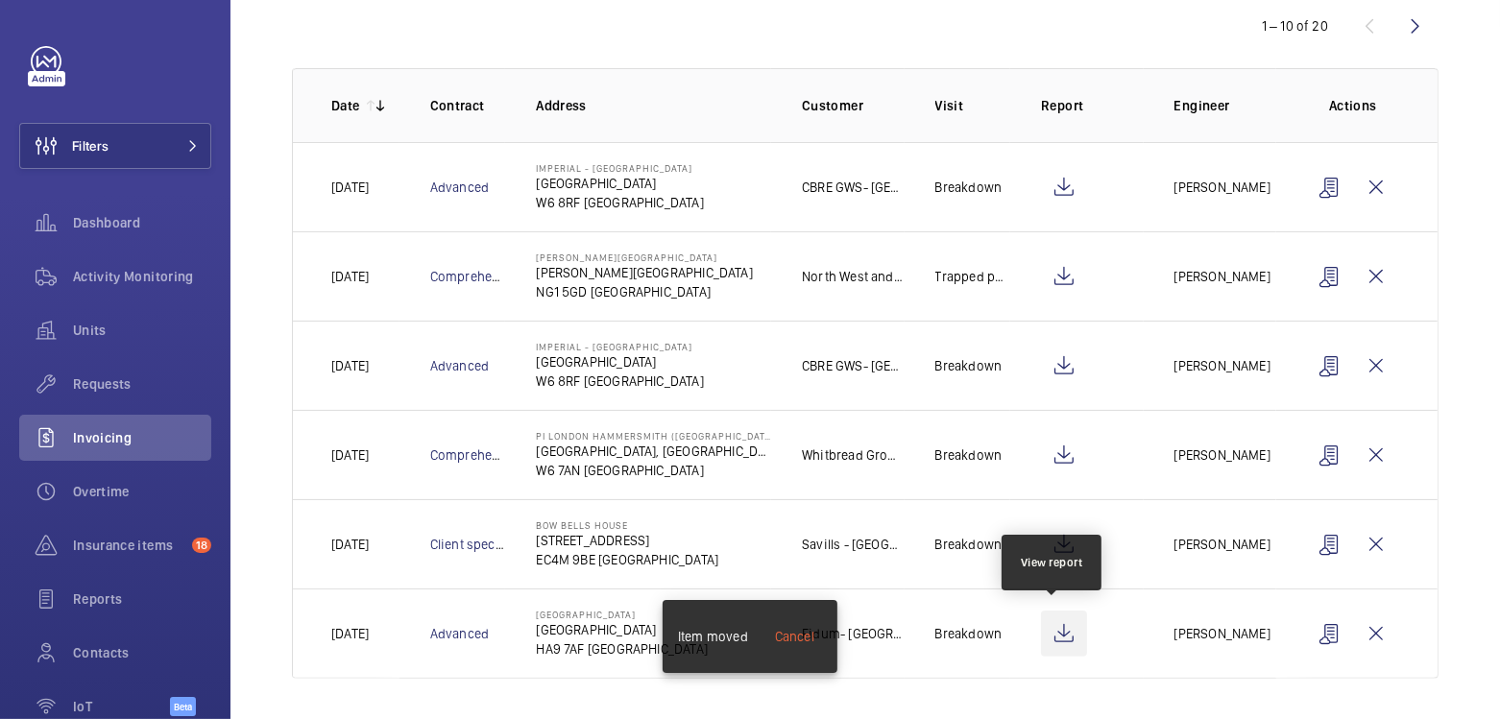
click at [1052, 626] on wm-front-icon-button at bounding box center [1064, 634] width 46 height 46
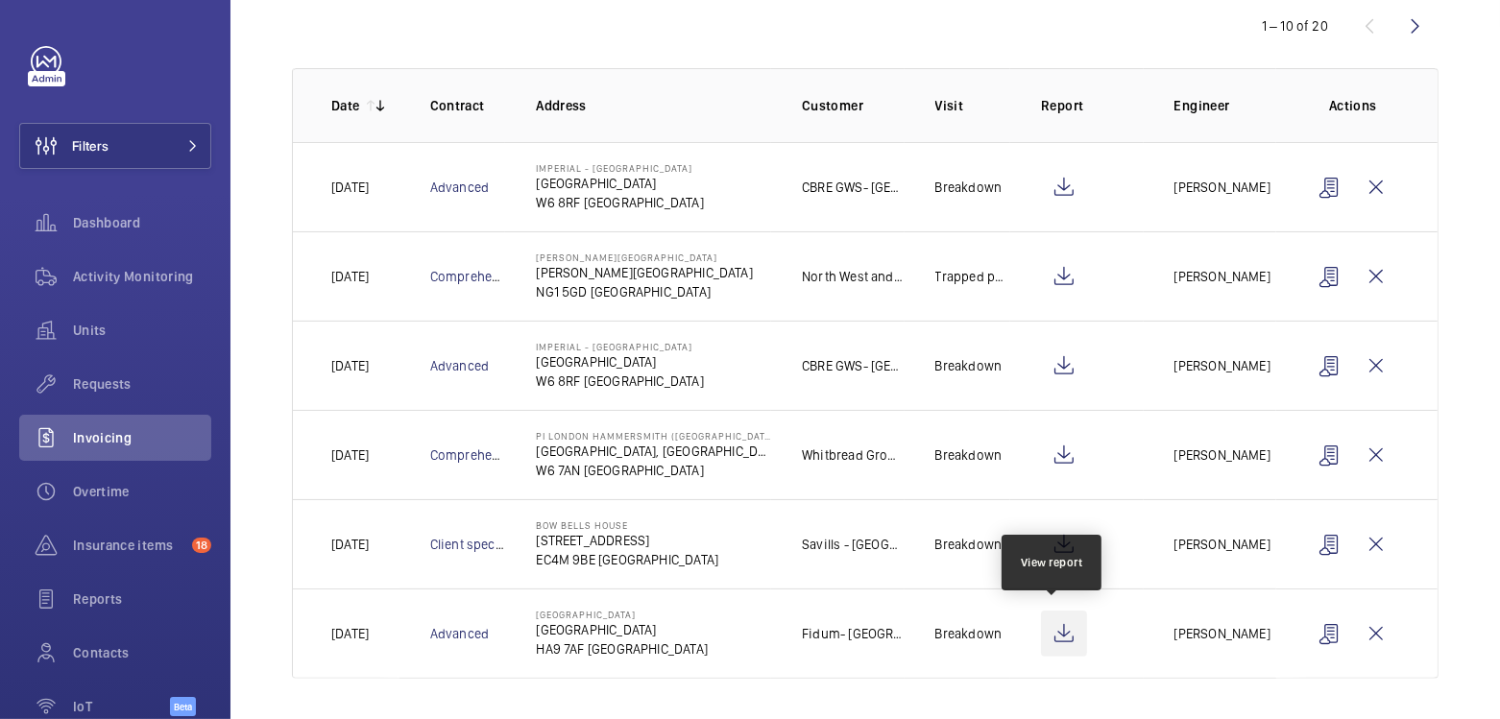
click at [1063, 636] on wm-front-icon-button at bounding box center [1064, 634] width 46 height 46
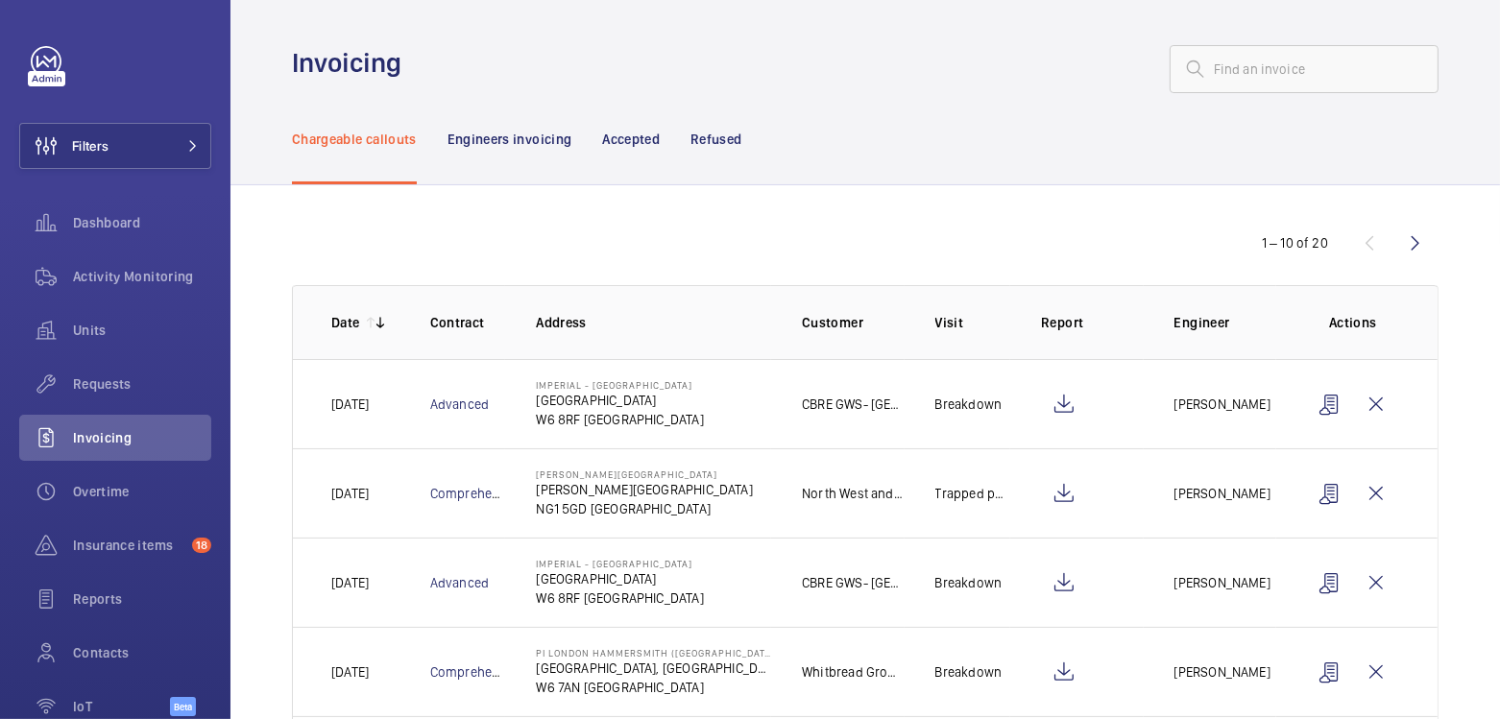
scroll to position [0, 0]
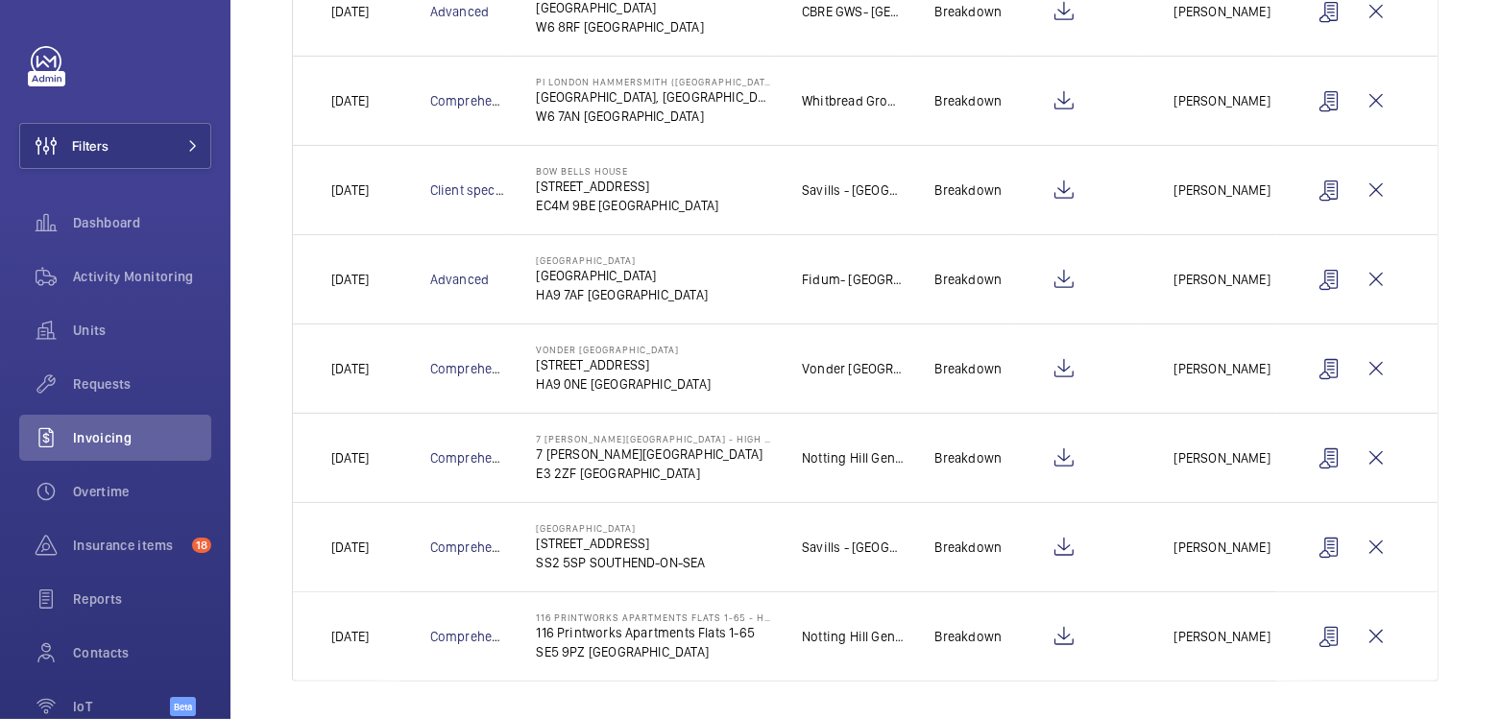
scroll to position [572, 0]
click at [1374, 632] on wm-front-icon-button at bounding box center [1376, 637] width 46 height 46
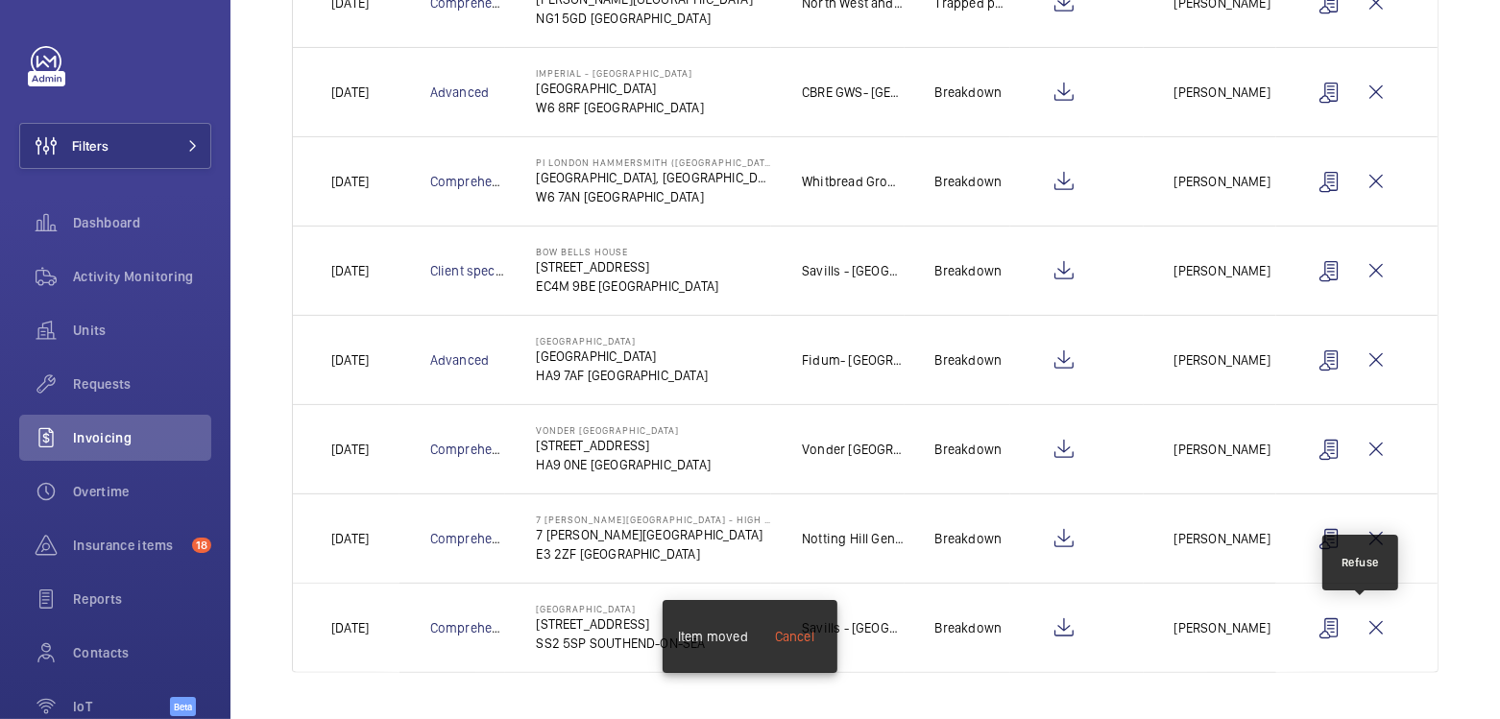
scroll to position [484, 0]
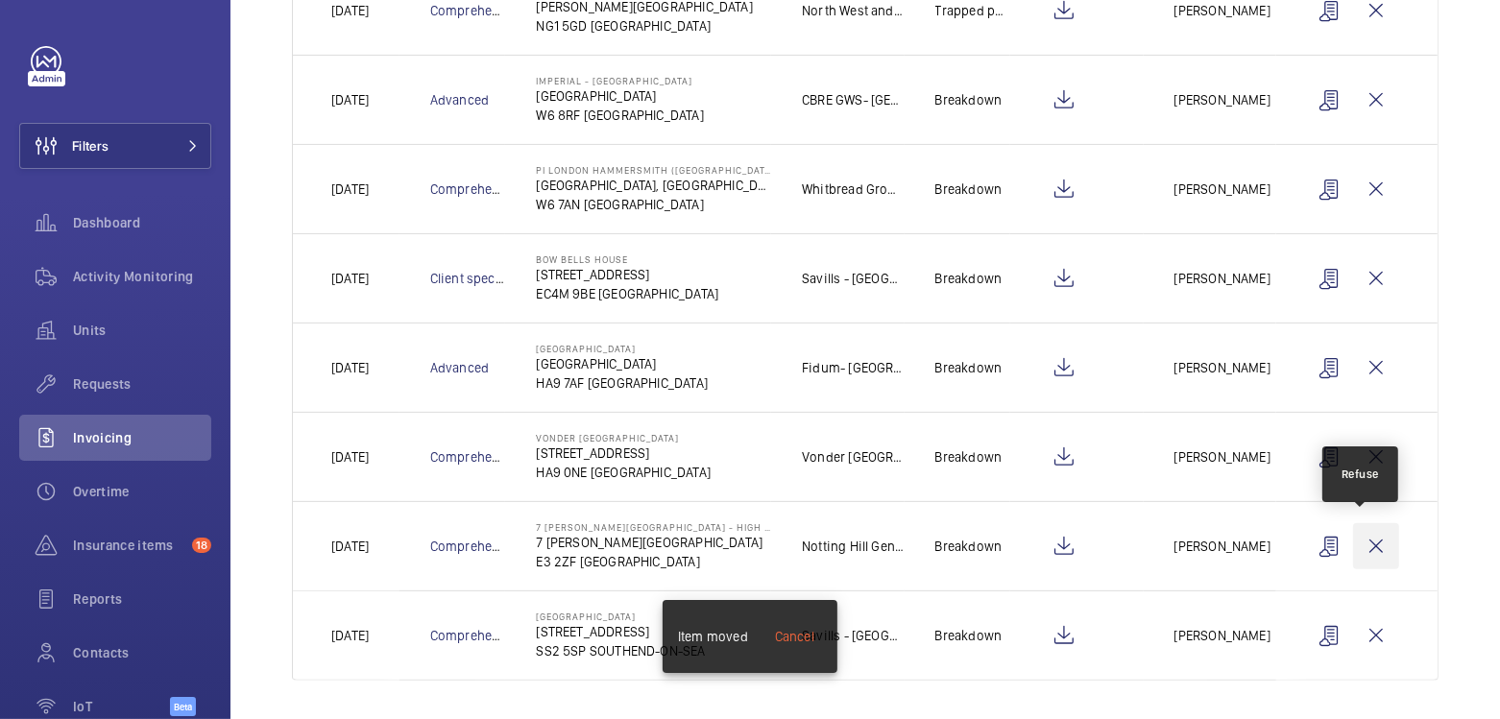
click at [1366, 538] on wm-front-icon-button at bounding box center [1376, 546] width 46 height 46
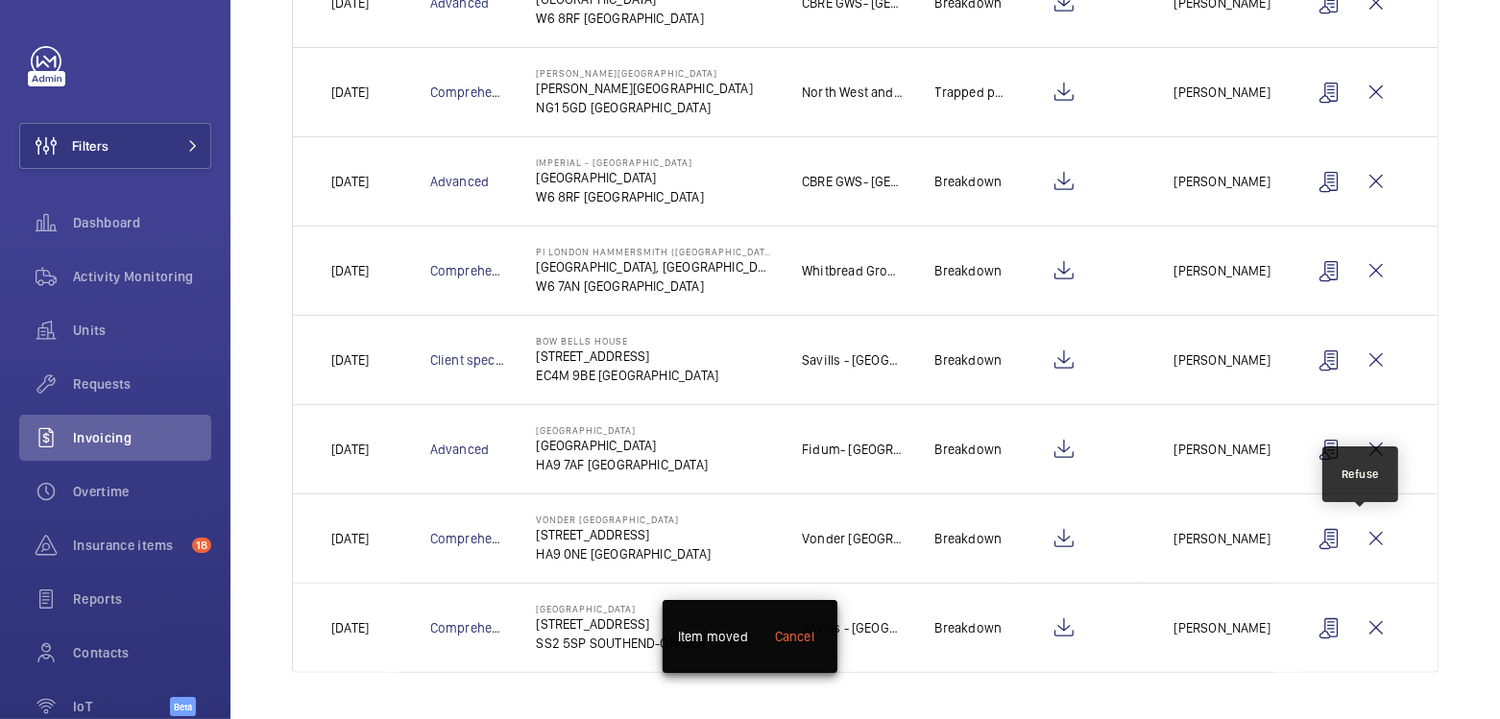
scroll to position [396, 0]
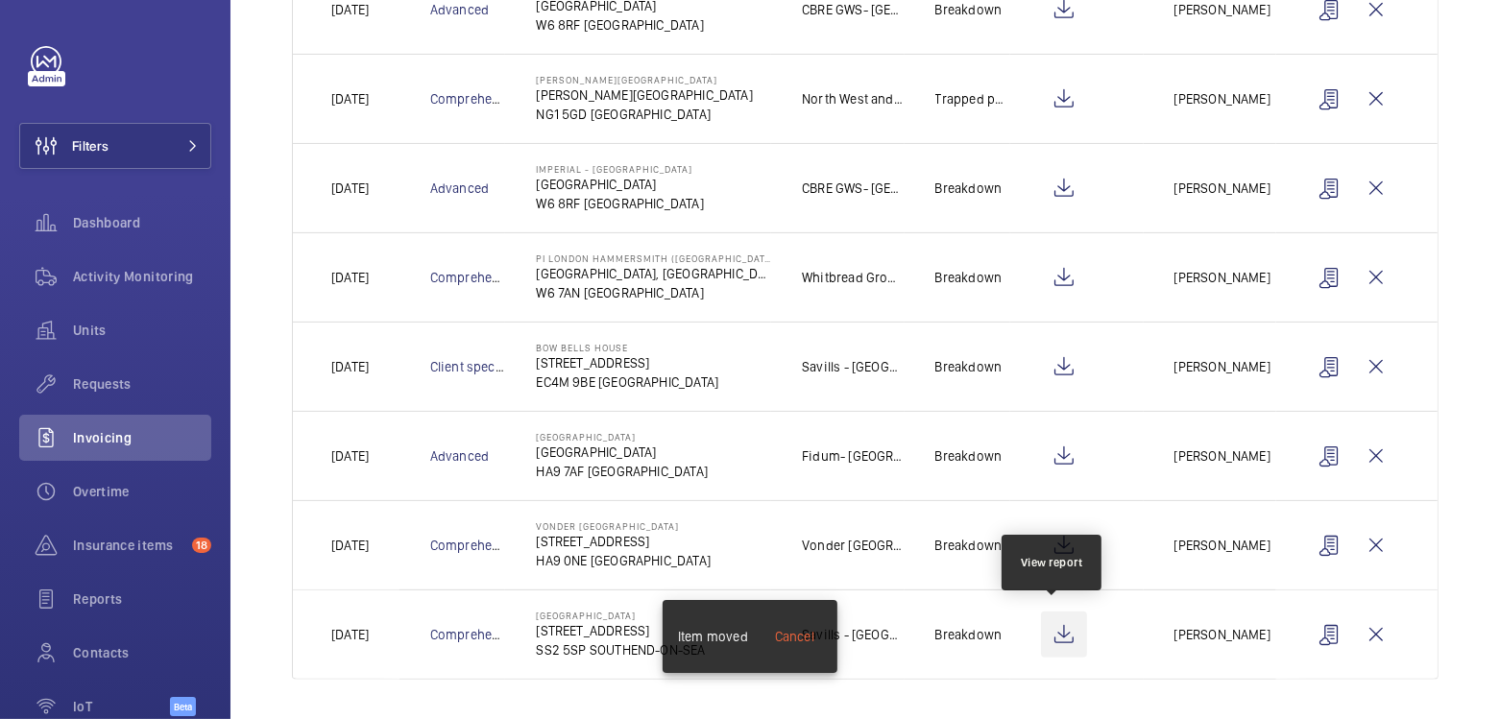
click at [1058, 631] on wm-front-icon-button at bounding box center [1064, 635] width 46 height 46
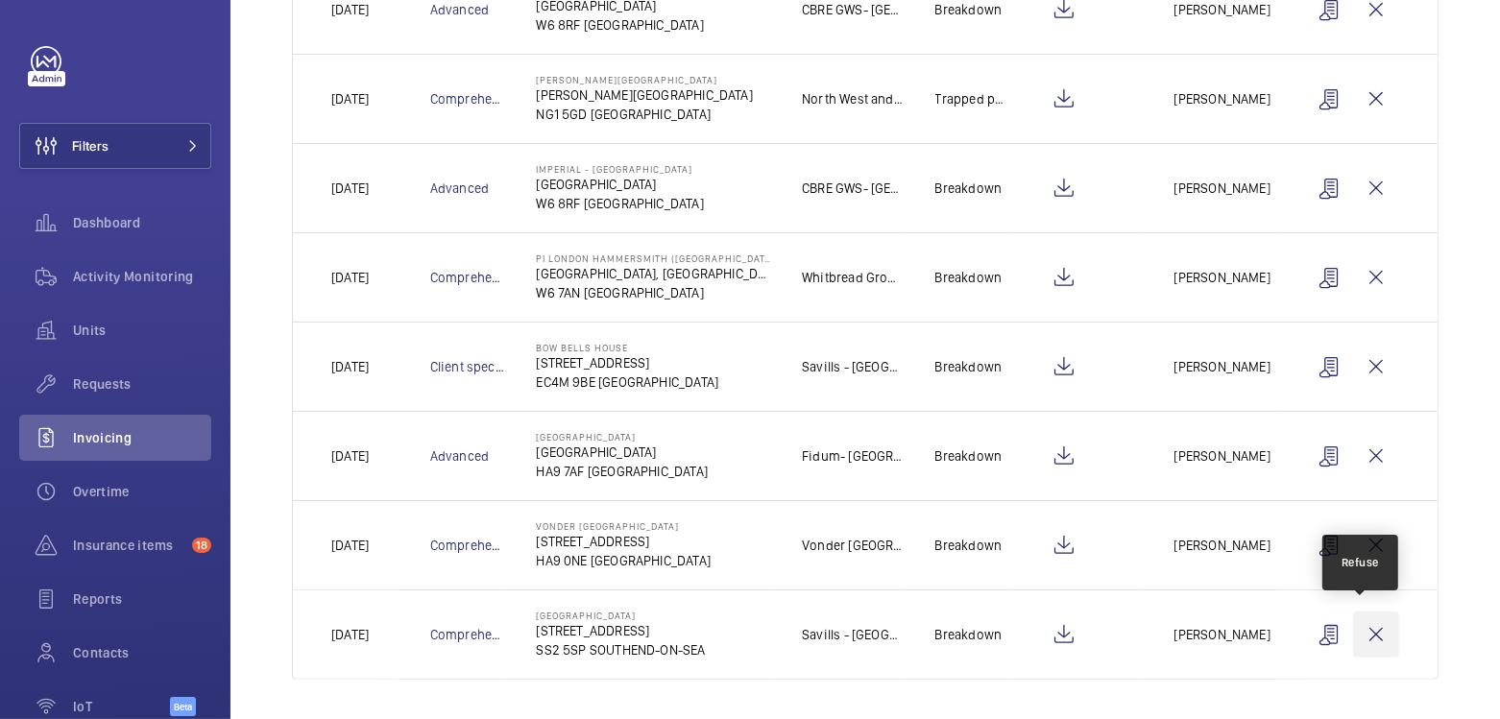
click at [1361, 640] on wm-front-icon-button at bounding box center [1376, 635] width 46 height 46
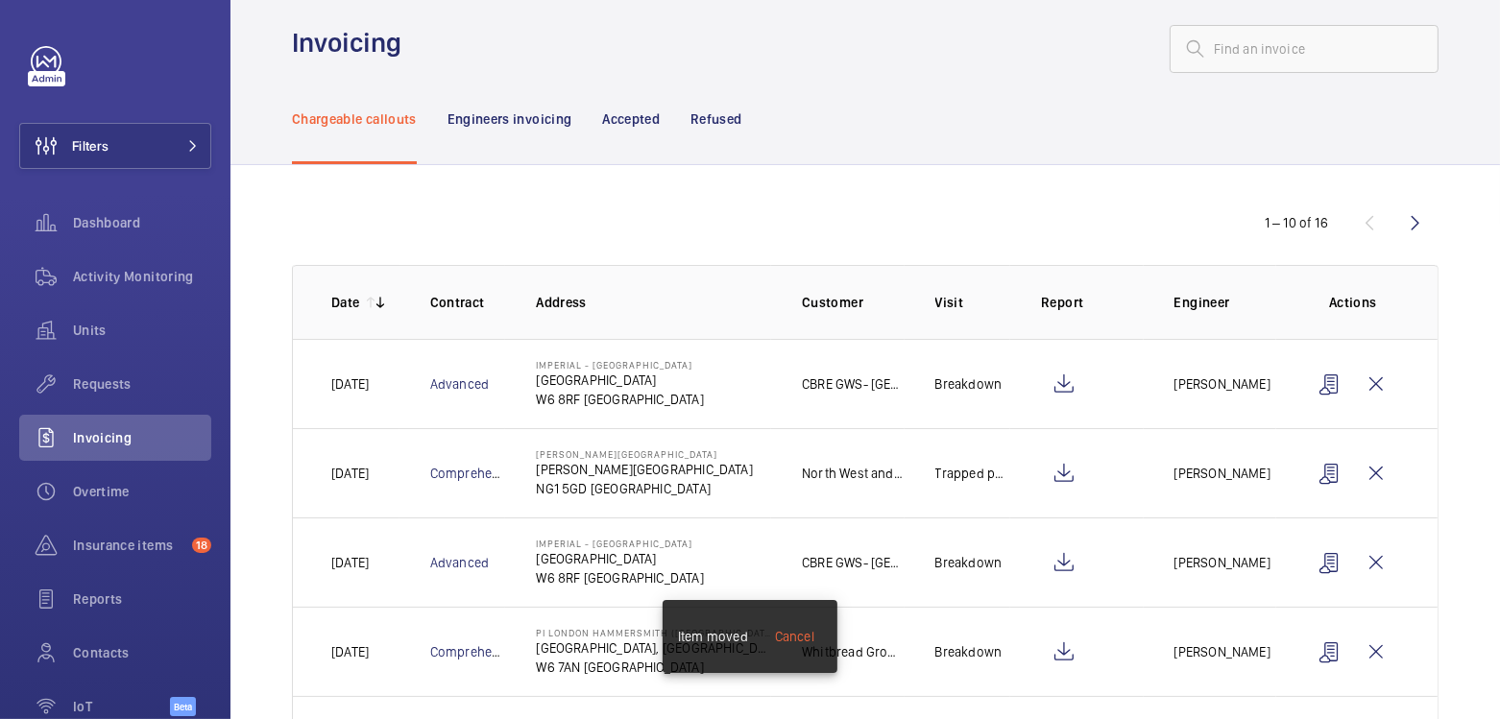
scroll to position [0, 0]
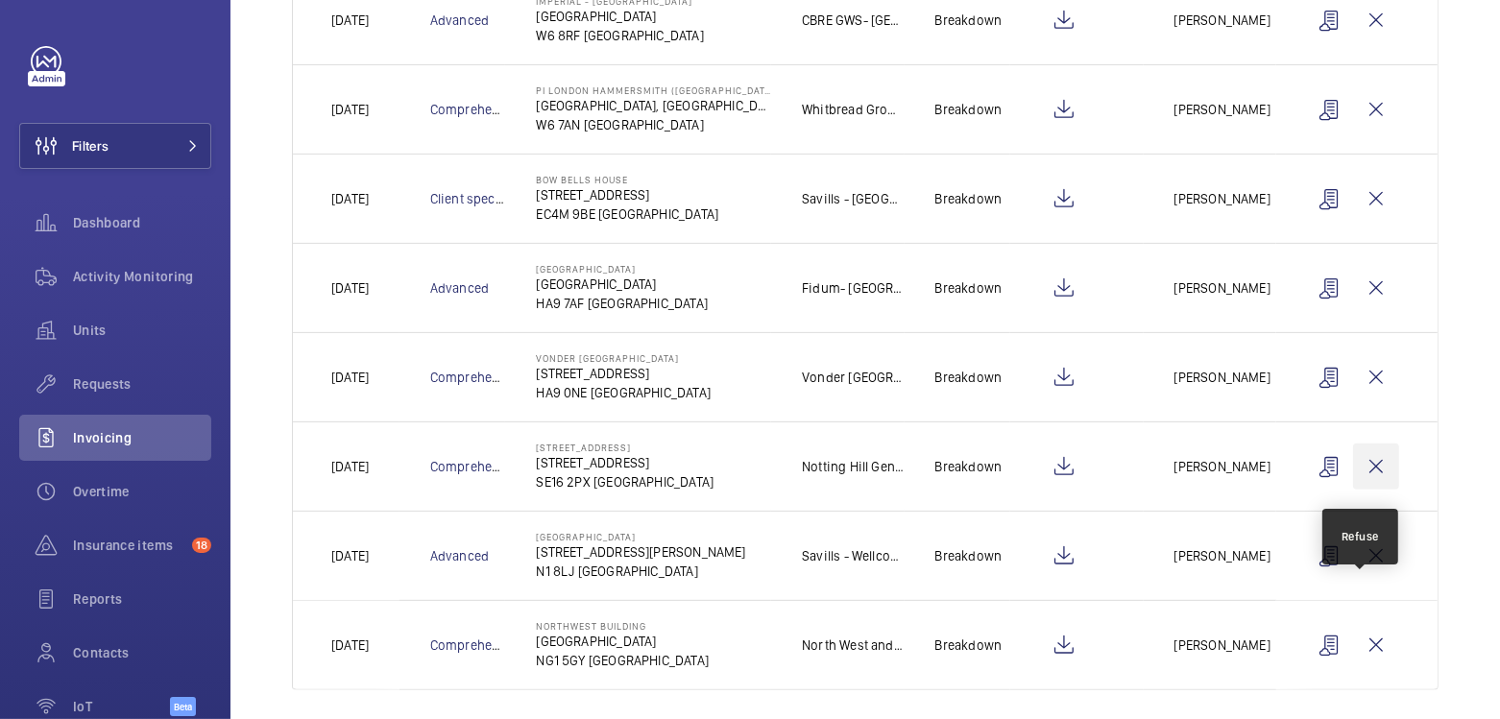
scroll to position [572, 0]
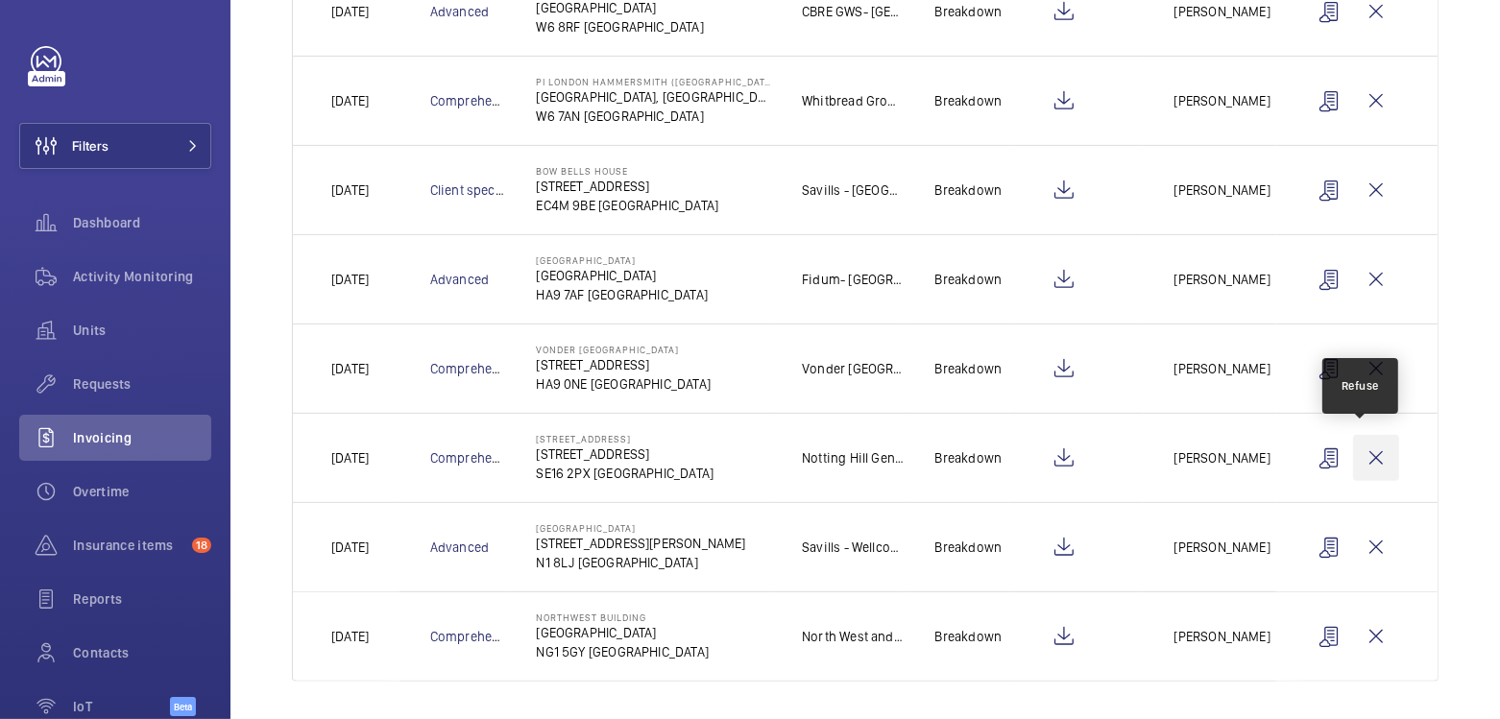
click at [1370, 447] on wm-front-icon-button at bounding box center [1376, 458] width 46 height 46
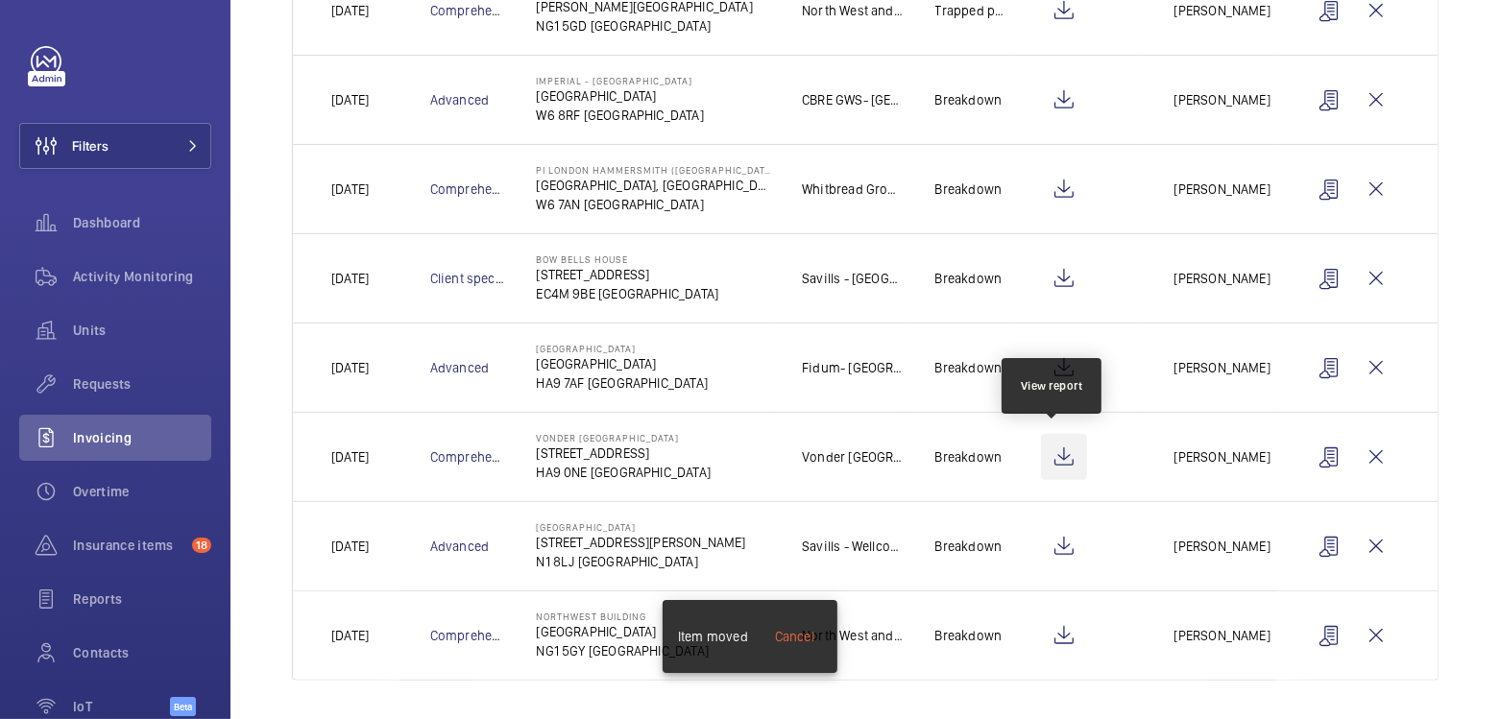
click at [1053, 455] on wm-front-icon-button at bounding box center [1064, 457] width 46 height 46
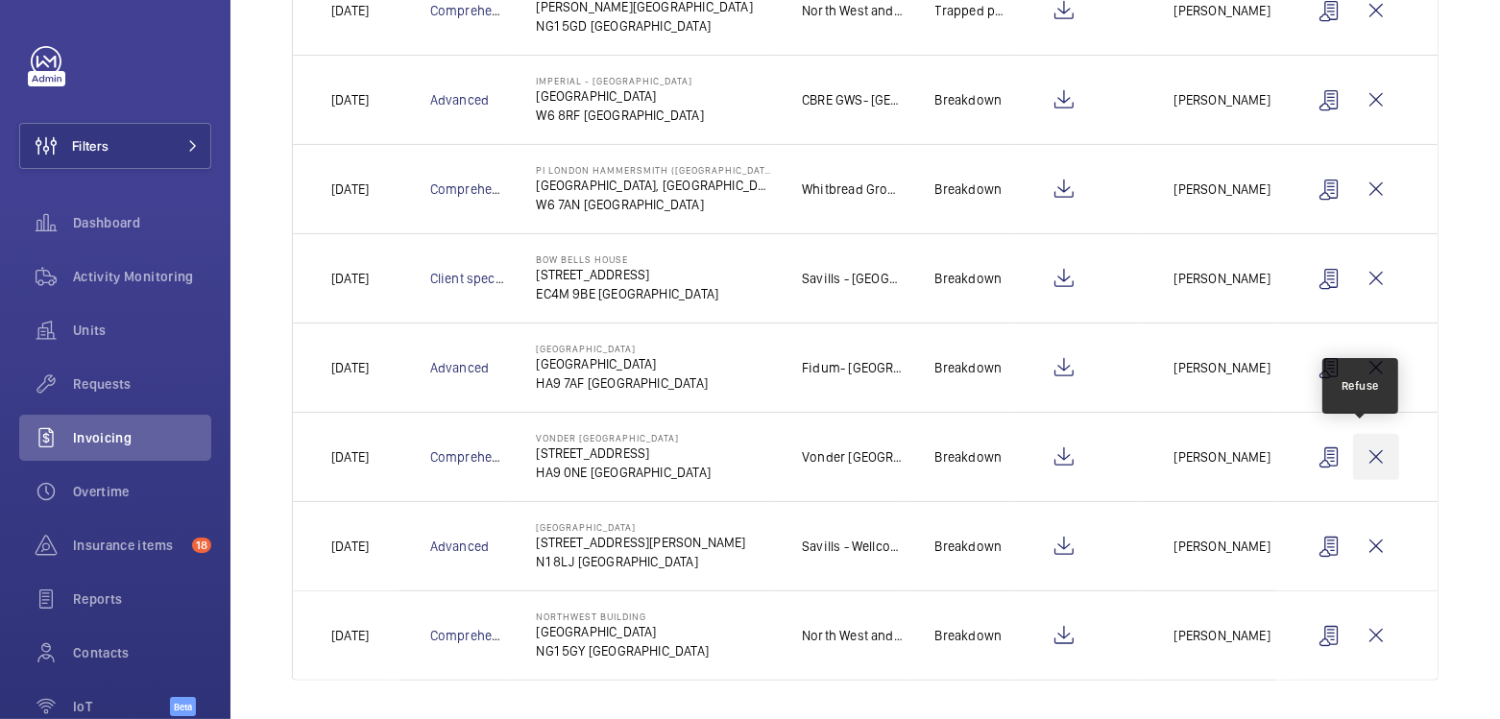
click at [1359, 457] on wm-front-icon-button at bounding box center [1376, 457] width 46 height 46
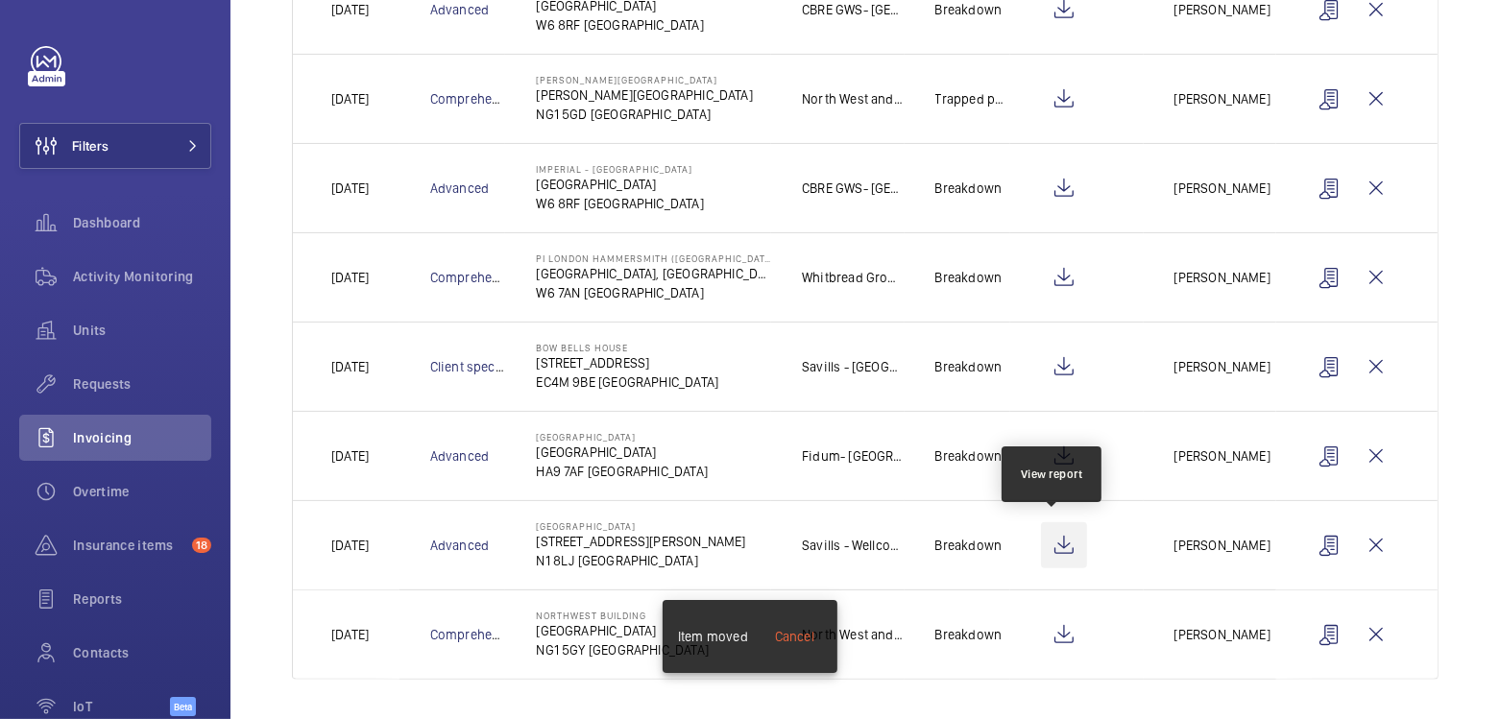
click at [1046, 537] on wm-front-icon-button at bounding box center [1064, 546] width 46 height 46
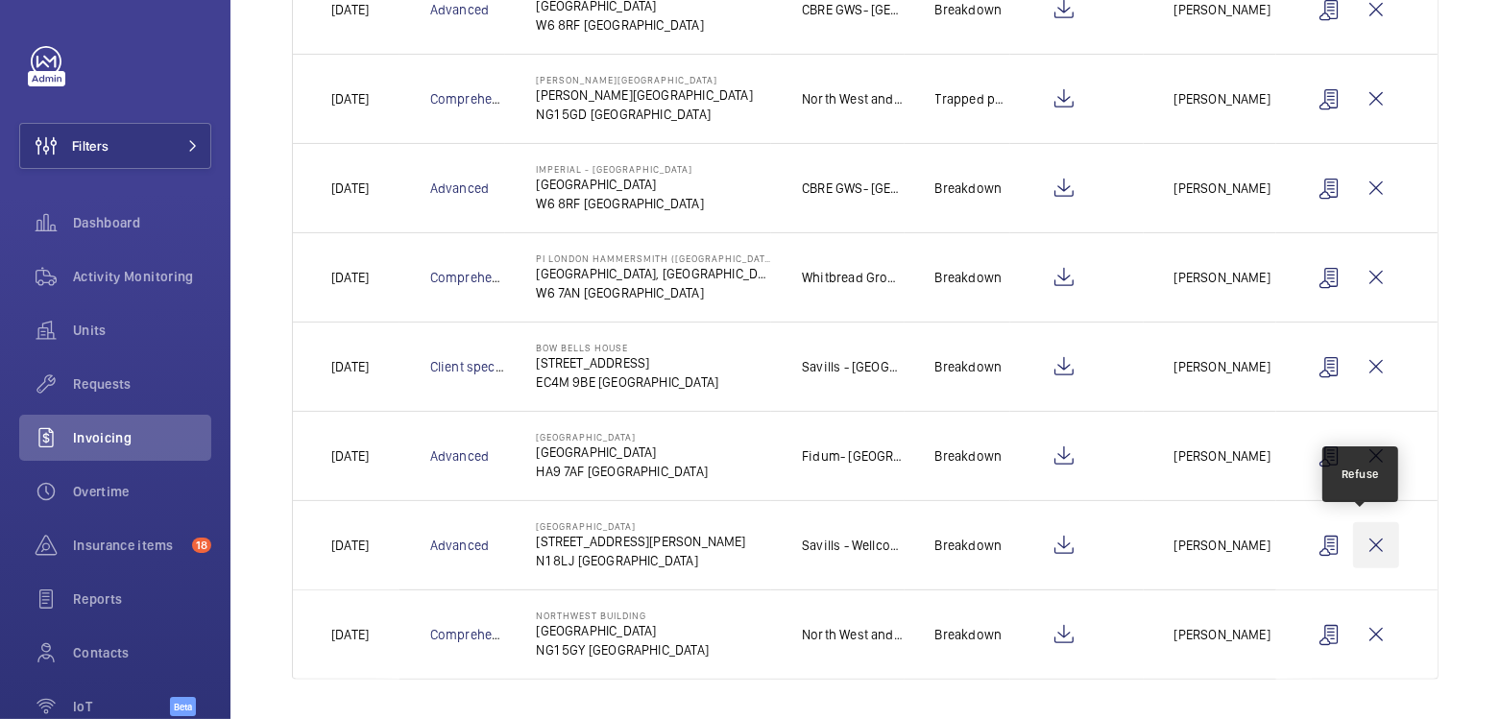
click at [1369, 538] on wm-front-icon-button at bounding box center [1376, 546] width 46 height 46
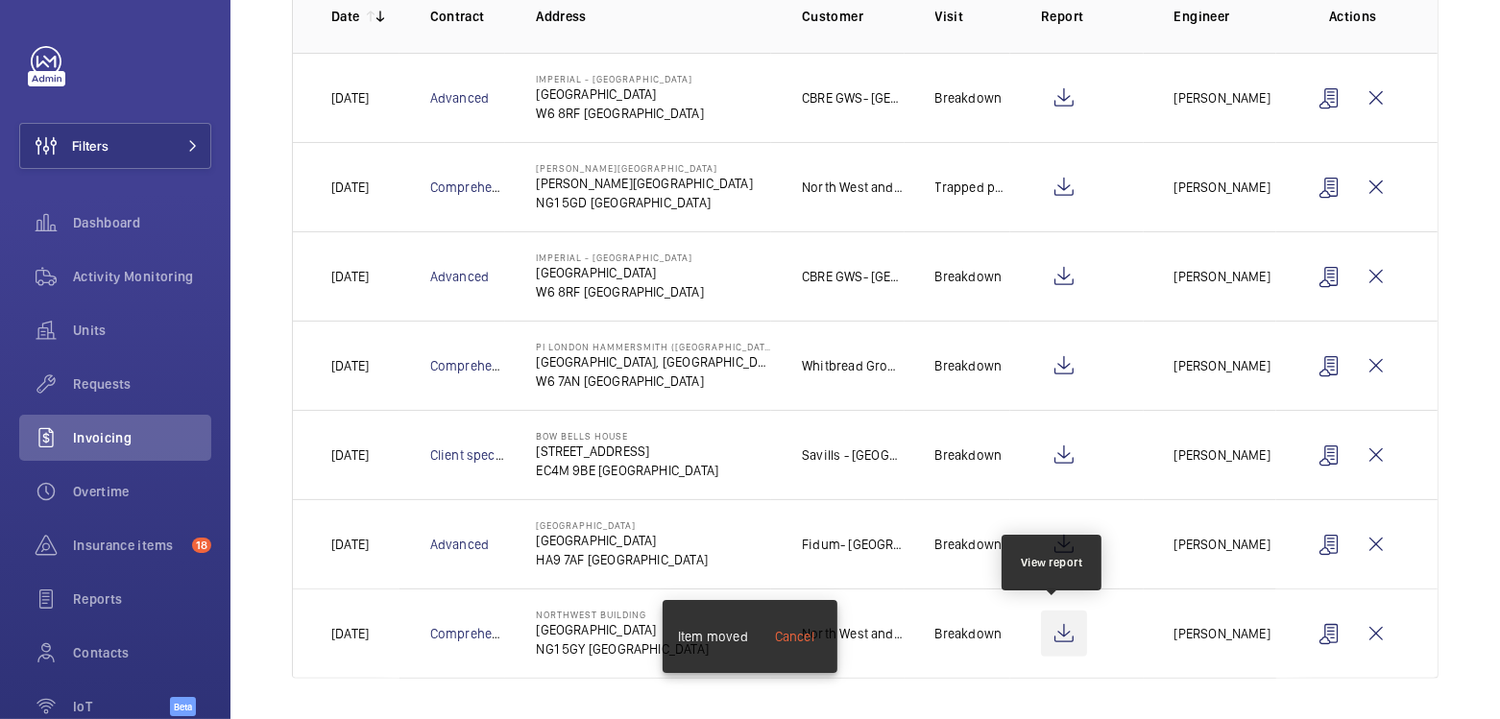
click at [1051, 640] on wm-front-icon-button at bounding box center [1064, 634] width 46 height 46
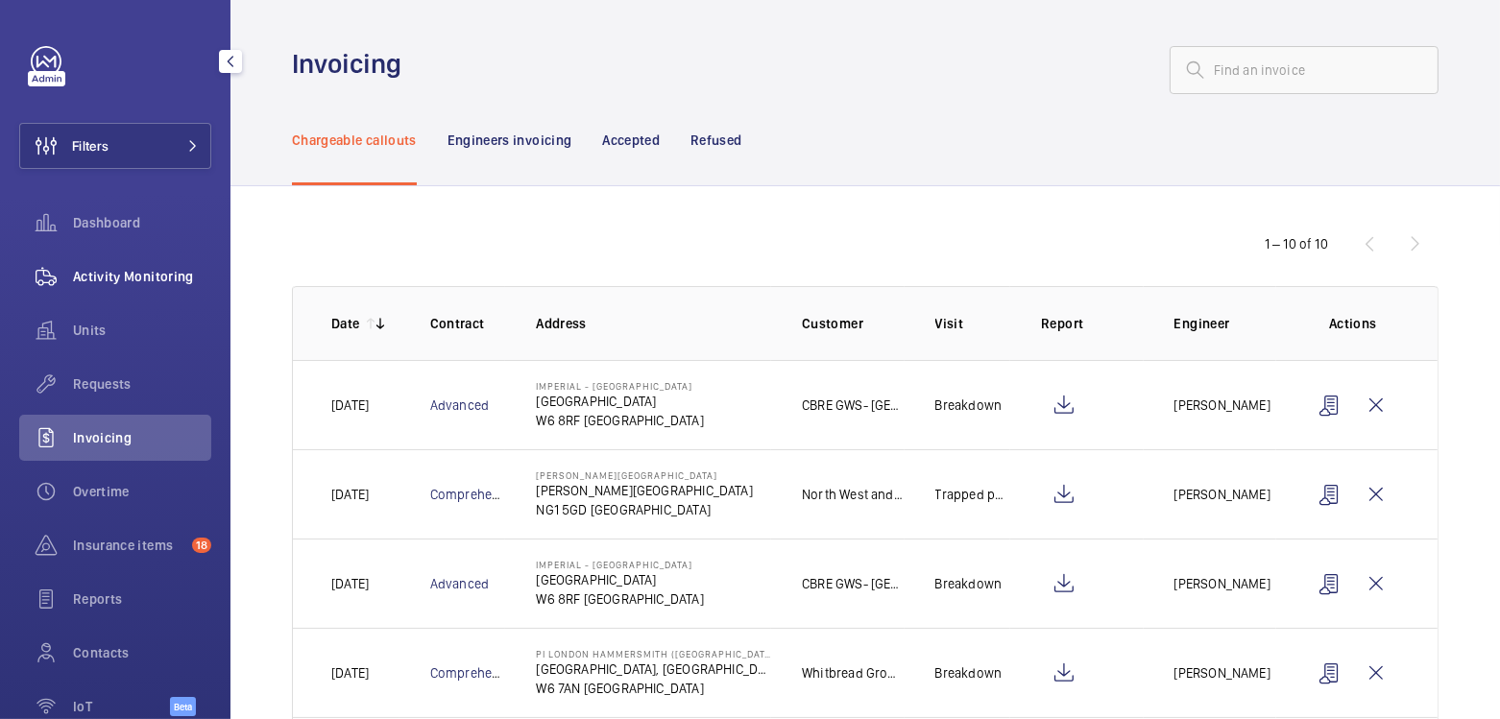
click at [147, 284] on span "Activity Monitoring" at bounding box center [142, 276] width 138 height 19
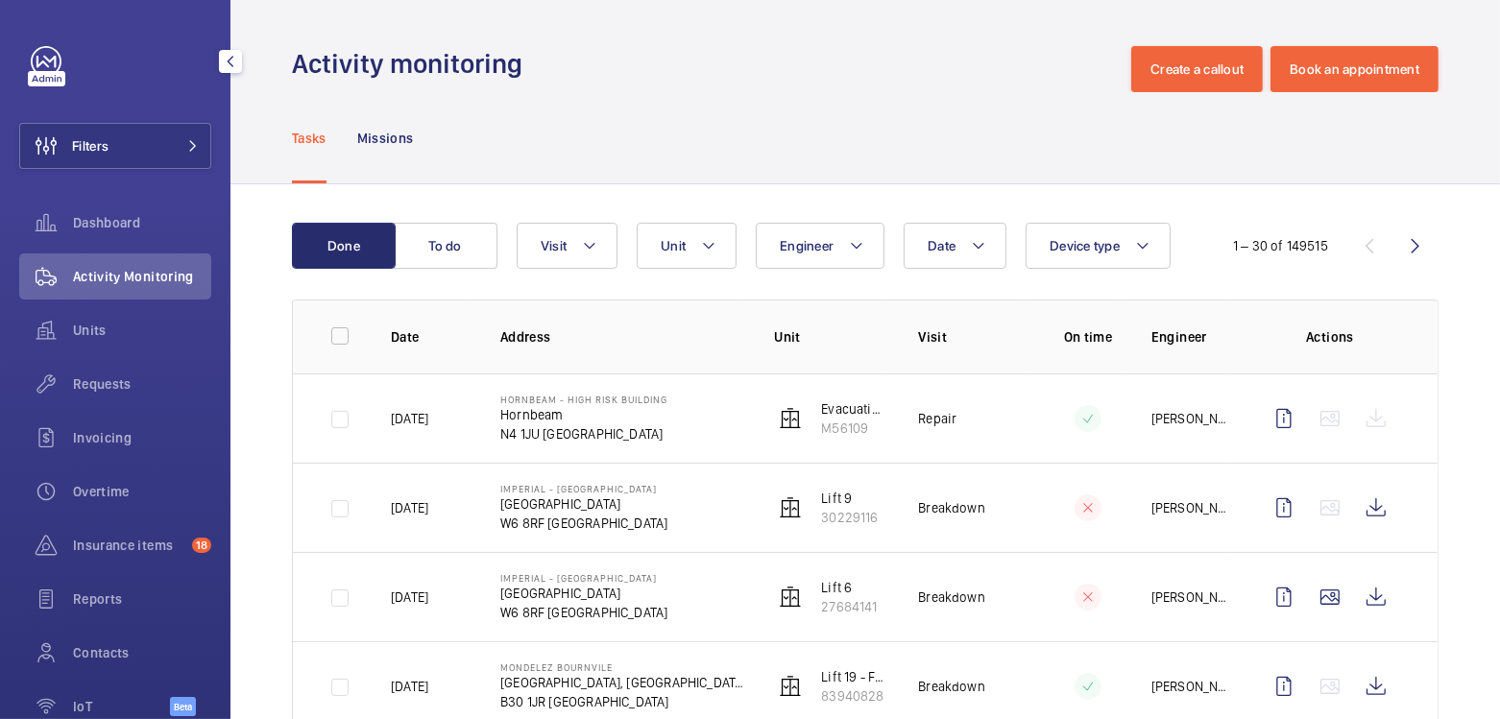
drag, startPoint x: 146, startPoint y: 123, endPoint x: 205, endPoint y: 127, distance: 58.7
click at [146, 123] on button "Filters" at bounding box center [115, 146] width 192 height 46
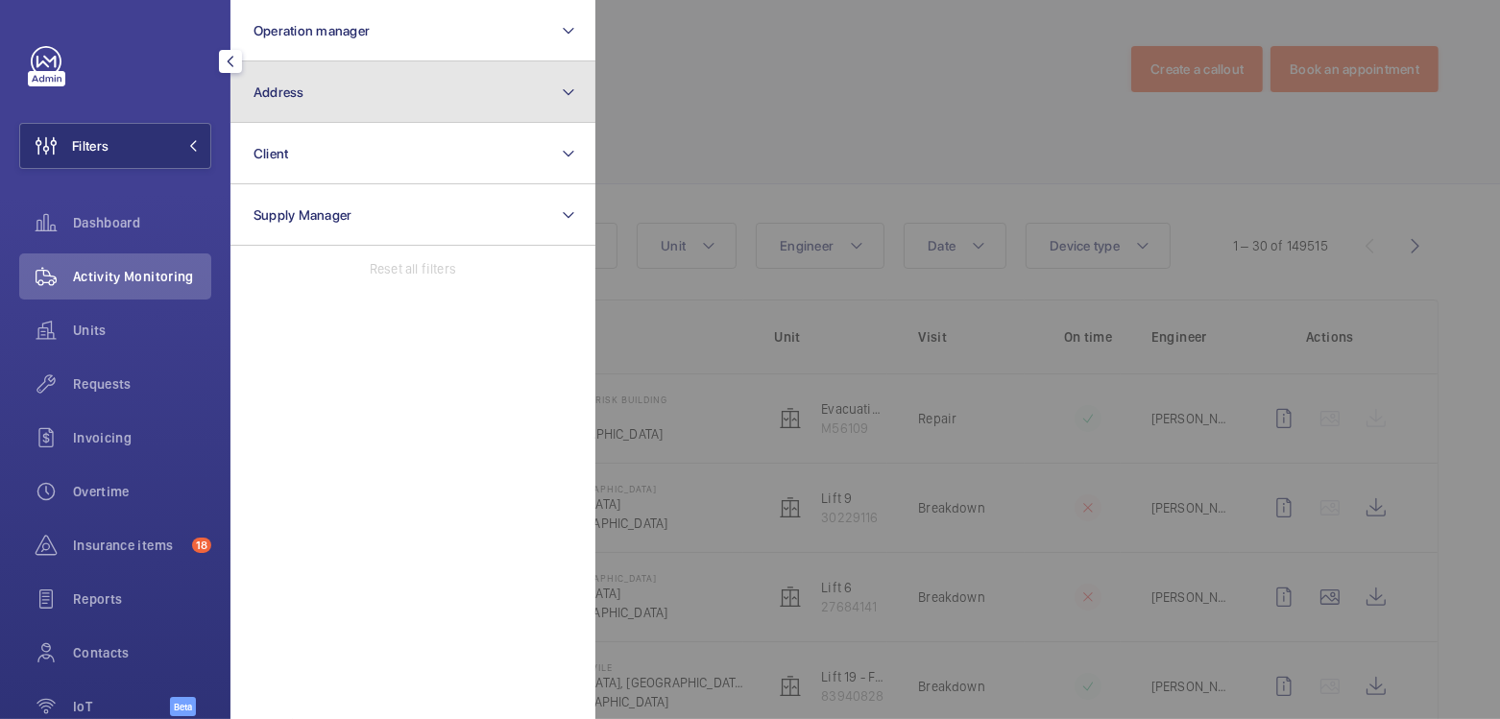
click at [365, 83] on button "Address" at bounding box center [413, 91] width 365 height 61
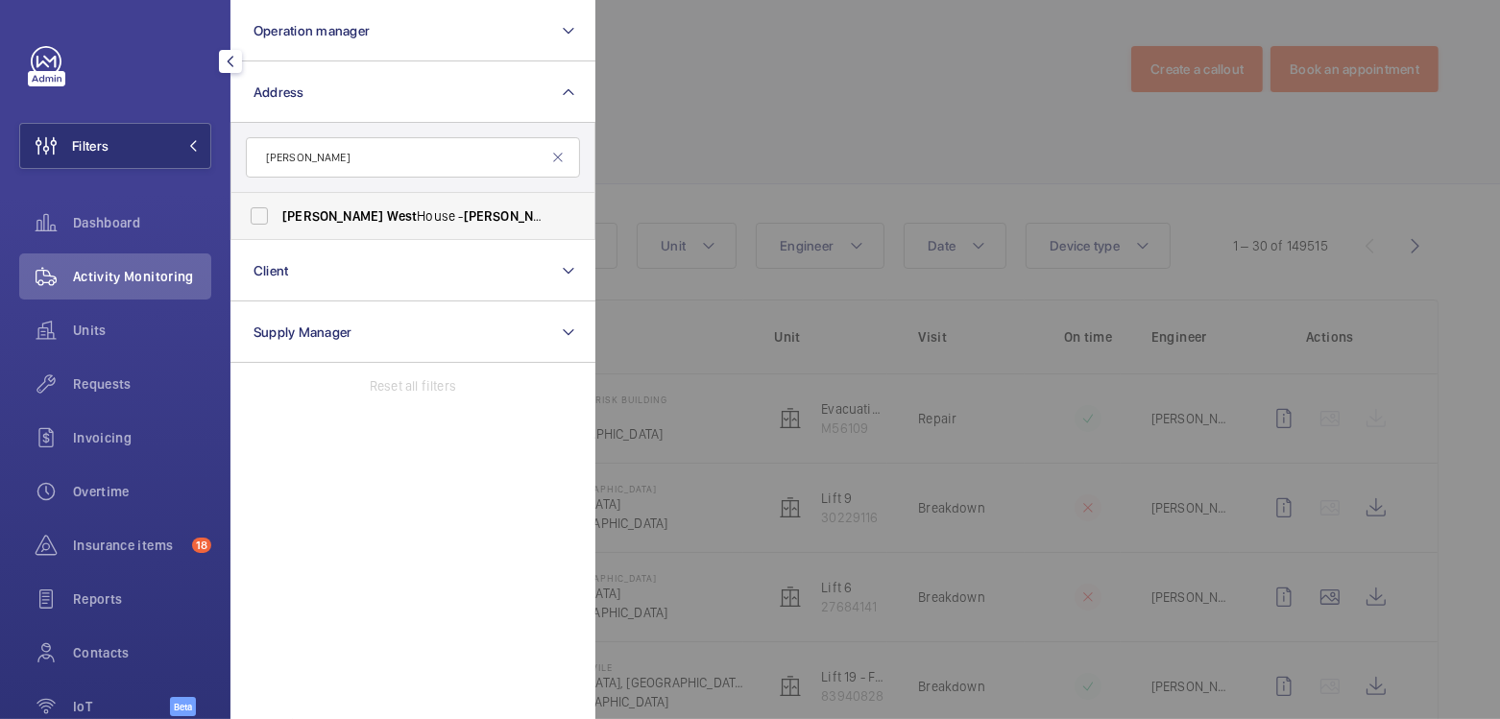
type input "[PERSON_NAME]"
click at [405, 212] on span "[PERSON_NAME][GEOGRAPHIC_DATA] - [PERSON_NAME][GEOGRAPHIC_DATA]" at bounding box center [414, 216] width 264 height 19
click at [279, 212] on input "[PERSON_NAME][GEOGRAPHIC_DATA] - [PERSON_NAME][GEOGRAPHIC_DATA]" at bounding box center [259, 216] width 38 height 38
checkbox input "true"
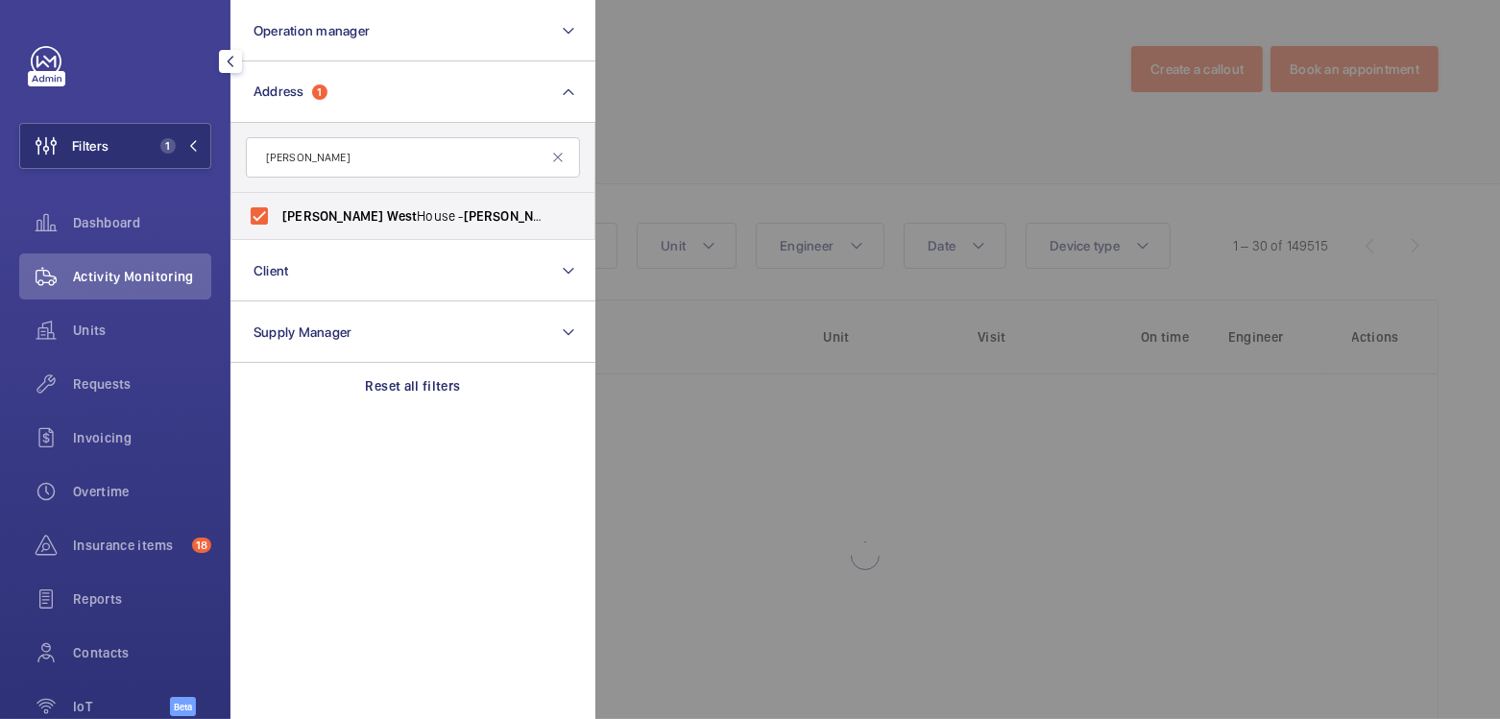
click at [813, 121] on div at bounding box center [1346, 359] width 1500 height 719
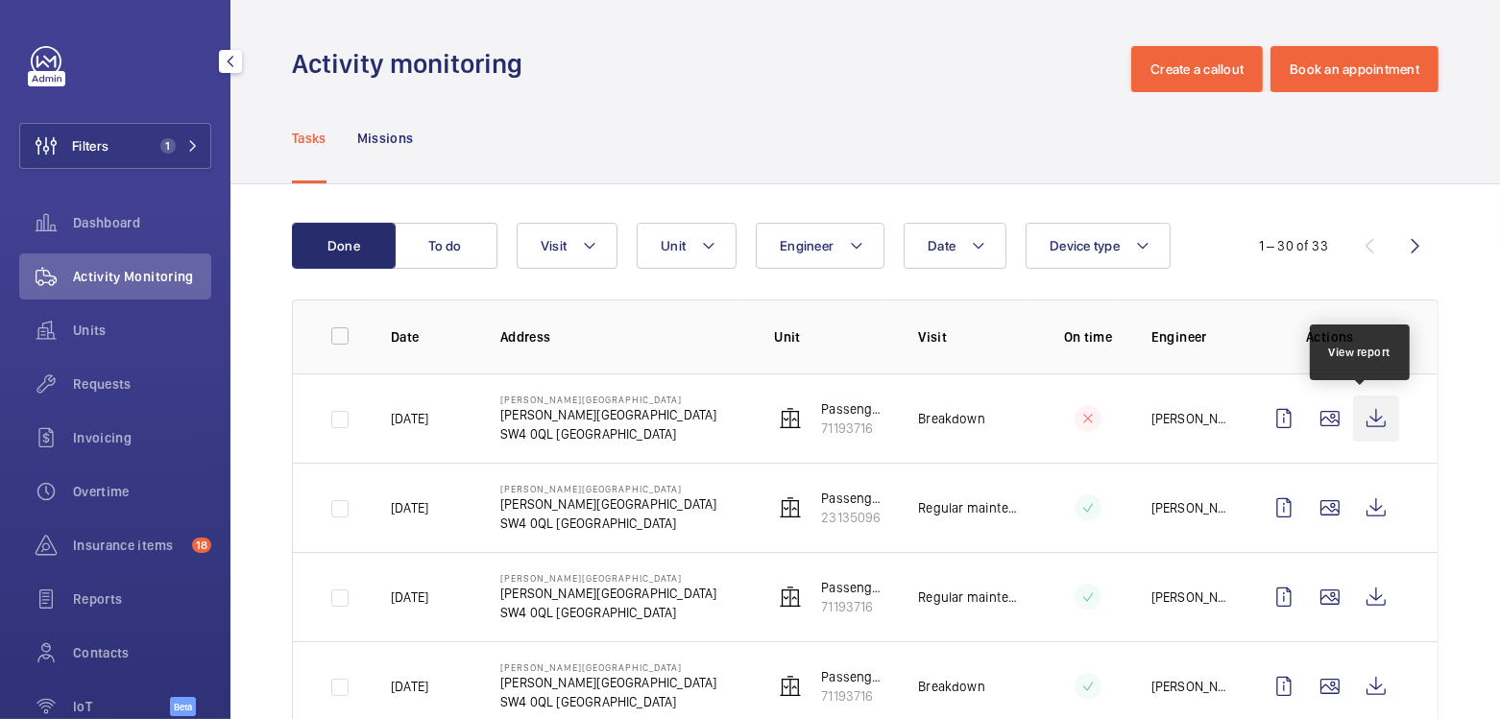
click at [1366, 424] on wm-front-icon-button at bounding box center [1376, 419] width 46 height 46
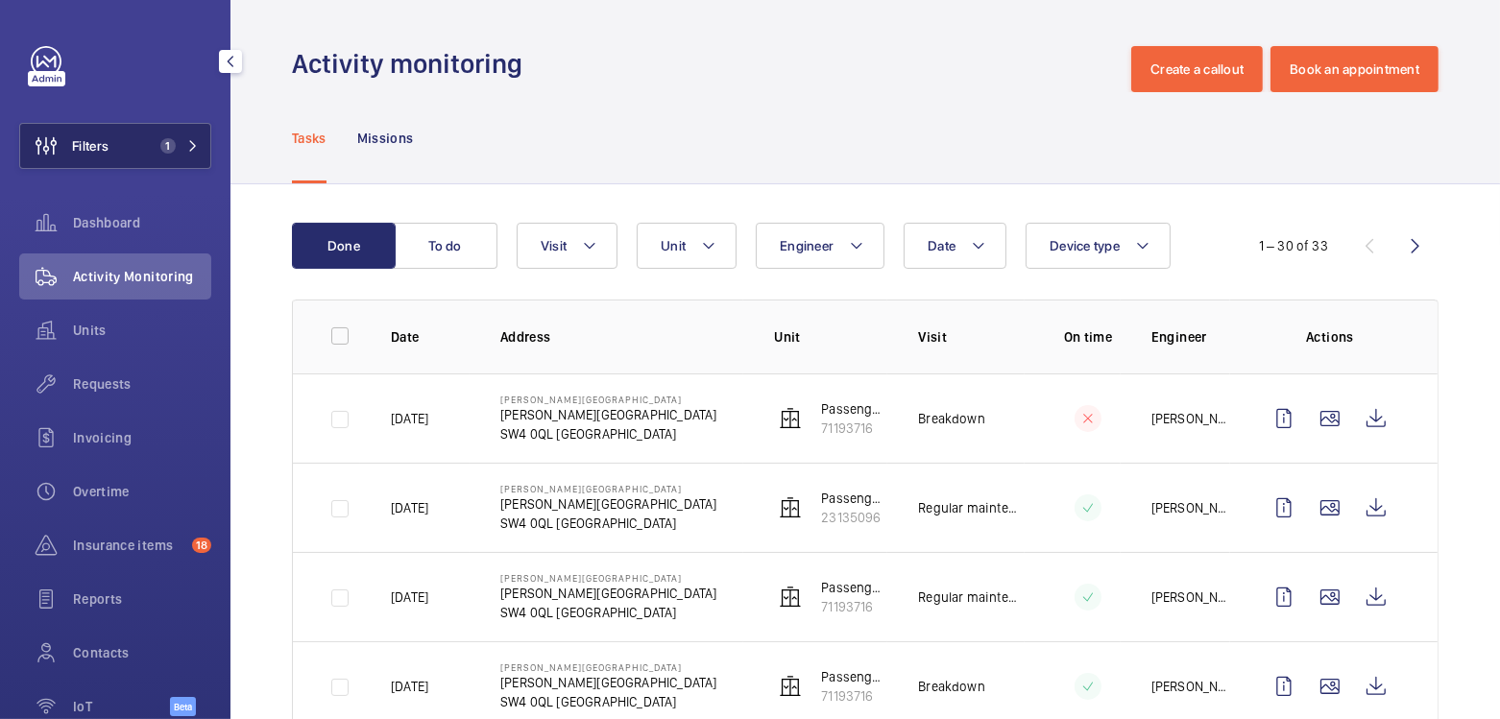
click at [128, 151] on button "Filters 1" at bounding box center [115, 146] width 192 height 46
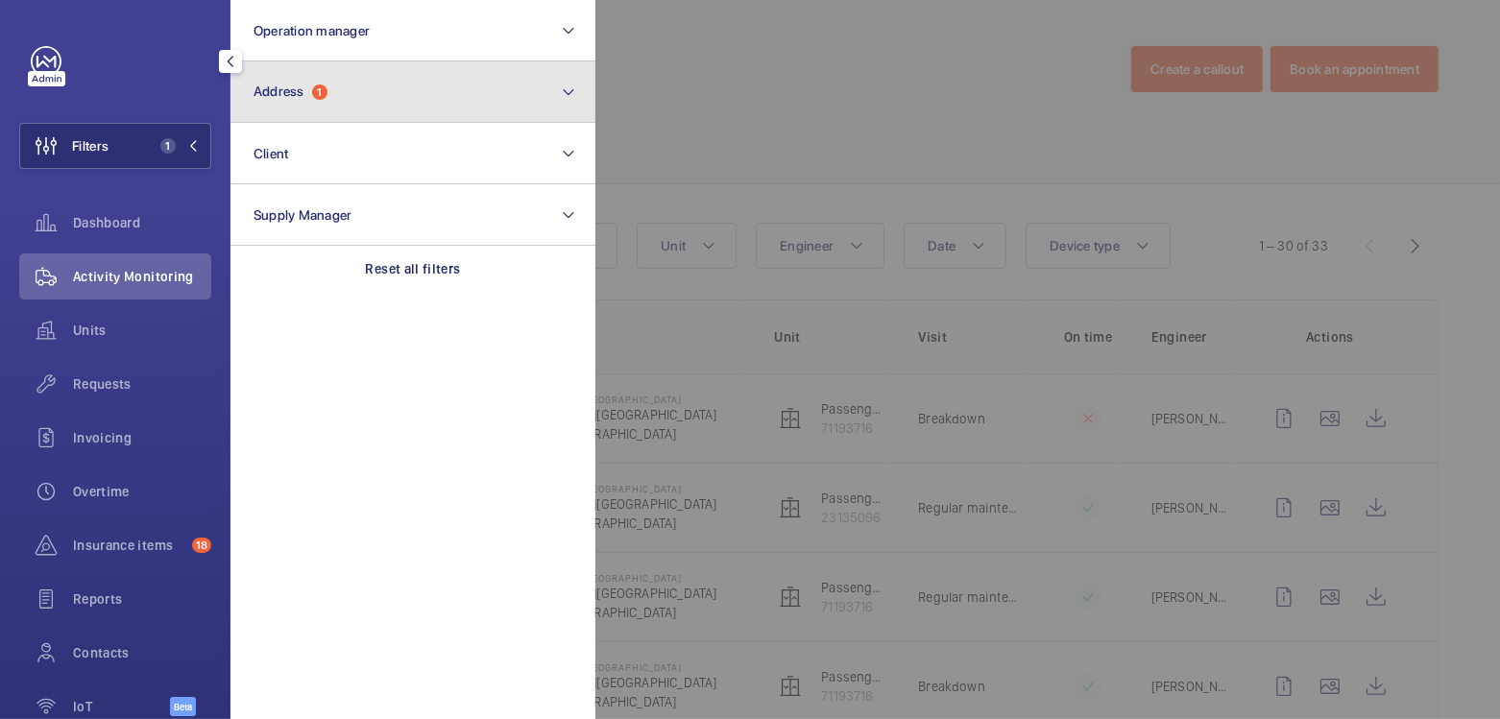
click at [370, 105] on button "Address 1" at bounding box center [413, 91] width 365 height 61
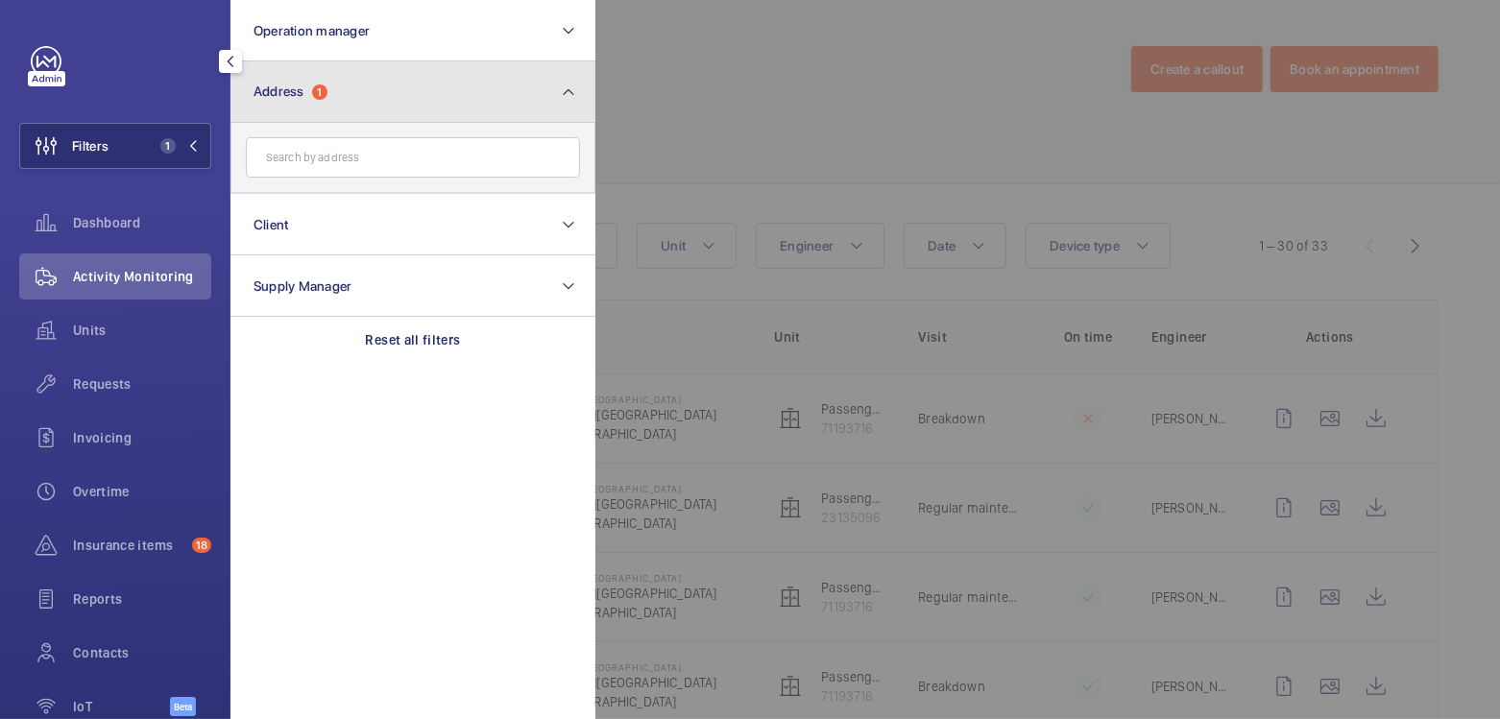
click at [347, 113] on button "Address 1" at bounding box center [413, 91] width 365 height 61
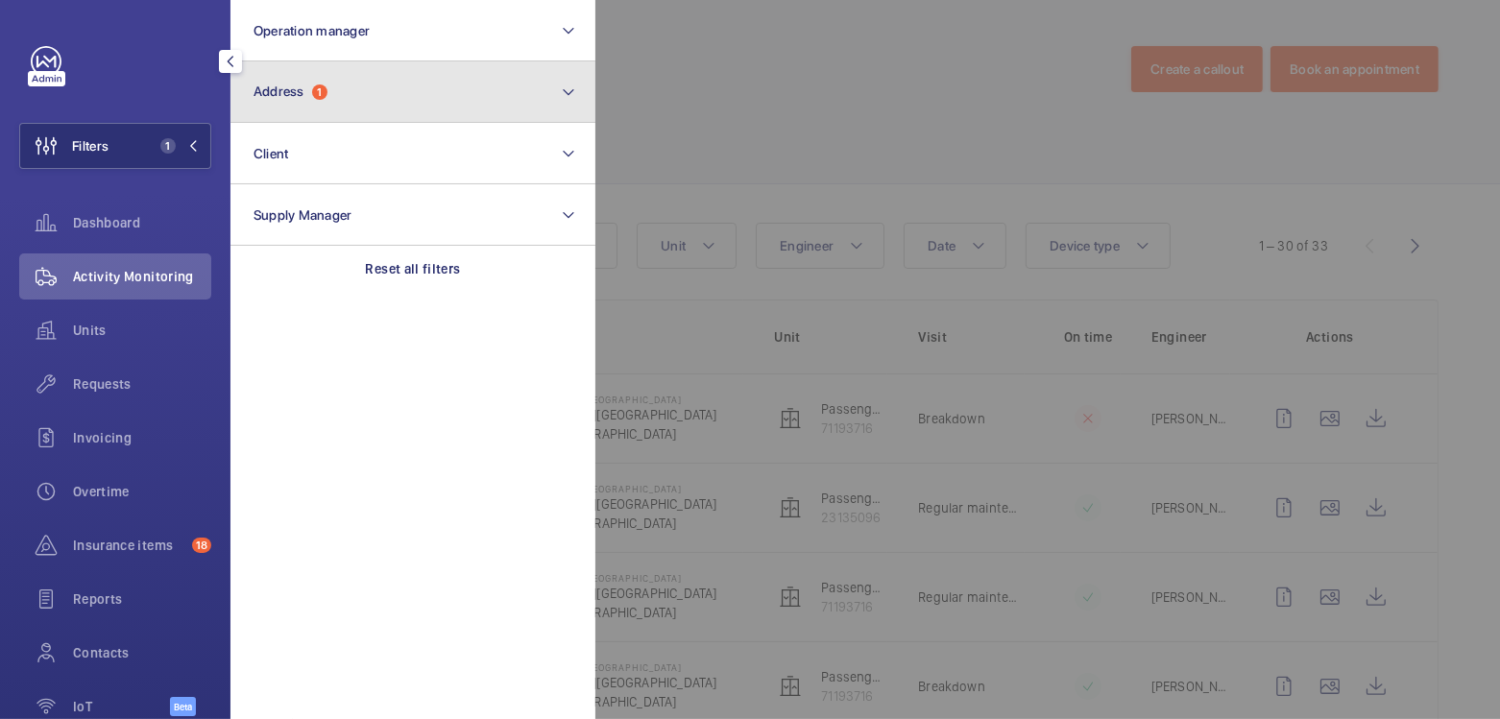
click at [346, 93] on button "Address 1" at bounding box center [413, 91] width 365 height 61
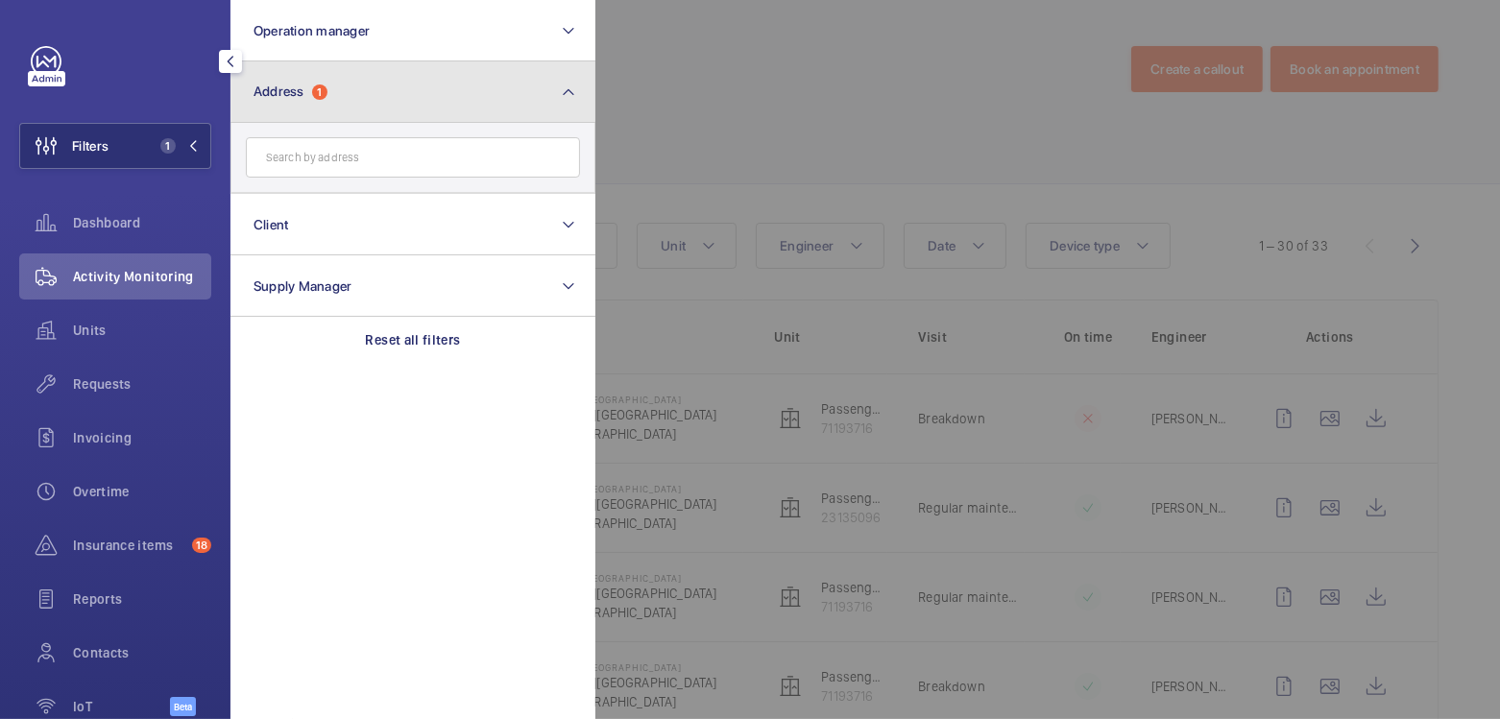
click at [376, 75] on button "Address 1" at bounding box center [413, 91] width 365 height 61
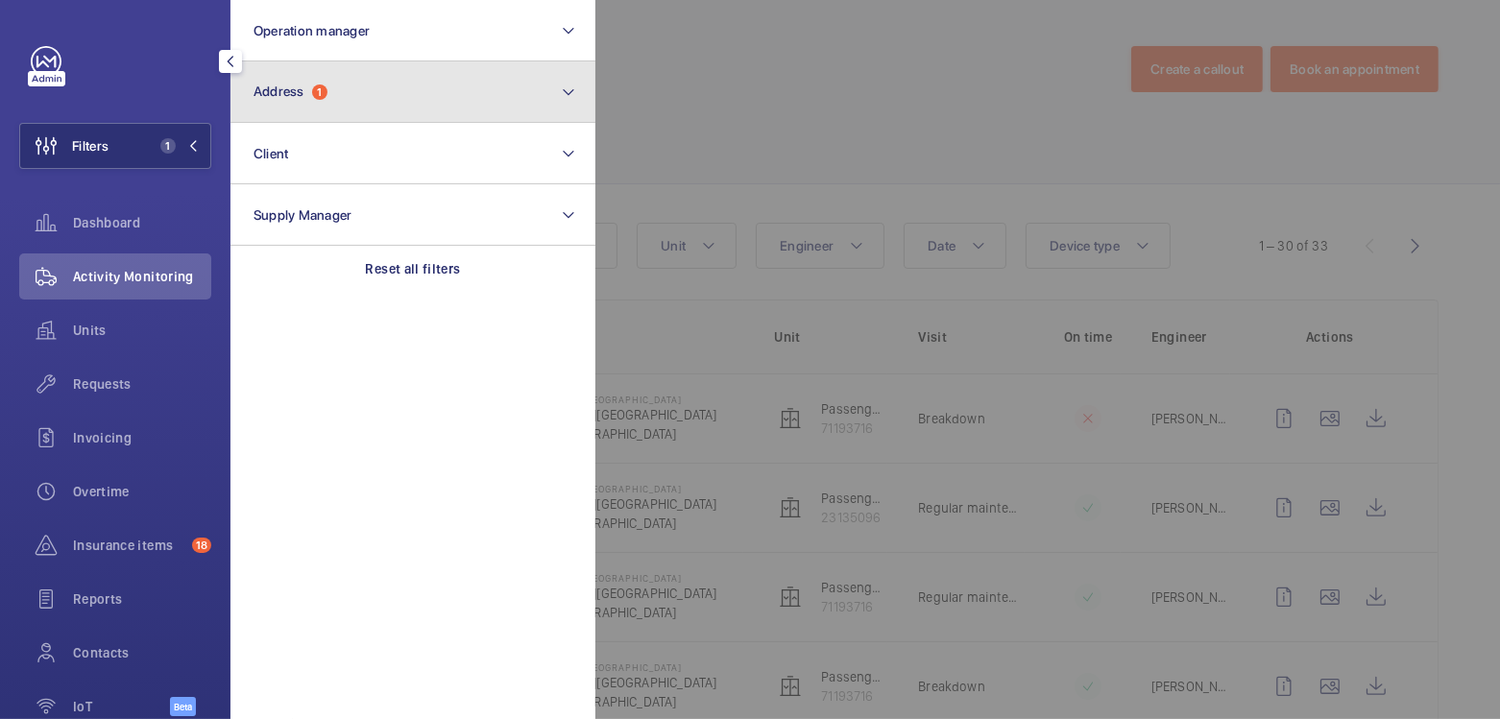
click at [369, 94] on button "Address 1" at bounding box center [413, 91] width 365 height 61
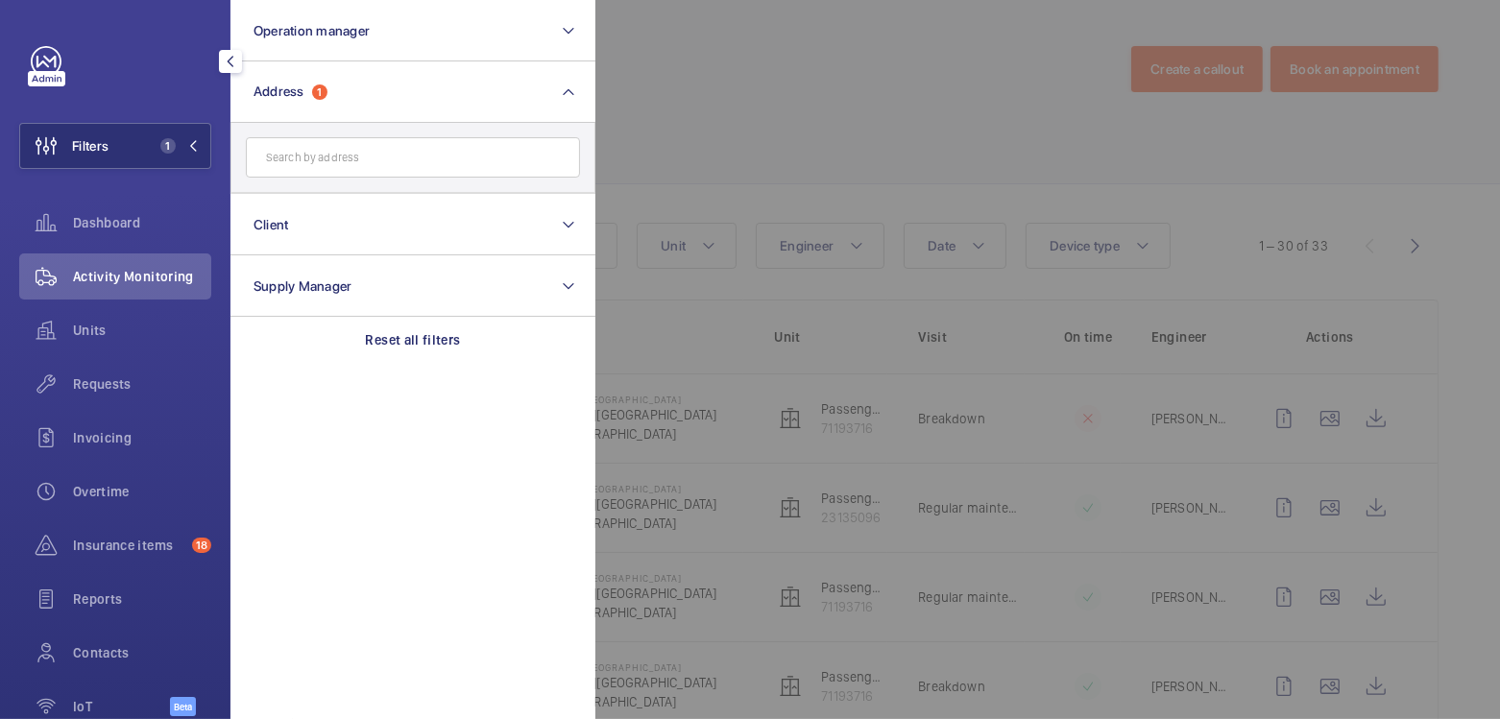
click at [722, 83] on div at bounding box center [1346, 359] width 1500 height 719
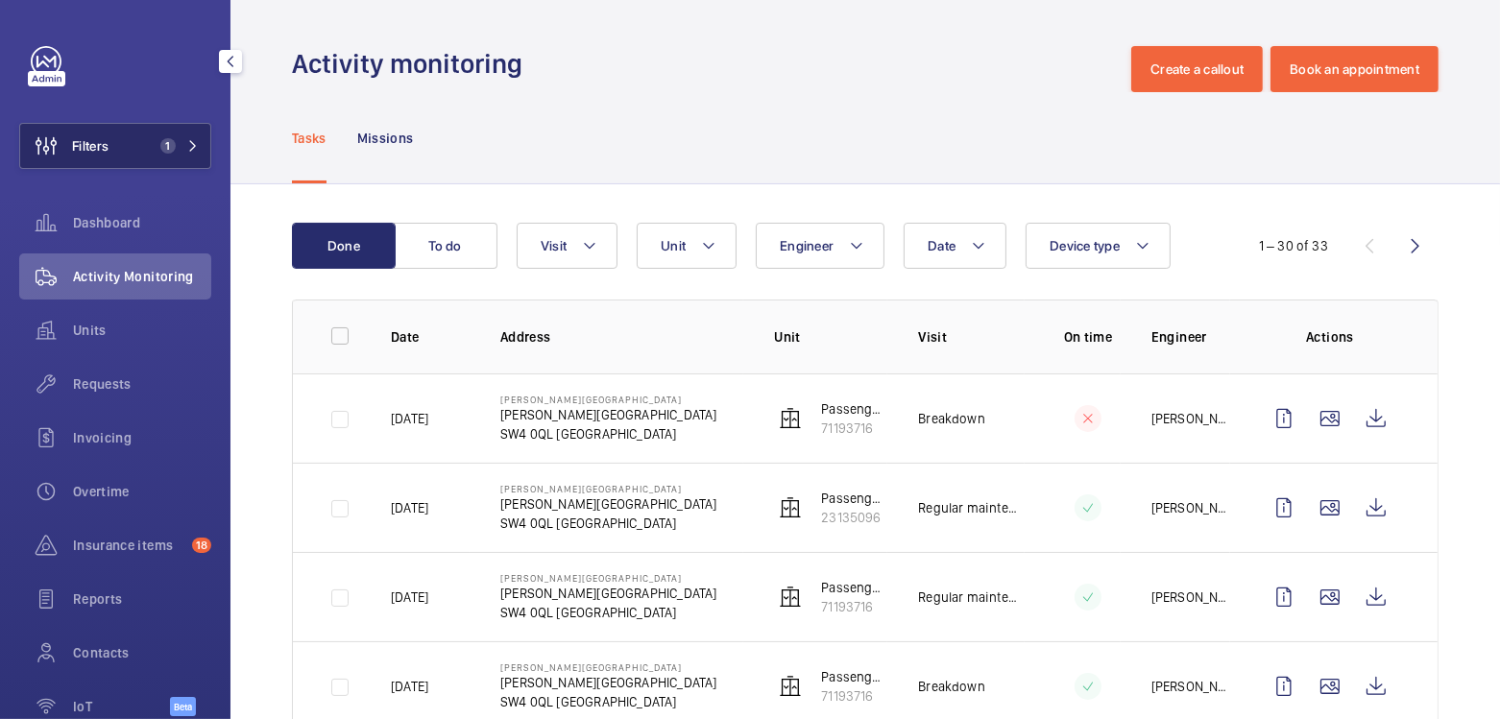
click at [125, 139] on button "Filters 1" at bounding box center [115, 146] width 192 height 46
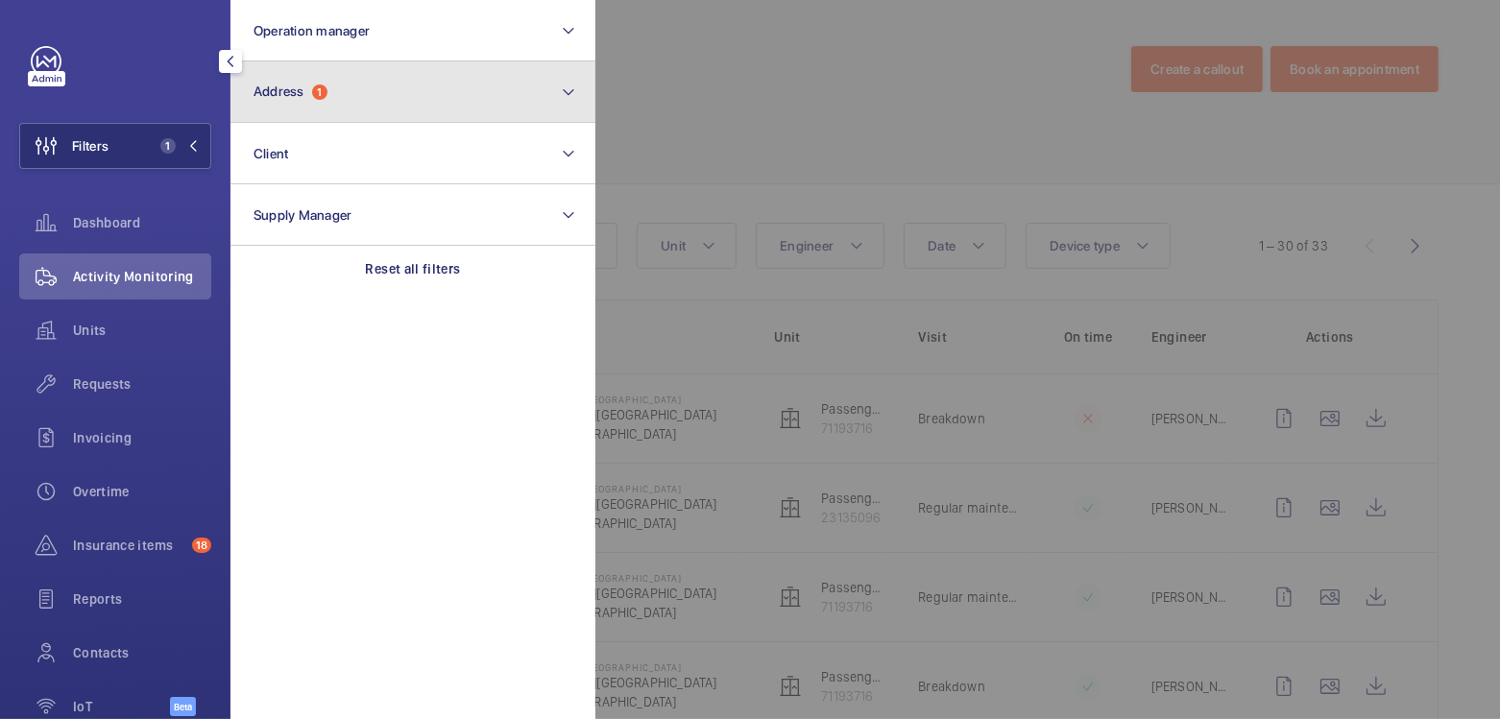
click at [324, 94] on span "1" at bounding box center [319, 92] width 15 height 15
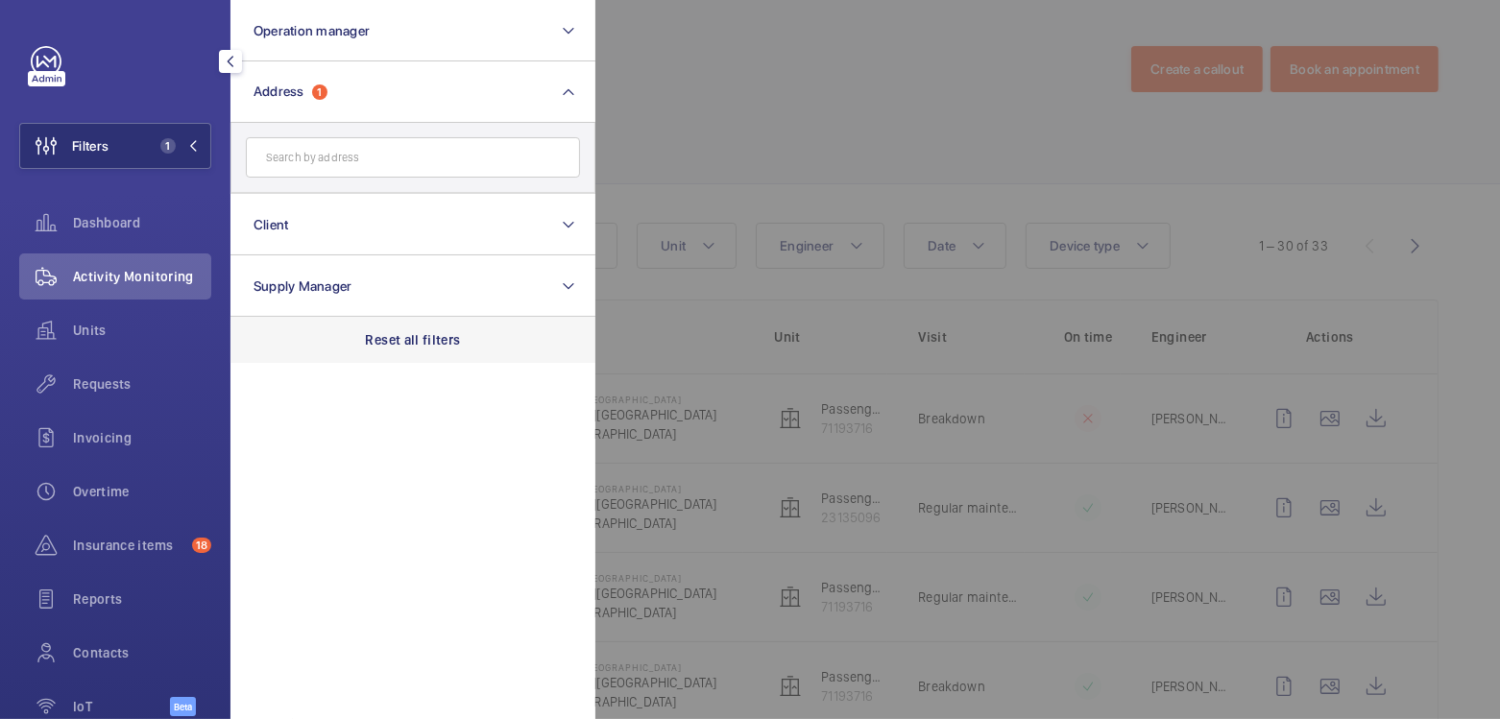
click at [421, 338] on p "Reset all filters" at bounding box center [413, 339] width 95 height 19
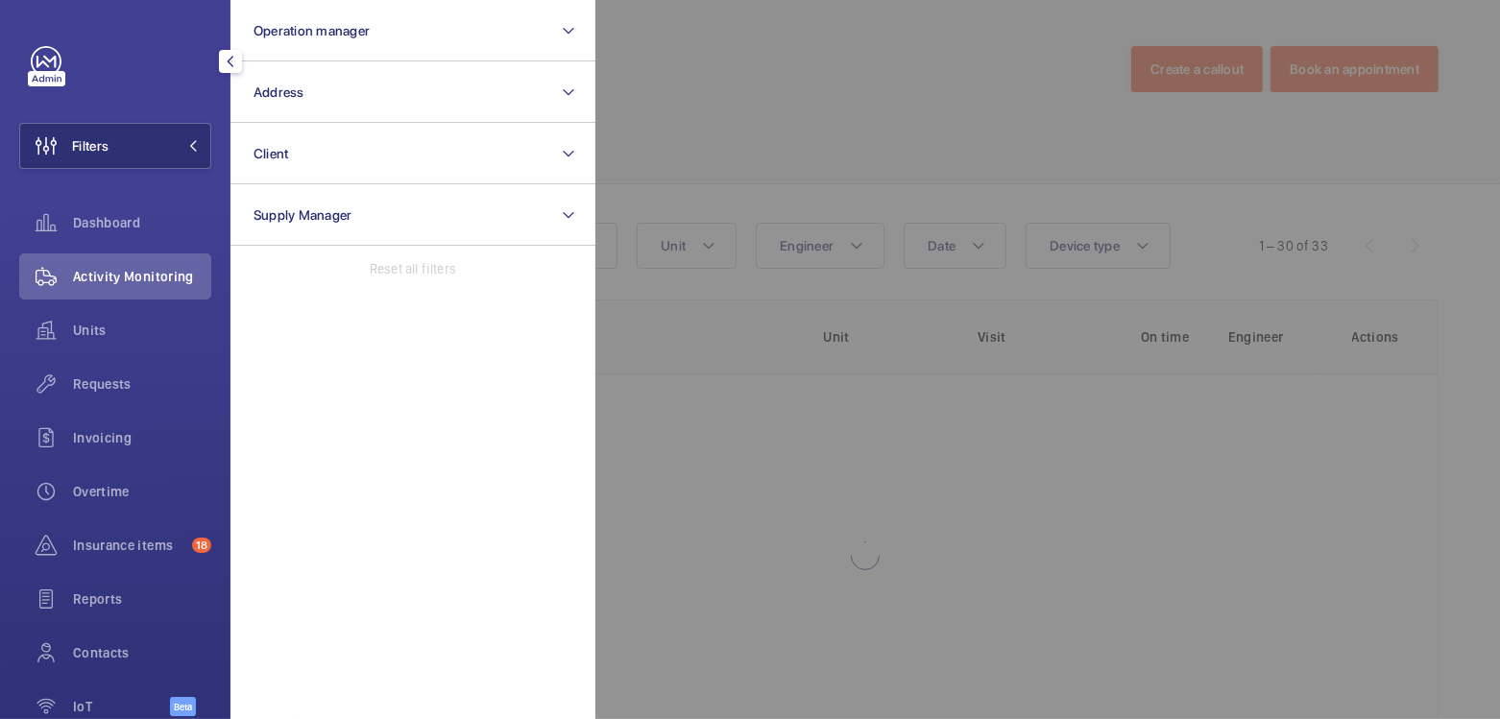
click at [673, 127] on div at bounding box center [1346, 359] width 1500 height 719
